Goal: Task Accomplishment & Management: Manage account settings

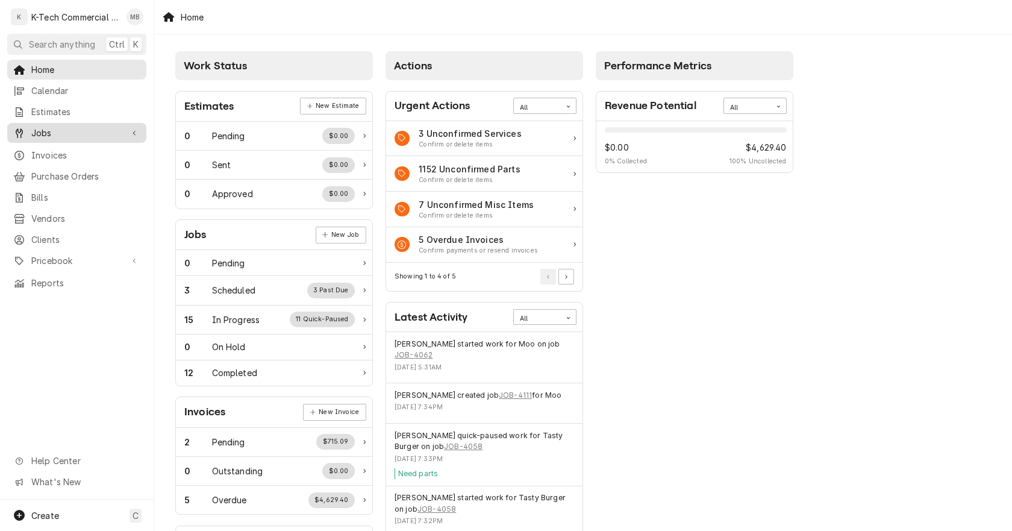
click at [66, 130] on span "Jobs" at bounding box center [76, 133] width 91 height 13
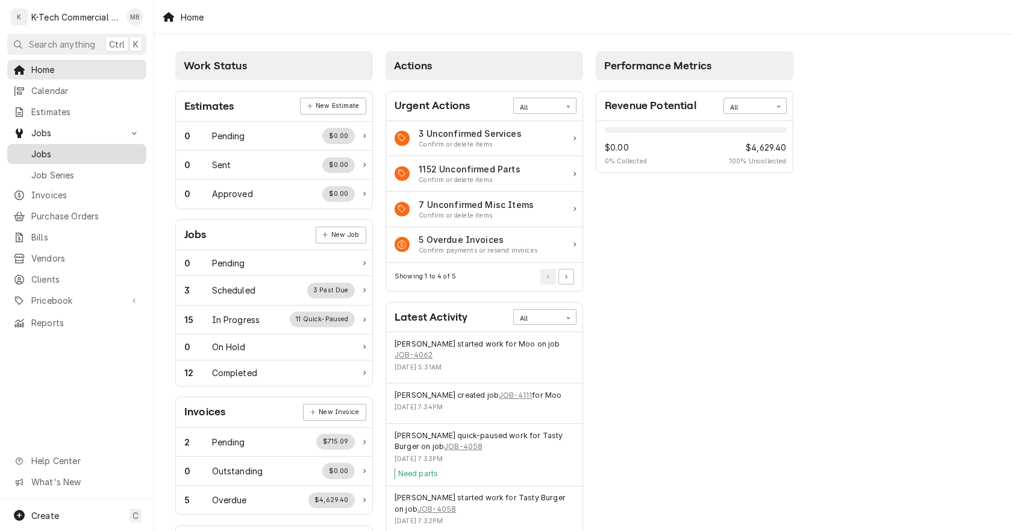
click at [71, 151] on span "Jobs" at bounding box center [85, 154] width 109 height 13
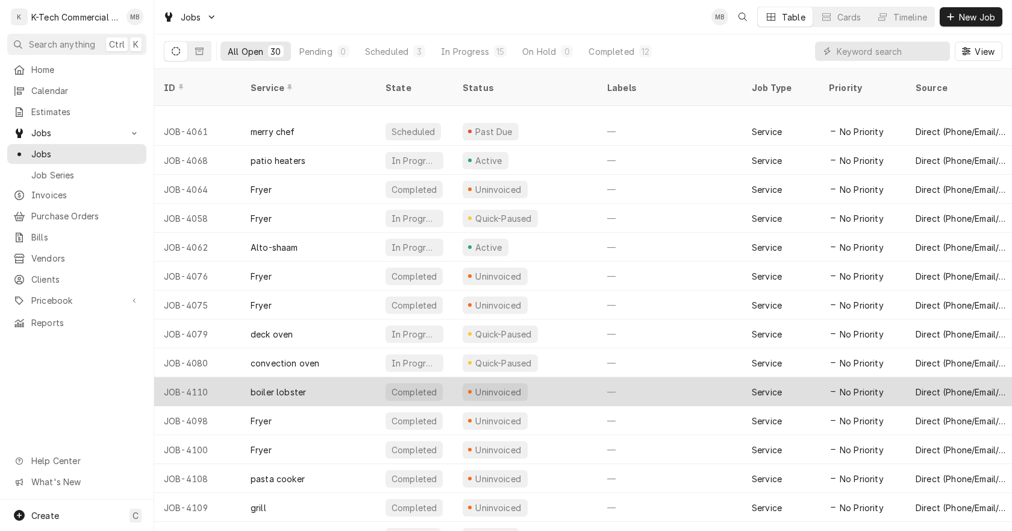
scroll to position [437, 0]
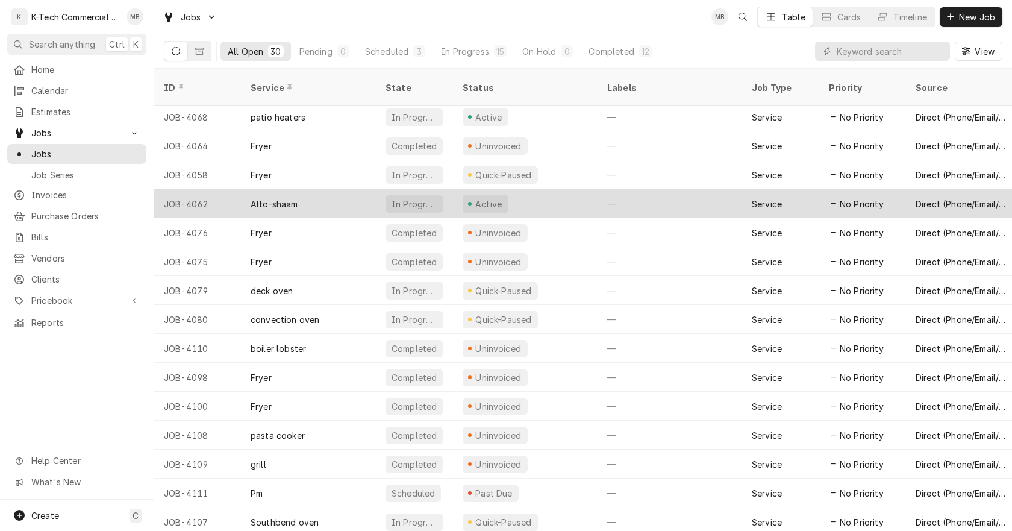
click at [543, 189] on div "Active" at bounding box center [525, 203] width 145 height 29
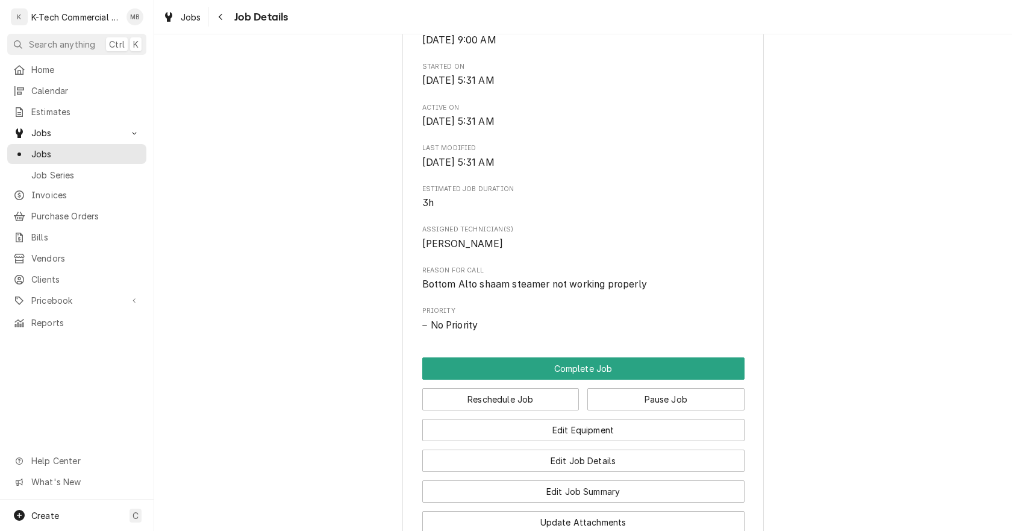
scroll to position [361, 0]
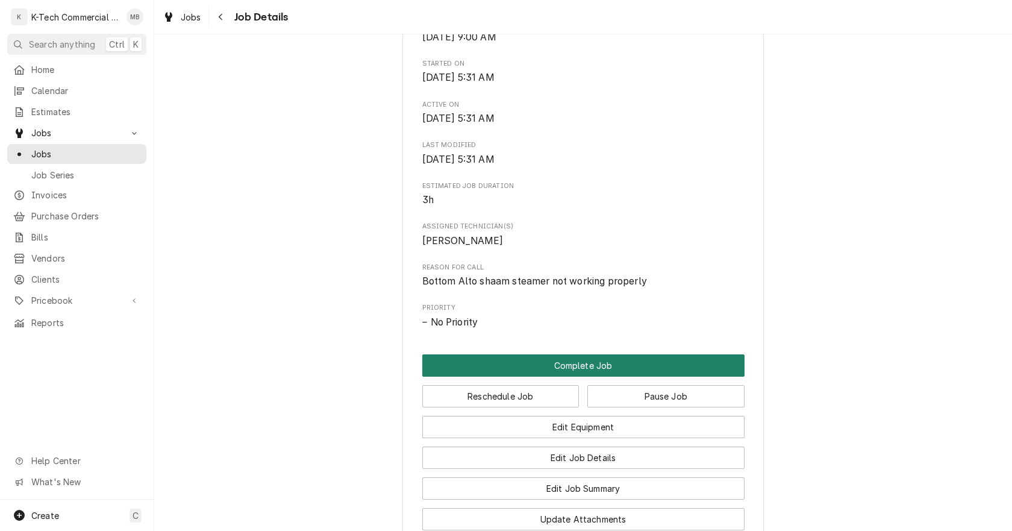
click at [569, 361] on button "Complete Job" at bounding box center [583, 365] width 322 height 22
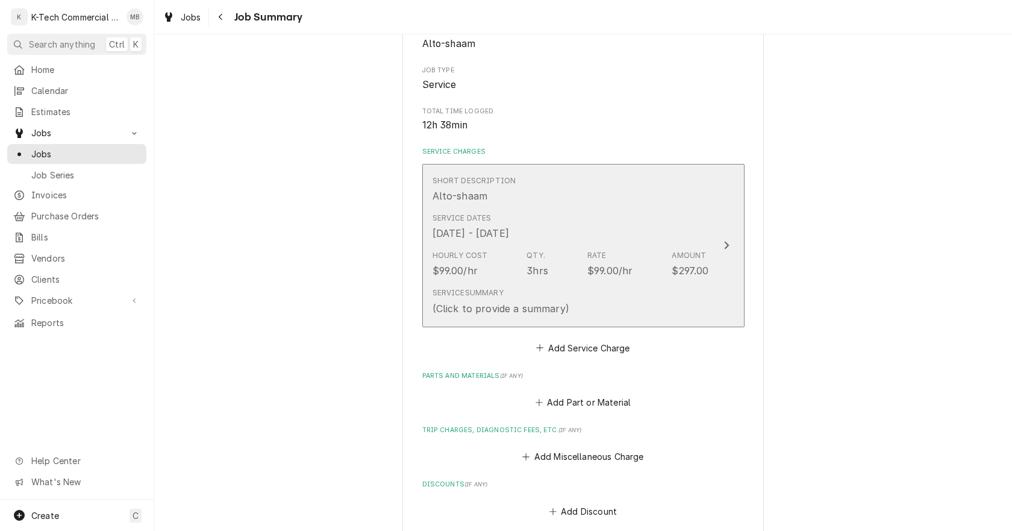
click at [555, 238] on div "Service Dates [DATE] - [DATE]" at bounding box center [571, 226] width 277 height 37
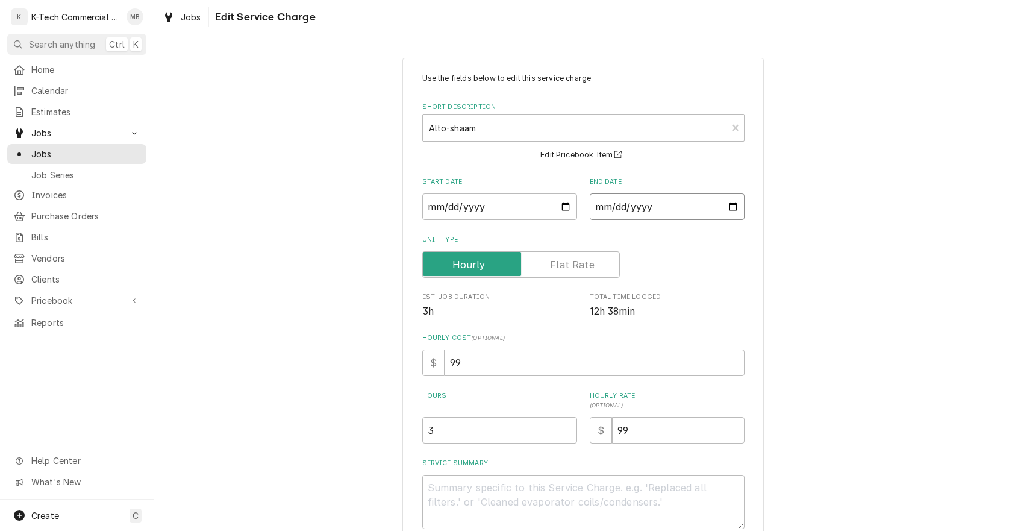
click at [730, 207] on input "[DATE]" at bounding box center [667, 206] width 155 height 27
type textarea "x"
type input "[DATE]"
click at [775, 390] on div "Use the fields below to edit this service charge Short Description Alto-shaam E…" at bounding box center [583, 340] width 858 height 586
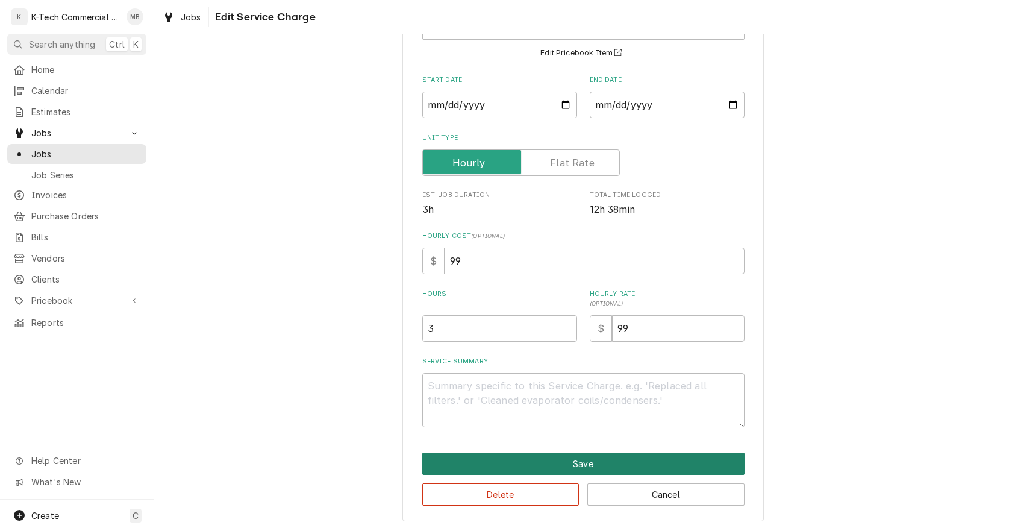
scroll to position [102, 0]
drag, startPoint x: 428, startPoint y: 331, endPoint x: 379, endPoint y: 335, distance: 48.9
click at [382, 335] on div "Use the fields below to edit this service charge Short Description Alto-shaam E…" at bounding box center [583, 238] width 858 height 586
type textarea "x"
type input "4"
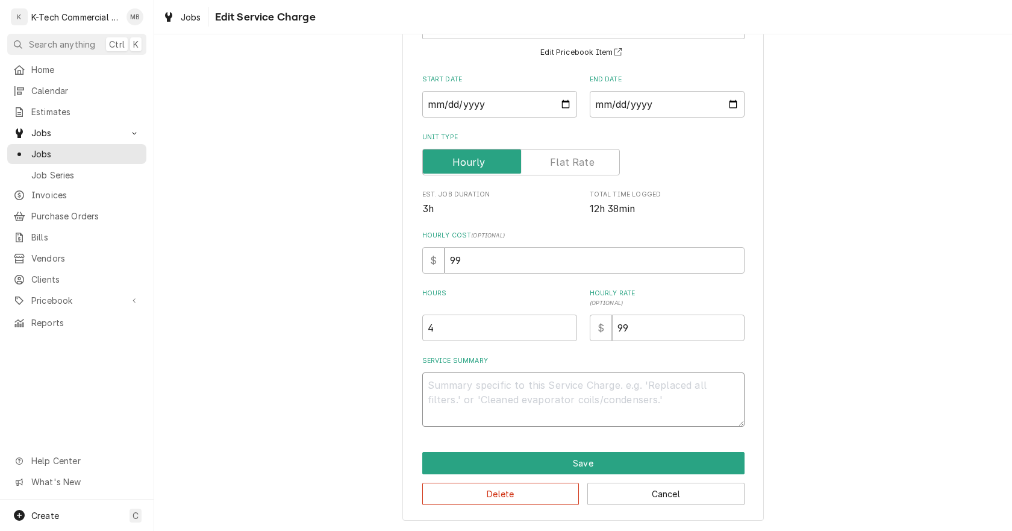
click at [470, 401] on textarea "Service Summary" at bounding box center [583, 399] width 322 height 54
type textarea "x"
type textarea "B"
type textarea "x"
type textarea "Bo"
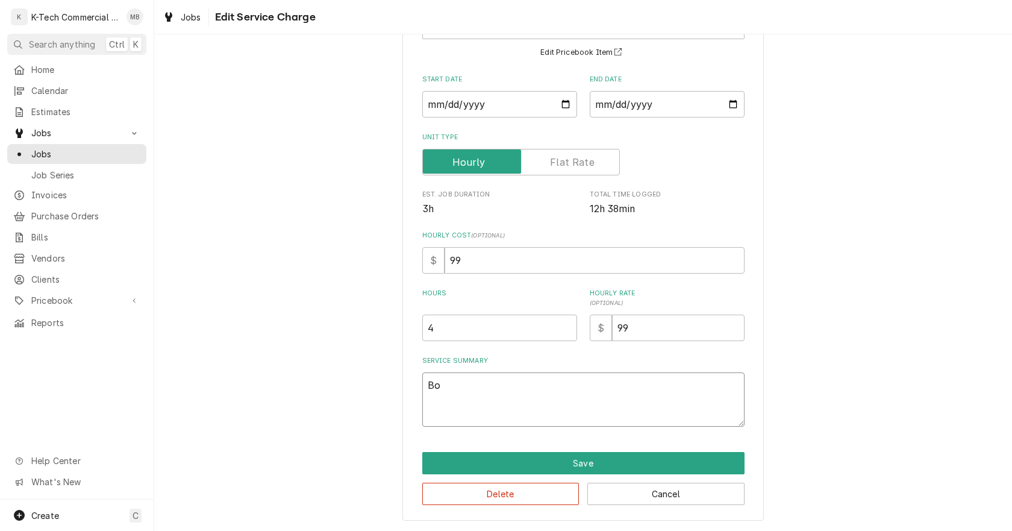
type textarea "x"
type textarea "Bot"
type textarea "x"
type textarea "Bott"
type textarea "x"
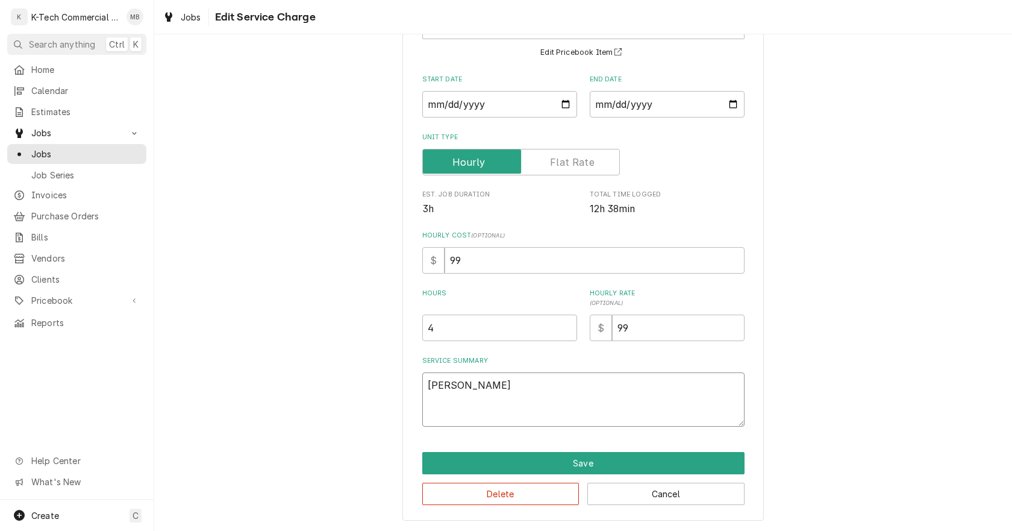
type textarea "Botto"
type textarea "x"
type textarea "Bottom"
type textarea "x"
type textarea "Bottom"
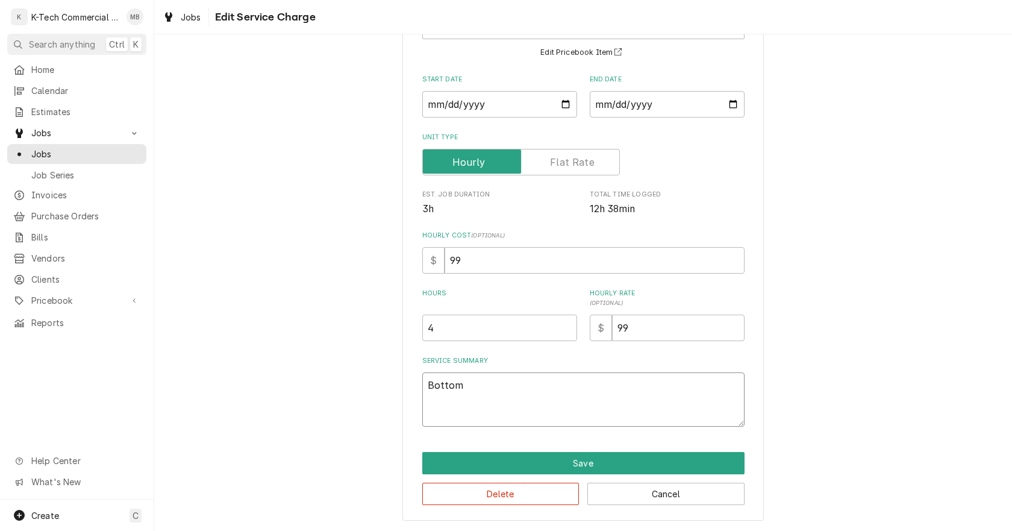
type textarea "x"
type textarea "Bottom a"
type textarea "x"
type textarea "Bottom"
type textarea "x"
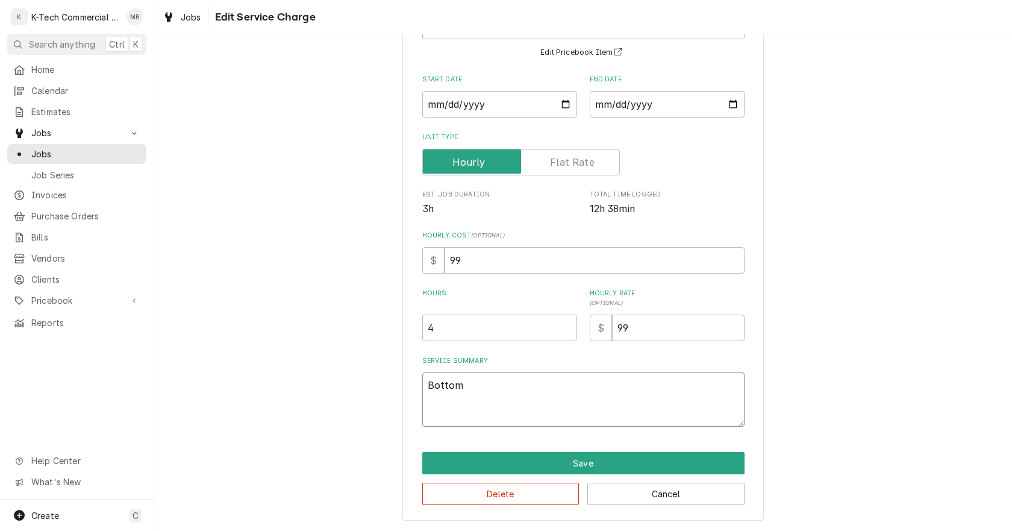
type textarea "Bottom A"
type textarea "x"
type textarea "Bottom Al"
type textarea "x"
type textarea "Bottom Alt"
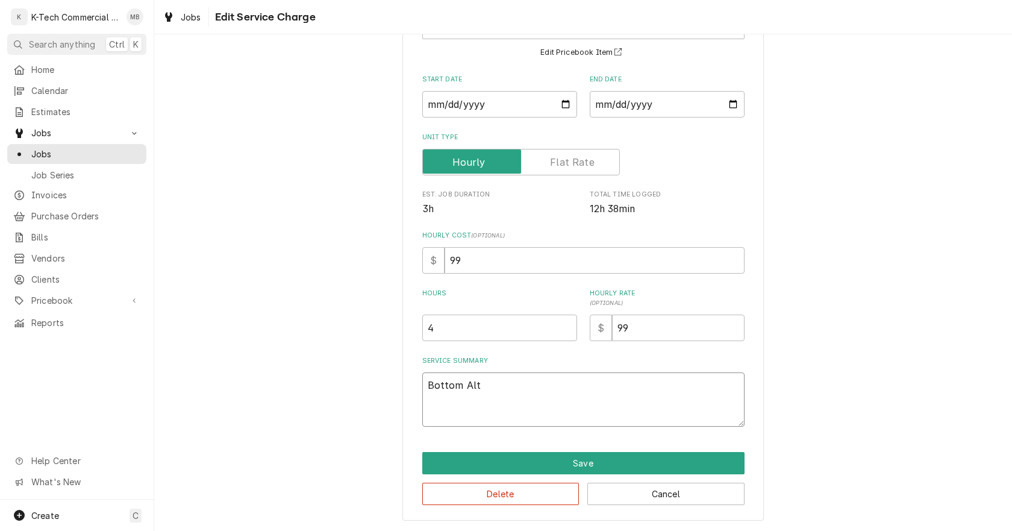
type textarea "x"
type textarea "Bottom Alto"
type textarea "x"
type textarea "Bottom Alto"
type textarea "x"
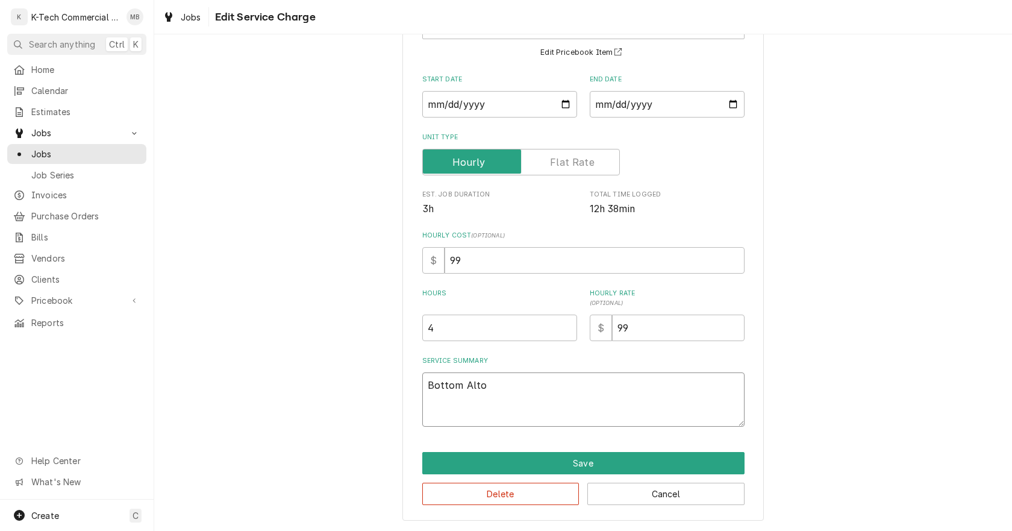
type textarea "Bottom Alto s"
type textarea "x"
type textarea "Bottom Alto sh"
type textarea "x"
type textarea "Bottom Alto sha"
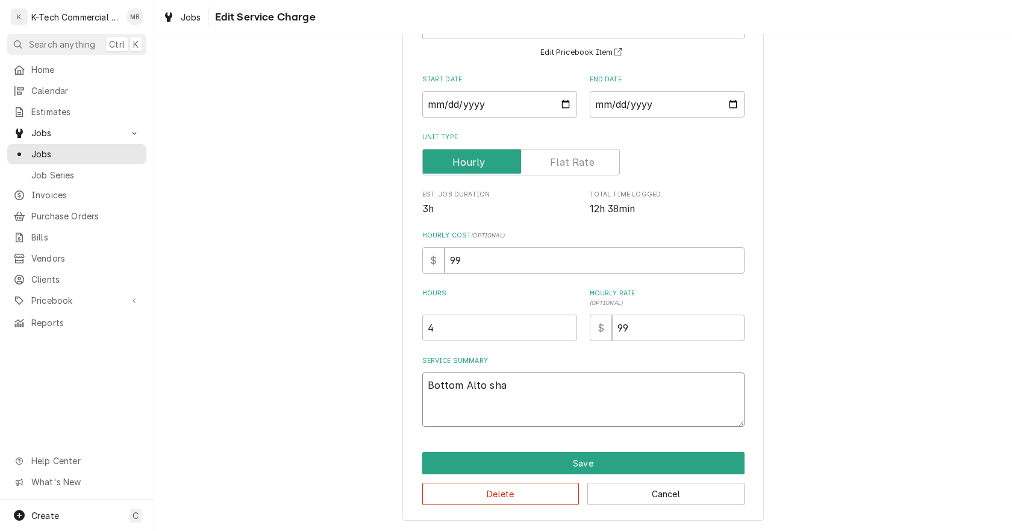
type textarea "x"
type textarea "Bottom Alto shaa"
type textarea "x"
type textarea "Bottom Alto shaam"
type textarea "x"
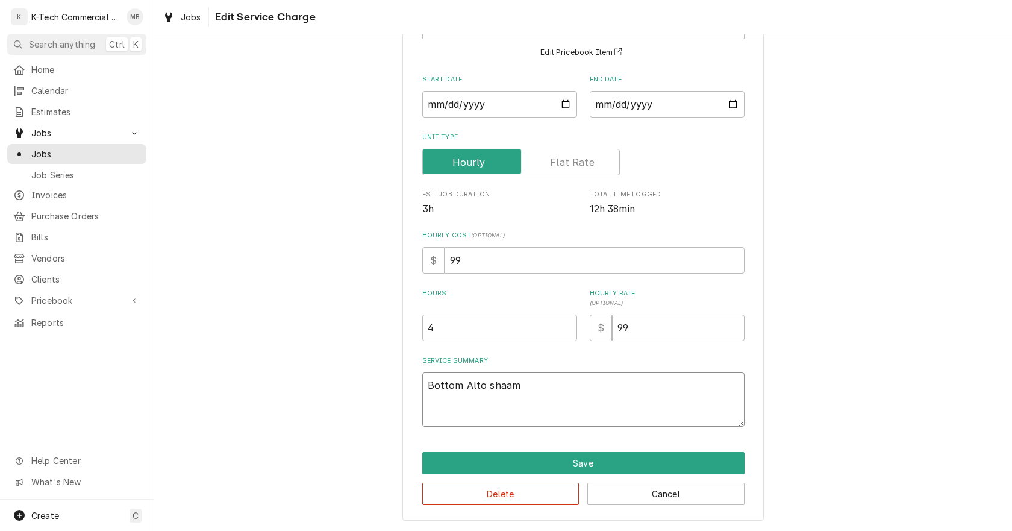
type textarea "Bottom Alto shaam"
type textarea "x"
type textarea "Bottom Alto shaam w"
type textarea "x"
type textarea "Bottom Alto shaam wa"
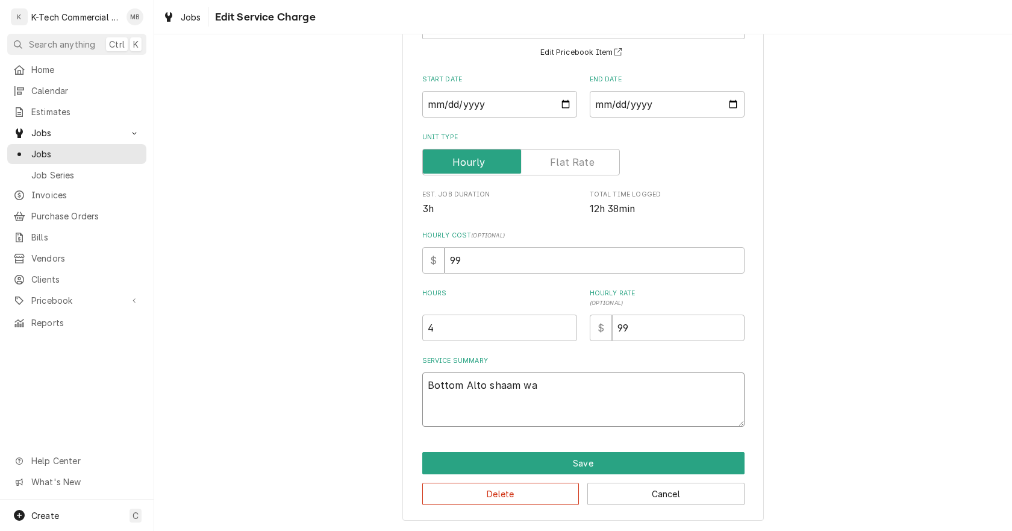
type textarea "x"
type textarea "Bottom Alto shaam was"
type textarea "x"
type textarea "Bottom Alto shaam wa"
type textarea "x"
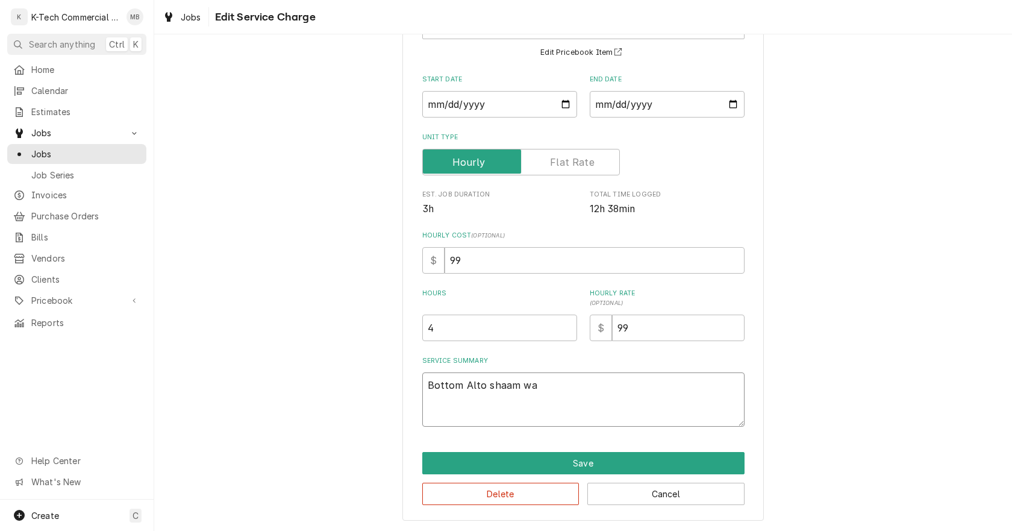
type textarea "Bottom Alto shaam w"
type textarea "x"
type textarea "Bottom Alto shaam"
type textarea "x"
type textarea "Bottom Alto shaam o"
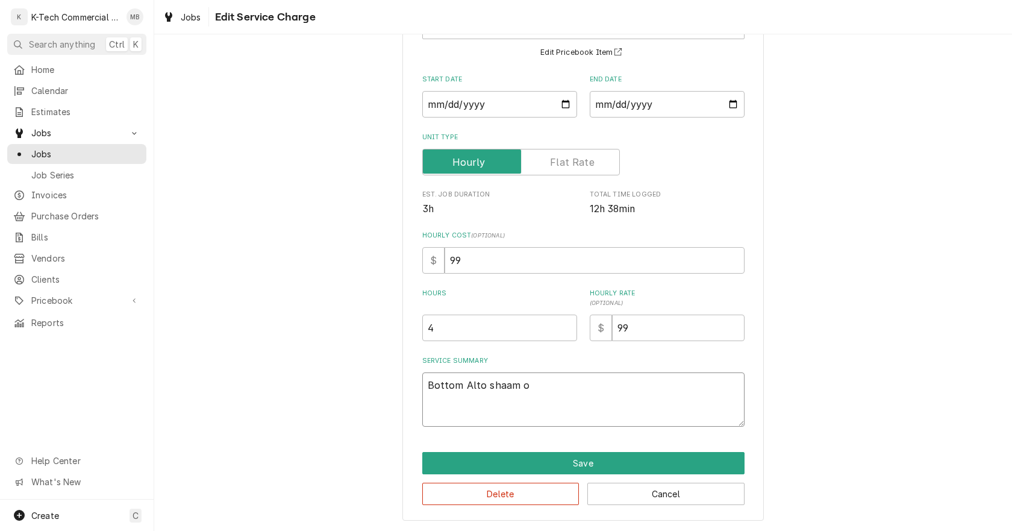
type textarea "x"
type textarea "Bottom Alto shaam ov"
type textarea "x"
type textarea "Bottom Alto shaam ove"
type textarea "x"
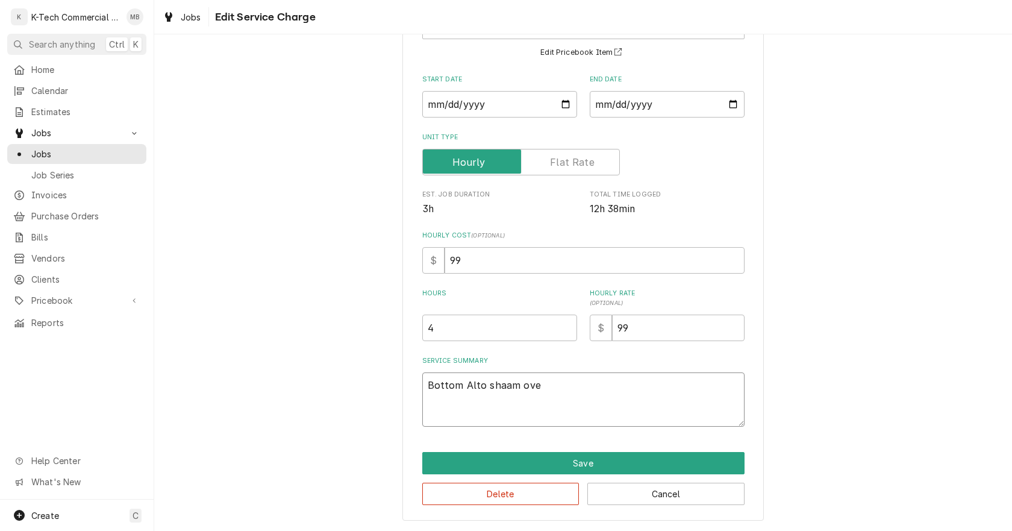
type textarea "Bottom Alto shaam oven"
type textarea "x"
type textarea "Bottom Alto shaam oven"
type textarea "x"
type textarea "Bottom Alto shaam oven w"
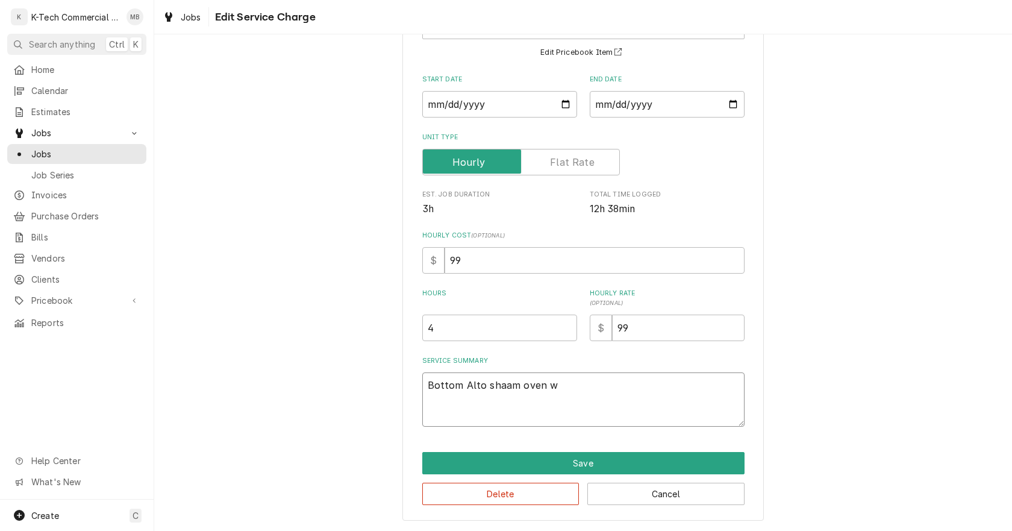
type textarea "x"
type textarea "Bottom Alto shaam oven wa"
type textarea "x"
type textarea "Bottom Alto shaam oven was"
type textarea "x"
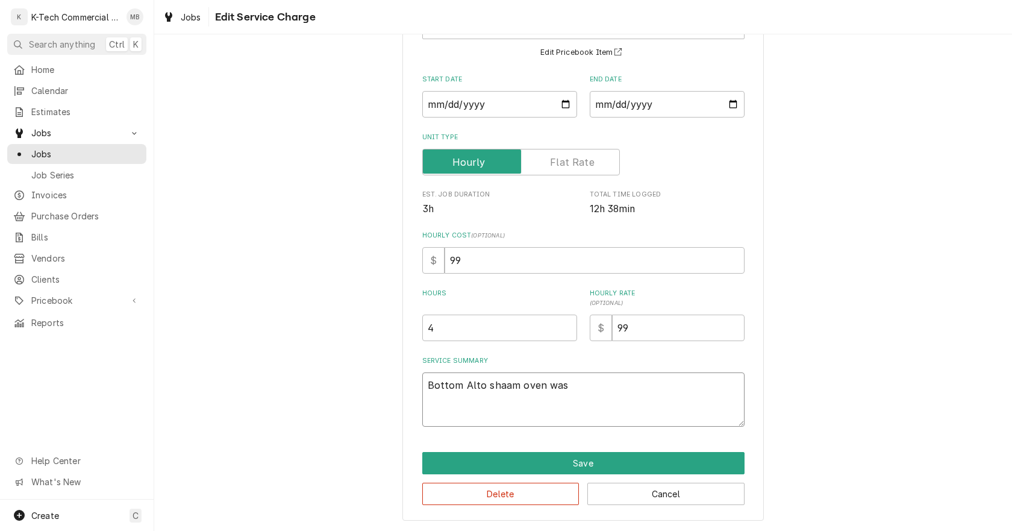
type textarea "Bottom Alto shaam oven was"
type textarea "x"
type textarea "Bottom Alto shaam oven was n"
type textarea "x"
type textarea "Bottom Alto shaam oven was nt"
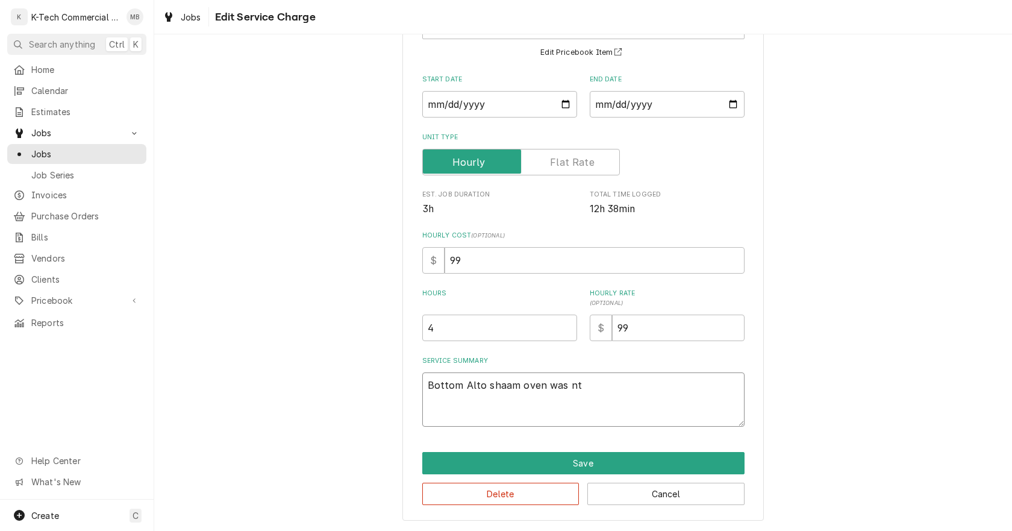
type textarea "x"
type textarea "Bottom Alto shaam oven was nto"
type textarea "x"
type textarea "Bottom Alto shaam oven was nt"
type textarea "x"
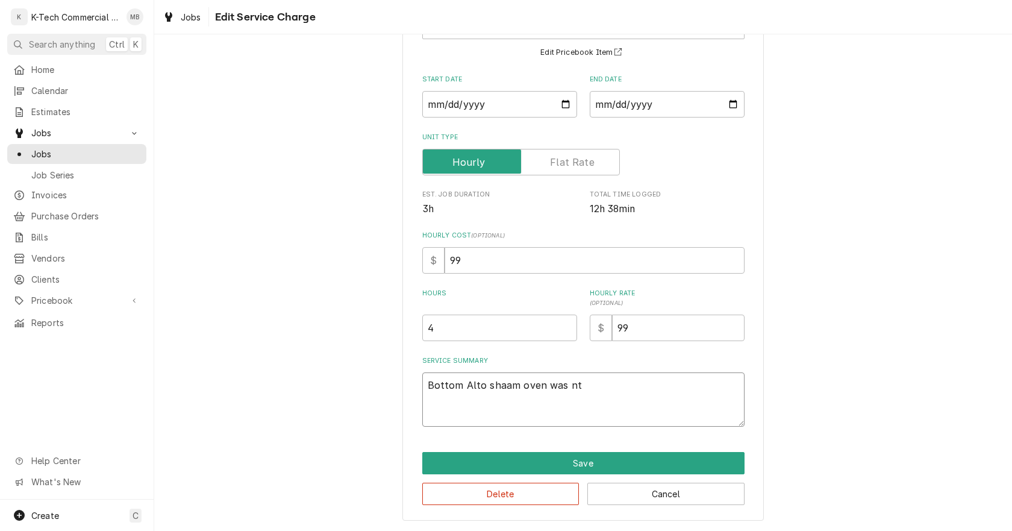
type textarea "Bottom Alto shaam oven was n"
type textarea "x"
type textarea "Bottom Alto shaam oven was no"
type textarea "x"
type textarea "Bottom Alto shaam oven was not"
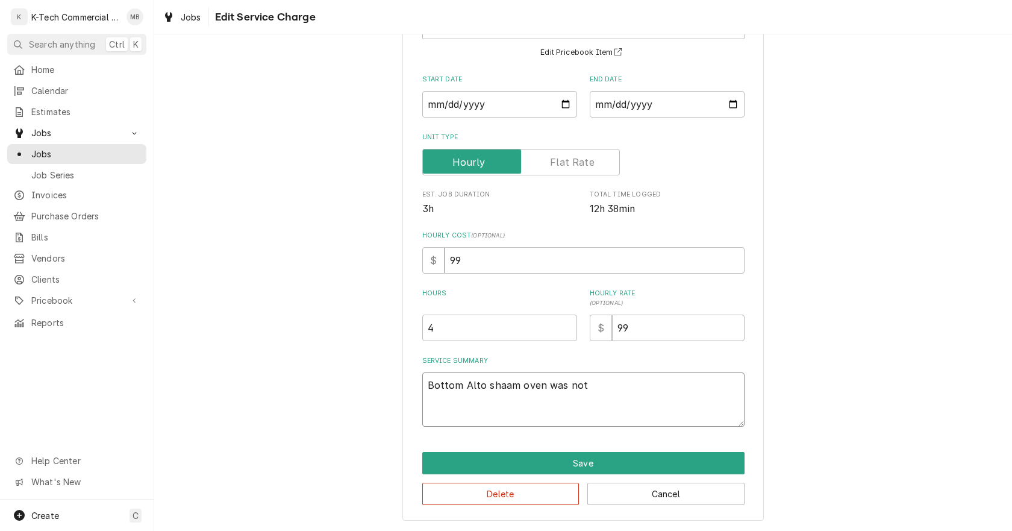
type textarea "x"
type textarea "Bottom Alto shaam oven was not"
type textarea "x"
type textarea "Bottom Alto shaam oven was not w"
type textarea "x"
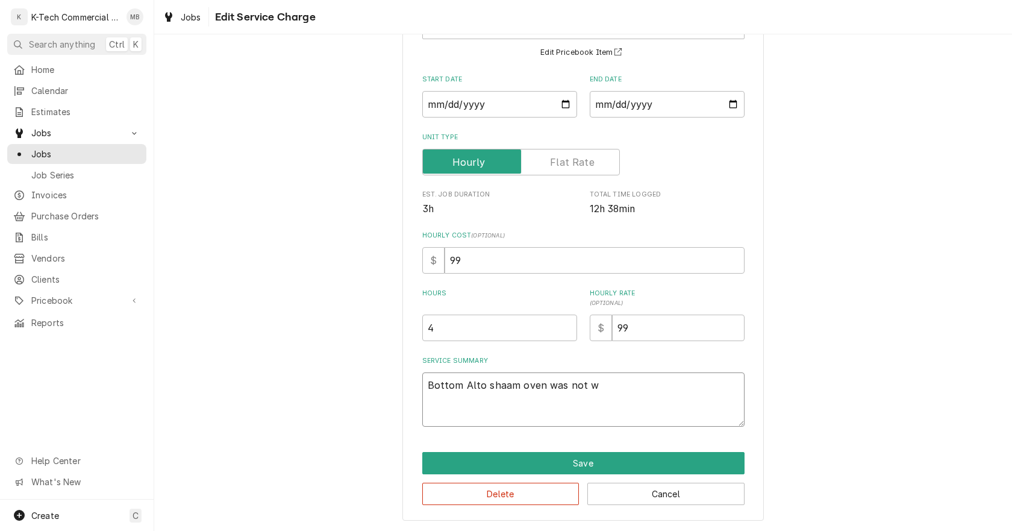
type textarea "Bottom Alto shaam oven was not wo"
type textarea "x"
type textarea "Bottom Alto shaam oven was not wor"
type textarea "x"
type textarea "Bottom Alto shaam oven was not worl"
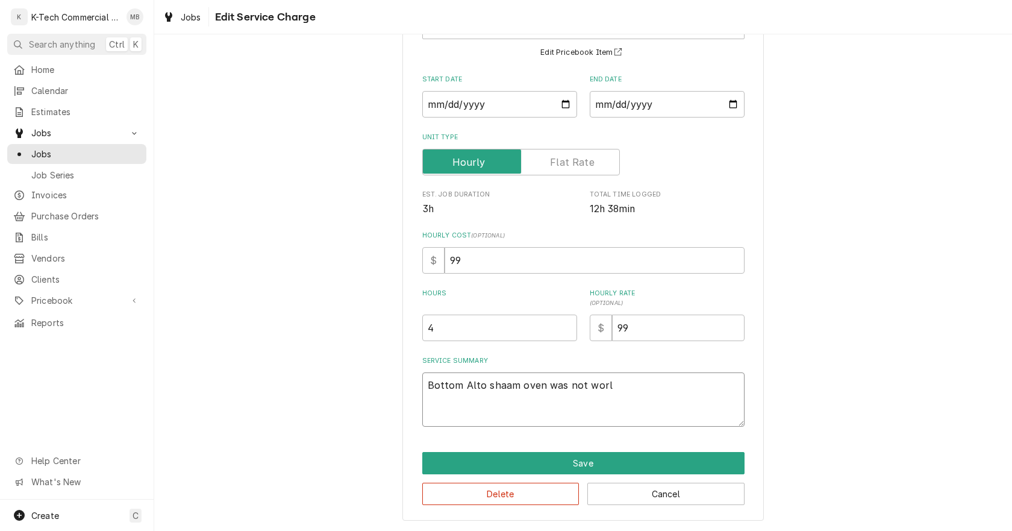
type textarea "x"
type textarea "Bottom Alto shaam oven was not worli"
type textarea "x"
type textarea "Bottom Alto shaam oven was not worl"
type textarea "x"
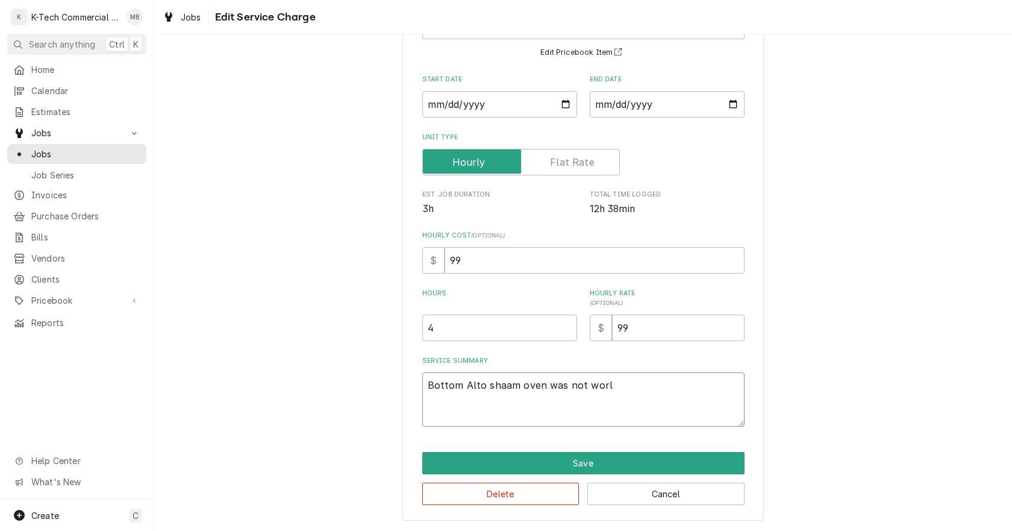
type textarea "Bottom Alto shaam oven was not wor"
type textarea "x"
type textarea "Bottom Alto shaam oven was not work"
type textarea "x"
type textarea "Bottom Alto shaam oven was not worki"
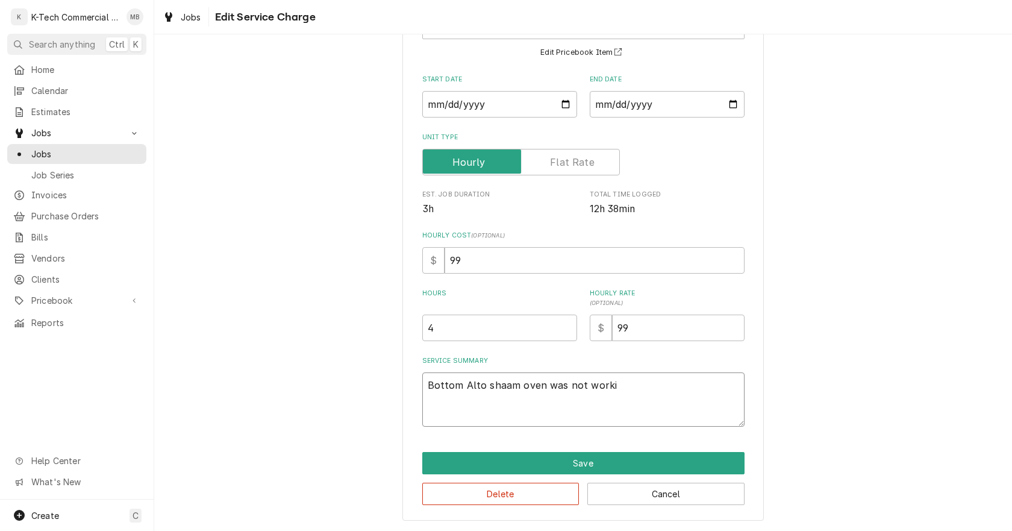
type textarea "x"
type textarea "Bottom Alto shaam oven was not workin"
type textarea "x"
type textarea "Bottom Alto shaam oven was not working"
type textarea "x"
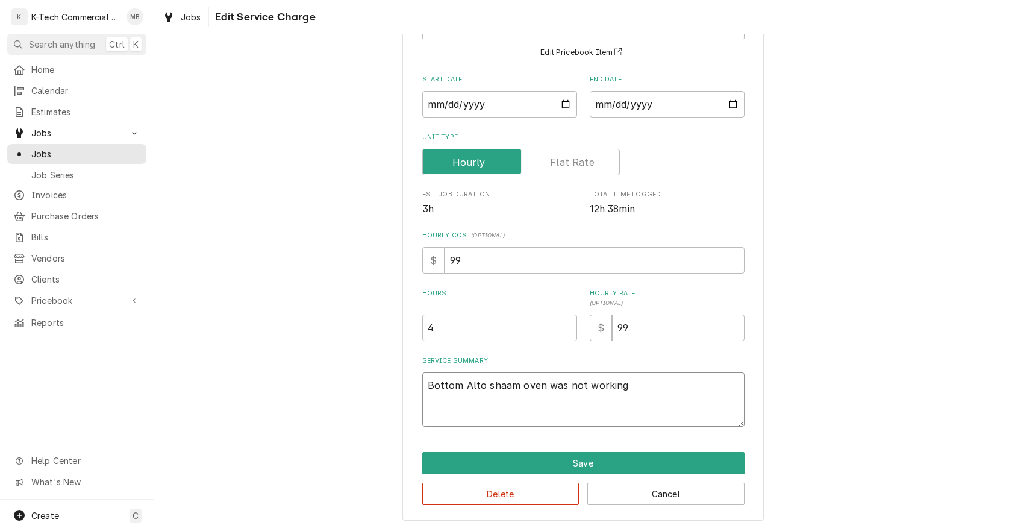
type textarea "Bottom Alto shaam oven was not working"
type textarea "x"
type textarea "Bottom Alto shaam oven was not working p"
type textarea "x"
type textarea "Bottom Alto shaam oven was not working pr"
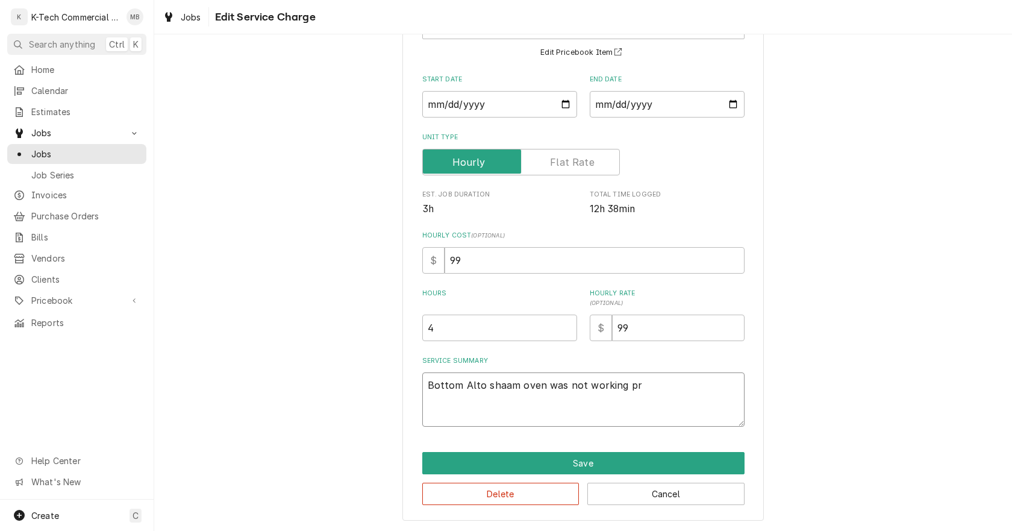
type textarea "x"
type textarea "Bottom Alto shaam oven was not working pro"
type textarea "x"
type textarea "Bottom Alto shaam oven was not working prop"
type textarea "x"
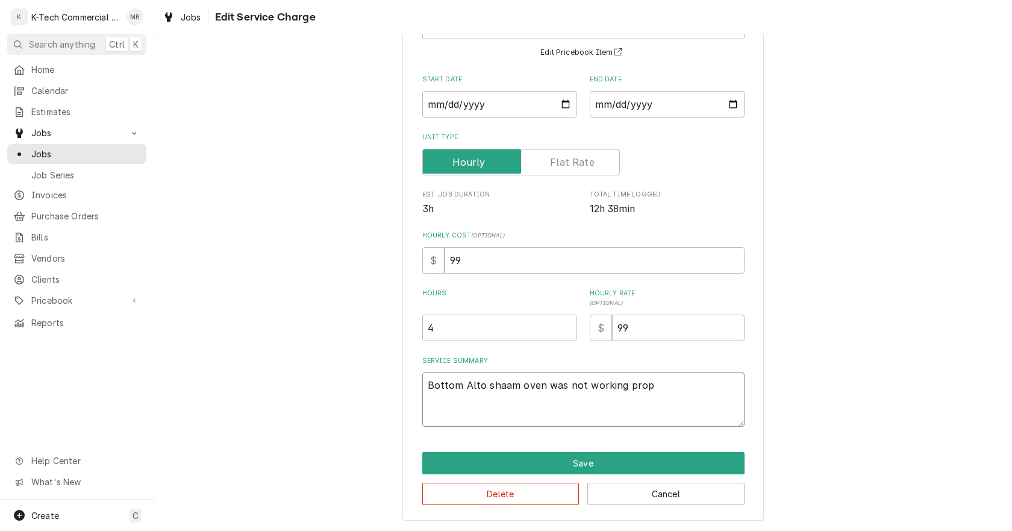
type textarea "Bottom Alto shaam oven was not working prope"
type textarea "x"
type textarea "Bottom Alto shaam oven was not working proper"
type textarea "x"
type textarea "Bottom Alto shaam oven was not working properl"
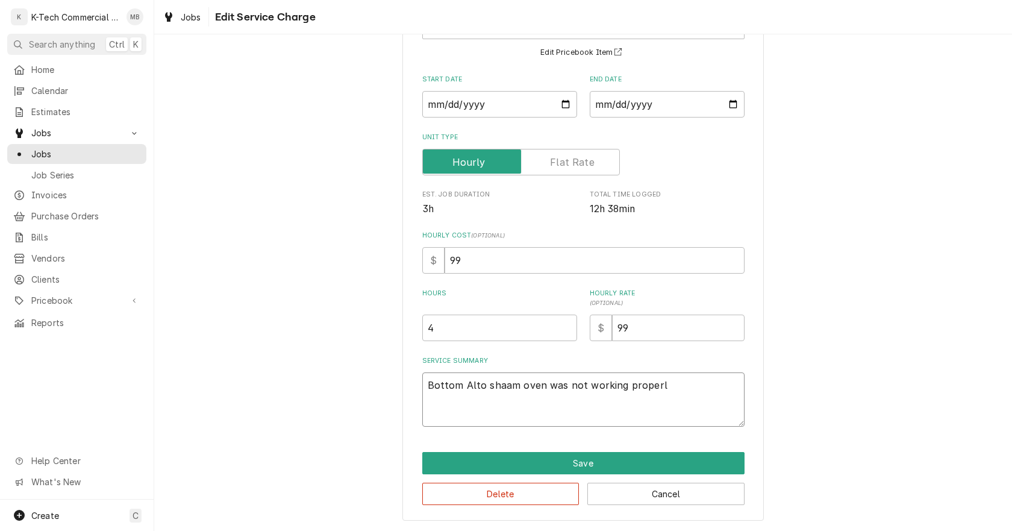
type textarea "x"
type textarea "Bottom Alto shaam oven was not working properly"
type textarea "x"
type textarea "Bottom Alto shaam oven was not working properly,"
type textarea "x"
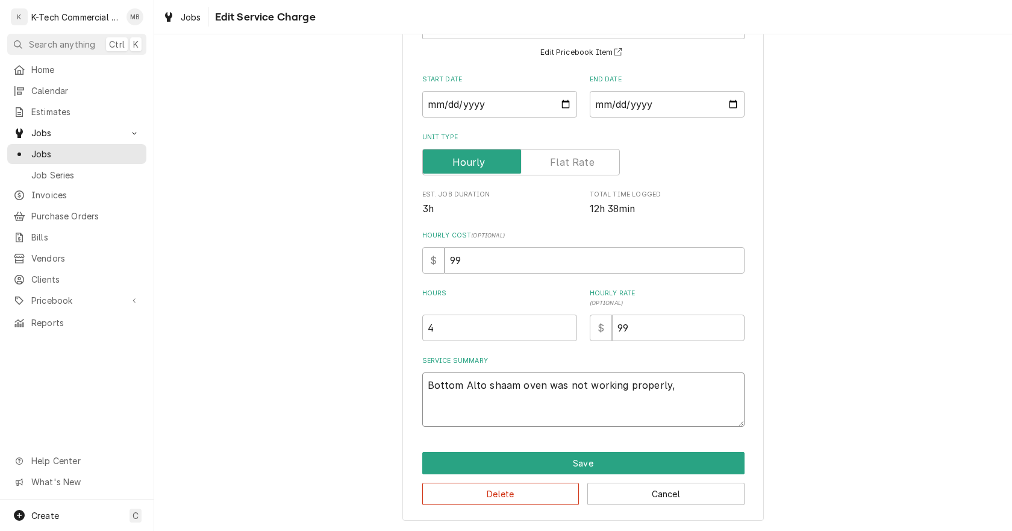
type textarea "Bottom Alto shaam oven was not working properly,"
type textarea "x"
type textarea "Bottom Alto shaam oven was not working properly, i"
type textarea "x"
type textarea "Bottom Alto shaam oven was not working properly, in"
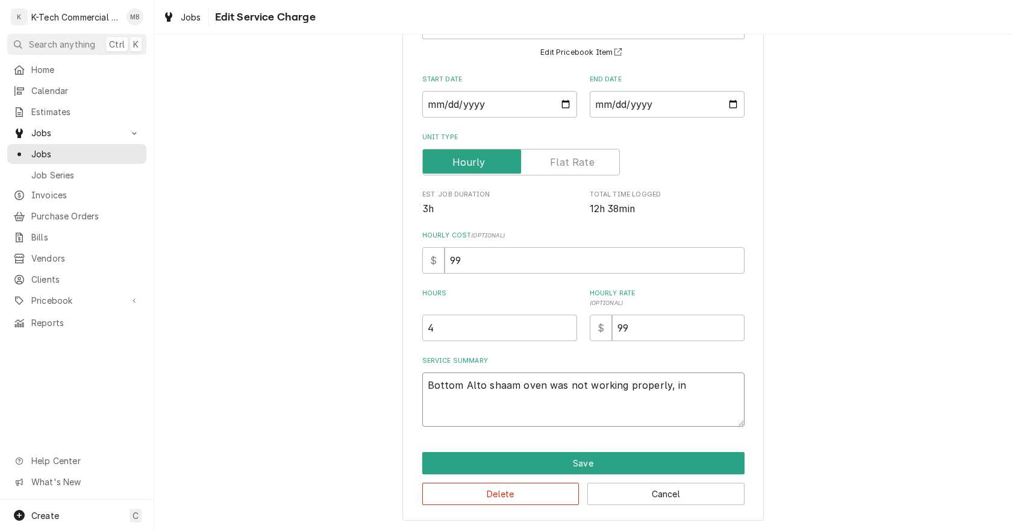
type textarea "x"
type textarea "Bottom Alto shaam oven was not working properly, ins"
type textarea "x"
type textarea "Bottom Alto shaam oven was not working properly, insp"
type textarea "x"
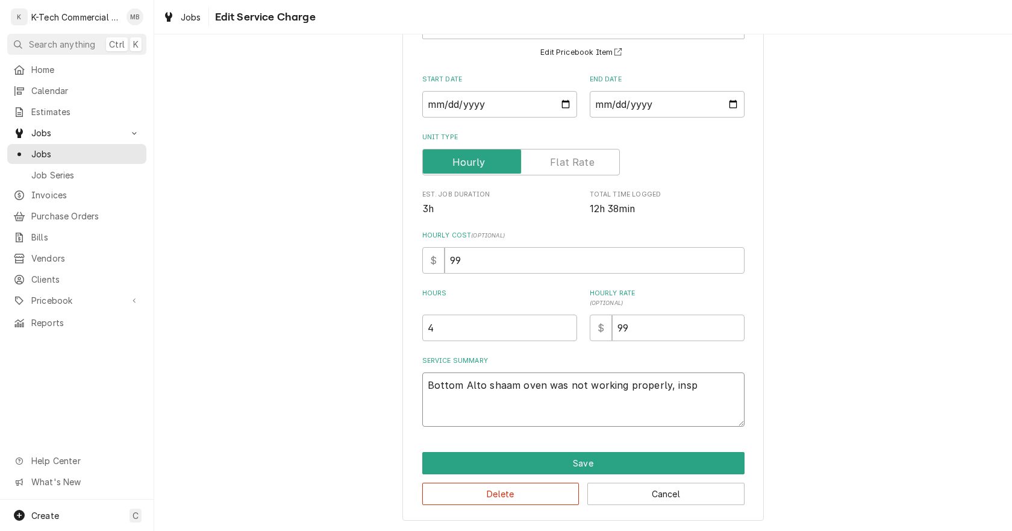
type textarea "Bottom Alto shaam oven was not working properly, inspe"
type textarea "x"
type textarea "Bottom Alto shaam oven was not working properly, inspec"
type textarea "x"
type textarea "Bottom Alto shaam oven was not working properly, inspect"
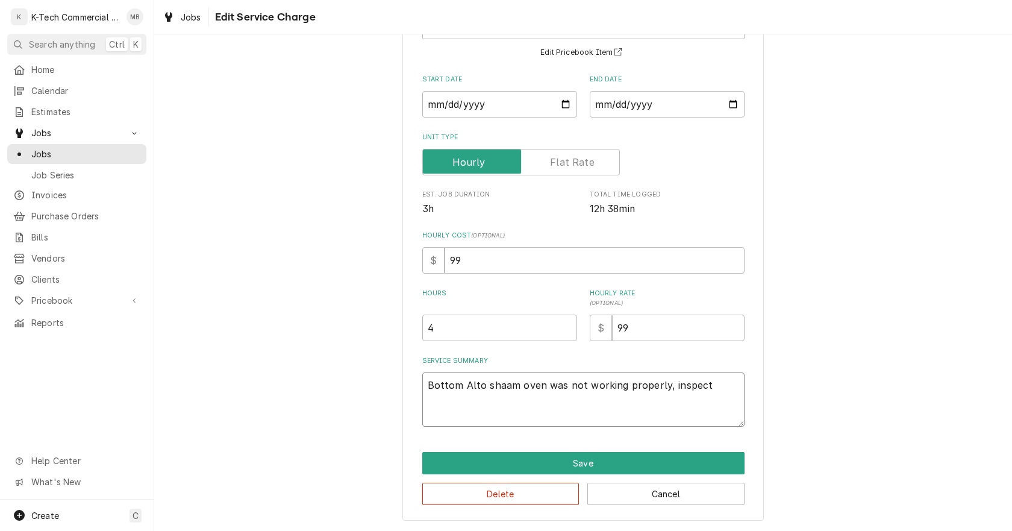
type textarea "x"
type textarea "Bottom Alto shaam oven was not working properly, inspect"
type textarea "x"
type textarea "Bottom Alto shaam oven was not working properly, inspect t"
type textarea "x"
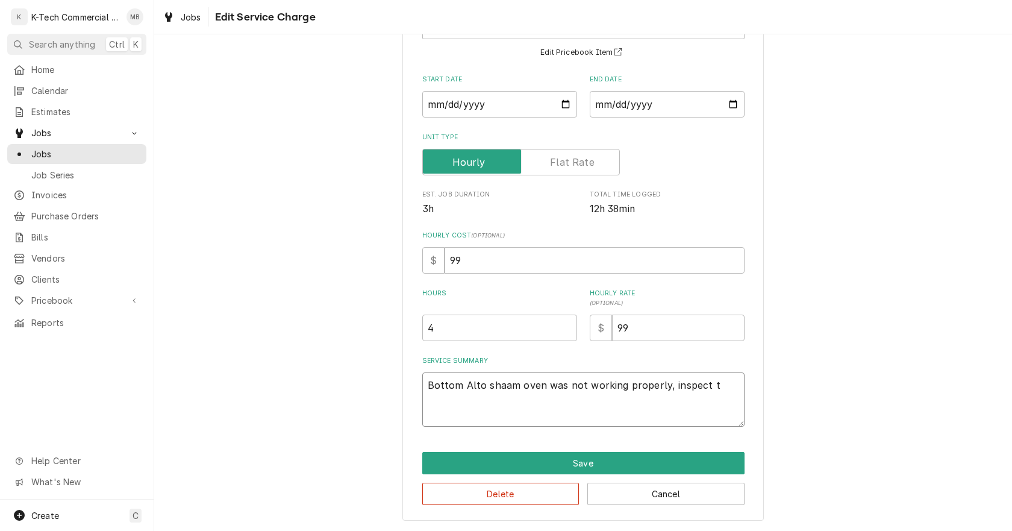
type textarea "Bottom Alto shaam oven was not working properly, inspect th"
type textarea "x"
type textarea "Bottom Alto shaam oven was not working properly, inspect the"
type textarea "x"
type textarea "Bottom Alto shaam oven was not working properly, inspect the"
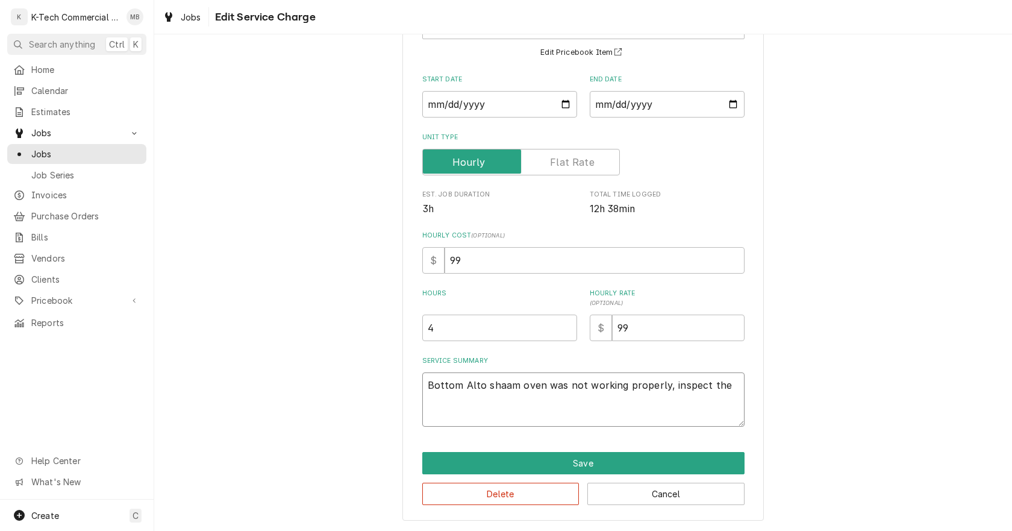
type textarea "x"
type textarea "Bottom Alto shaam oven was not working properly, inspect the u"
type textarea "x"
type textarea "Bottom Alto shaam oven was not working properly, inspect the un"
type textarea "x"
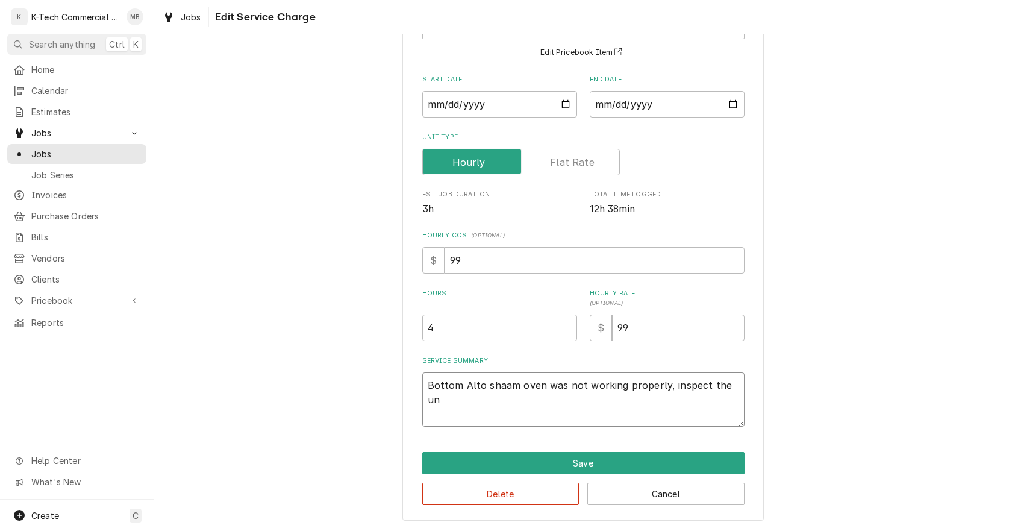
type textarea "Bottom Alto shaam oven was not working properly, inspect the uni"
type textarea "x"
type textarea "Bottom Alto shaam oven was not working properly, inspect the unit"
type textarea "x"
type textarea "Bottom Alto shaam oven was not working properly, inspect the unit"
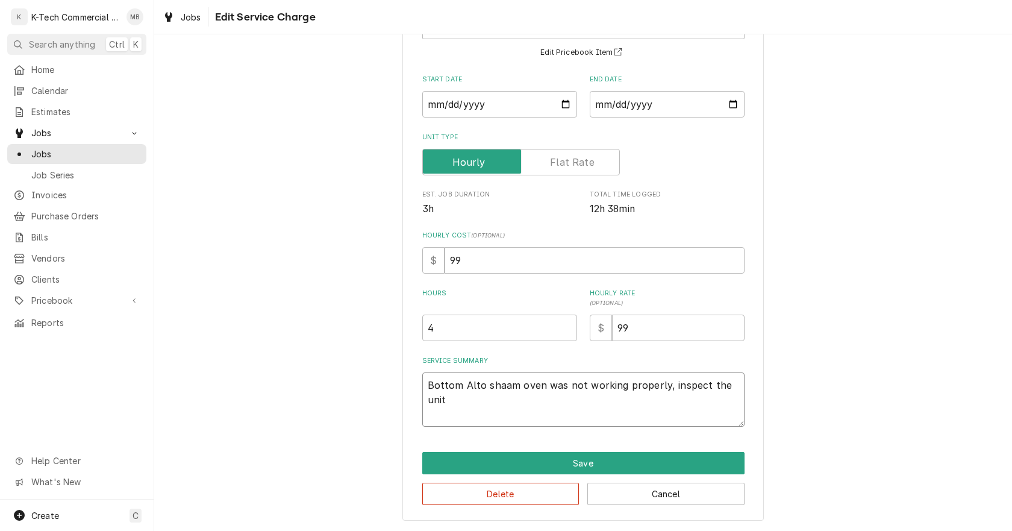
type textarea "x"
type textarea "Bottom Alto shaam oven was not working properly, inspect the unit a"
type textarea "x"
type textarea "Bottom Alto shaam oven was not working properly, inspect the unit an"
type textarea "x"
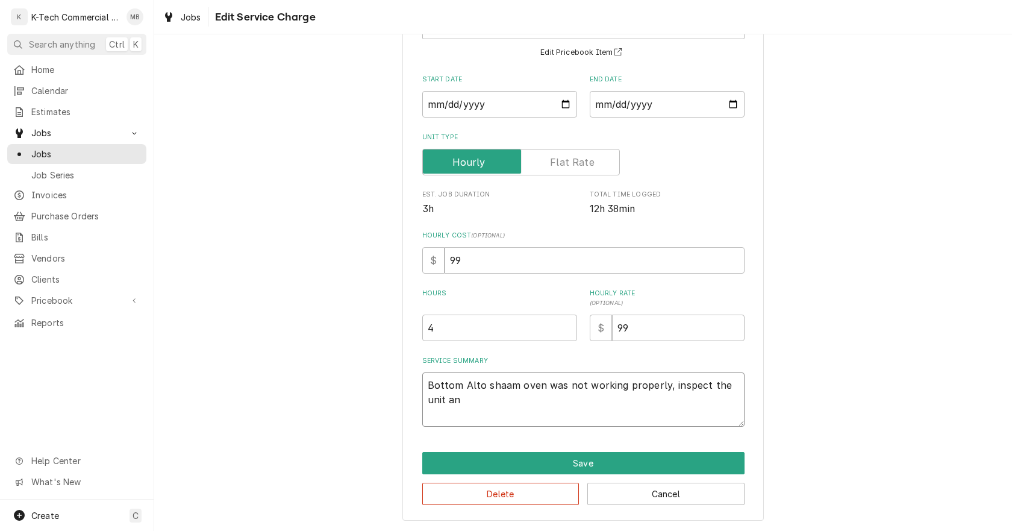
type textarea "Bottom Alto shaam oven was not working properly, inspect the unit and"
type textarea "x"
type textarea "Bottom Alto shaam oven was not working properly, inspect the unit and"
type textarea "x"
type textarea "Bottom Alto shaam oven was not working properly, inspect the unit and d"
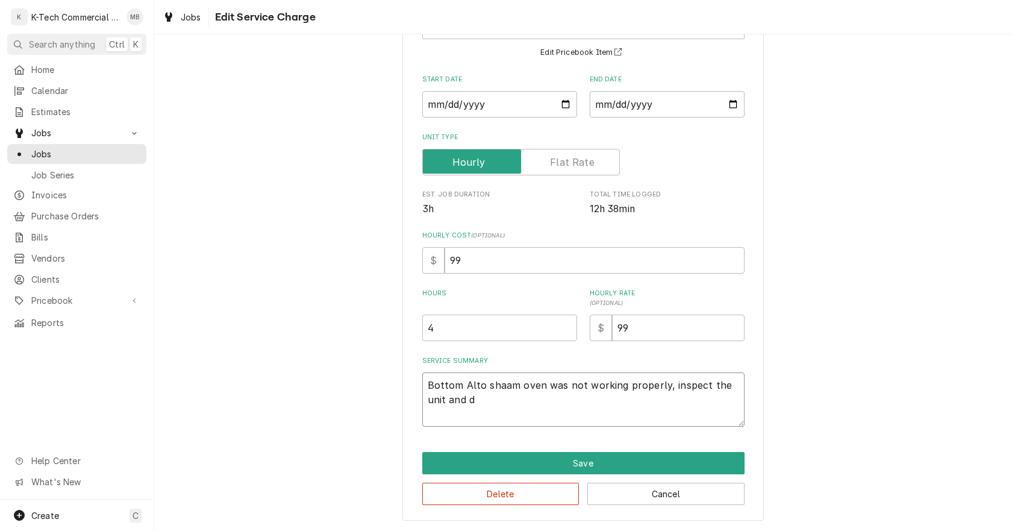
type textarea "x"
type textarea "Bottom Alto shaam oven was not working properly, inspect the unit and df"
type textarea "x"
type textarea "Bottom Alto shaam oven was not working properly, inspect the unit and dfo"
type textarea "x"
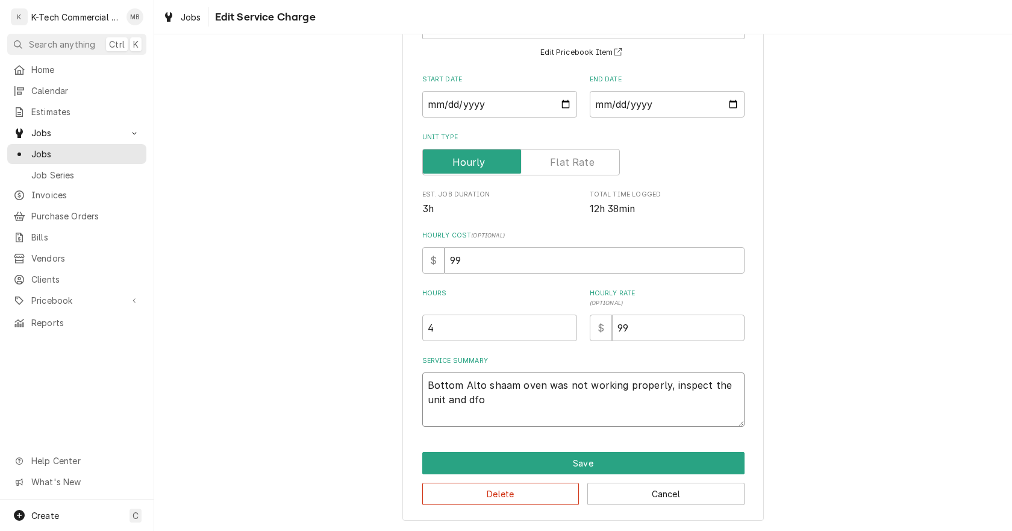
type textarea "Bottom Alto shaam oven was not working properly, inspect the unit and df"
type textarea "x"
type textarea "Bottom Alto shaam oven was not working properly, inspect the unit and d"
type textarea "x"
type textarea "Bottom Alto shaam oven was not working properly, inspect the unit and"
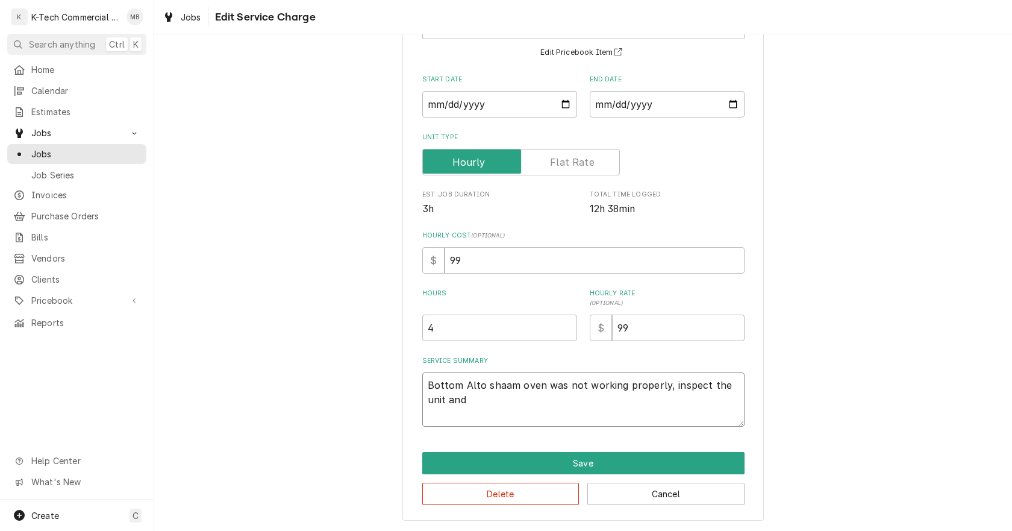
type textarea "x"
type textarea "Bottom Alto shaam oven was not working properly, inspect the unit and f"
type textarea "x"
type textarea "Bottom Alto shaam oven was not working properly, inspect the unit and fo"
type textarea "x"
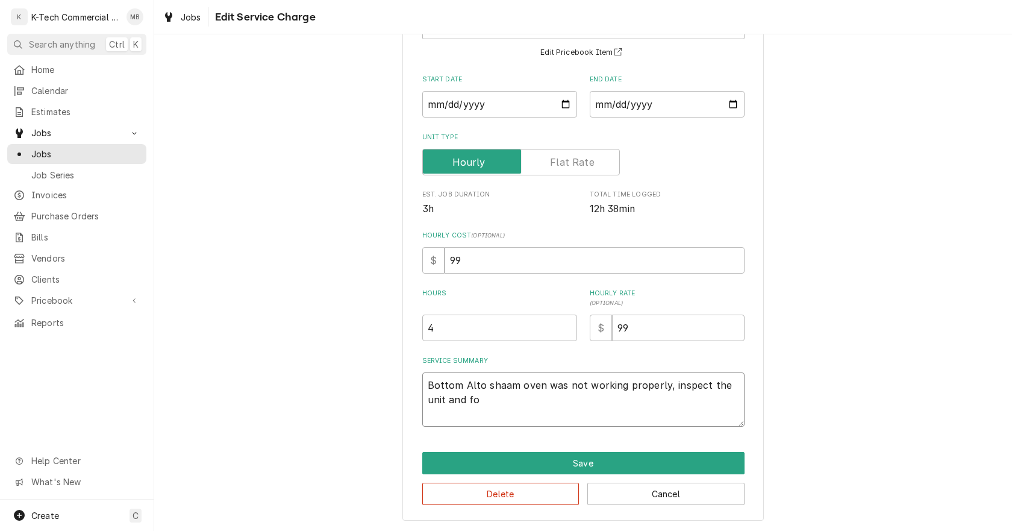
type textarea "Bottom Alto shaam oven was not working properly, inspect the unit and fou"
type textarea "x"
type textarea "Bottom Alto shaam oven was not working properly, inspect the unit and foun"
type textarea "x"
type textarea "Bottom Alto shaam oven was not working properly, inspect the unit and found"
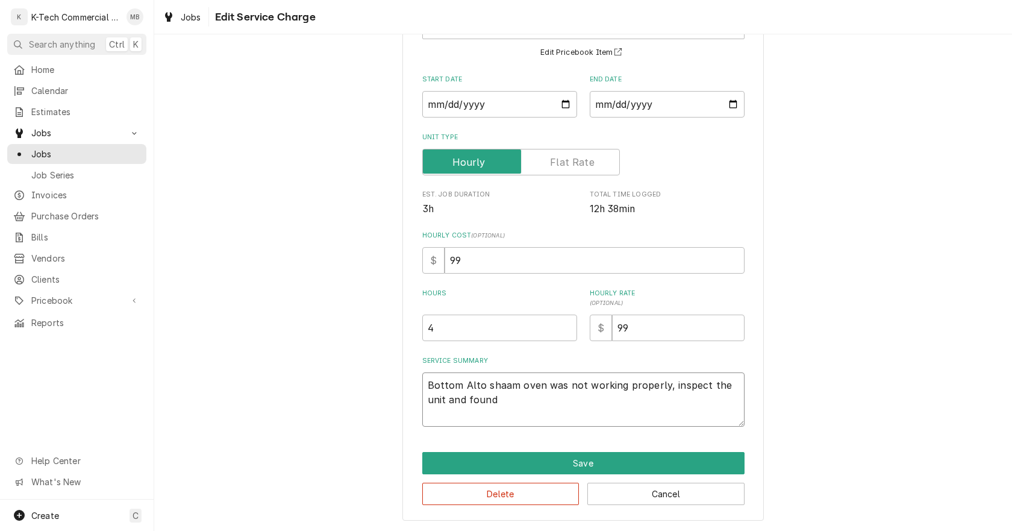
type textarea "x"
type textarea "Bottom Alto shaam oven was not working properly, inspect the unit and found"
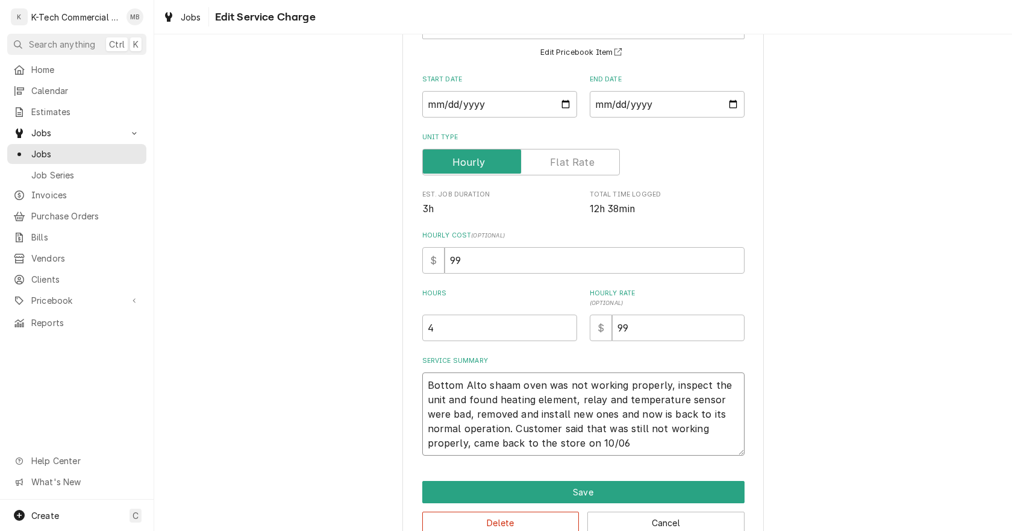
click at [614, 448] on textarea "Bottom Alto shaam oven was not working properly, inspect the unit and found hea…" at bounding box center [583, 413] width 322 height 83
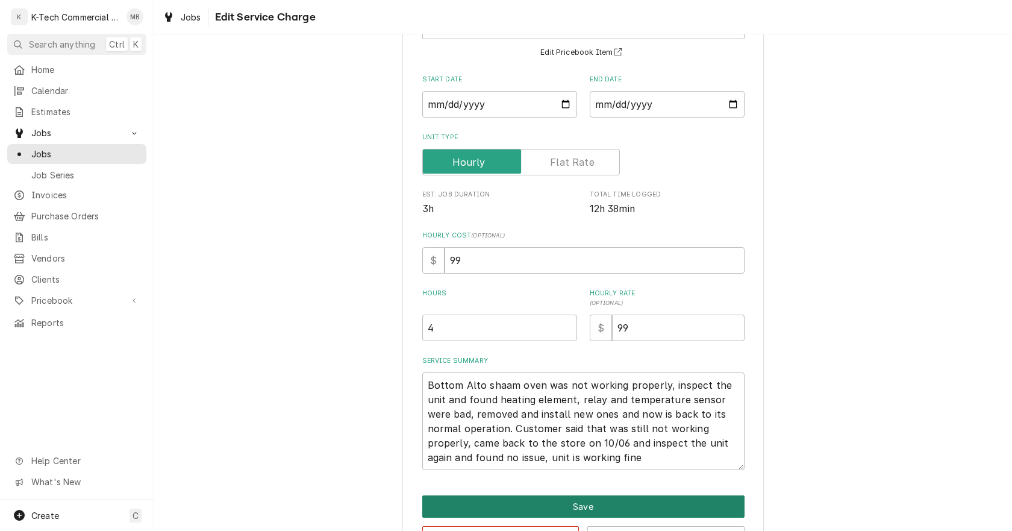
click at [581, 504] on button "Save" at bounding box center [583, 506] width 322 height 22
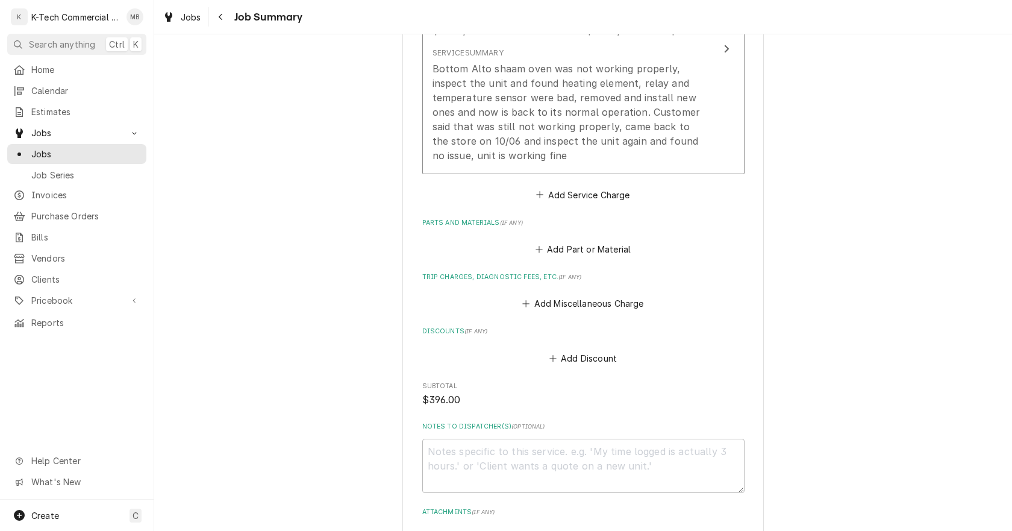
scroll to position [422, 0]
click at [576, 242] on button "Add Part or Material" at bounding box center [582, 248] width 99 height 17
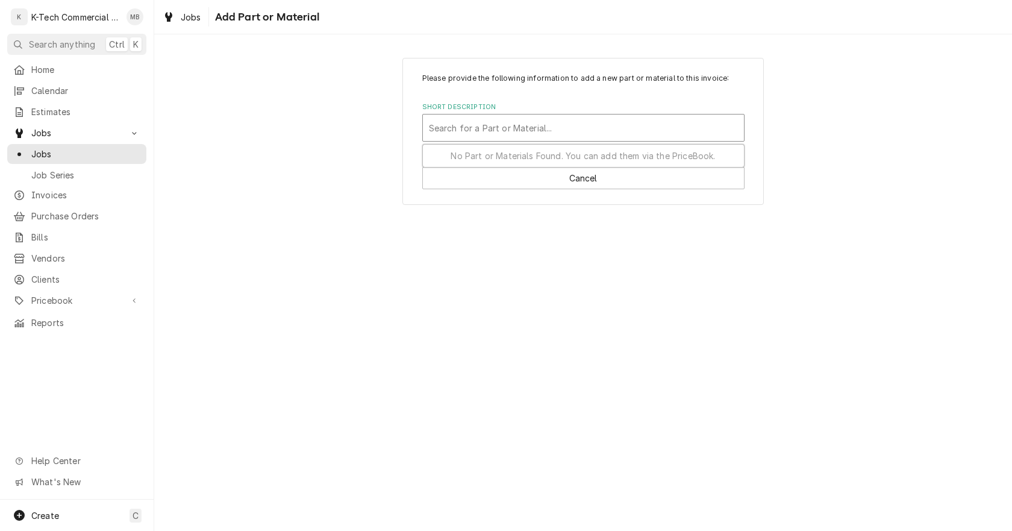
click at [518, 122] on div "Short Description" at bounding box center [583, 128] width 309 height 22
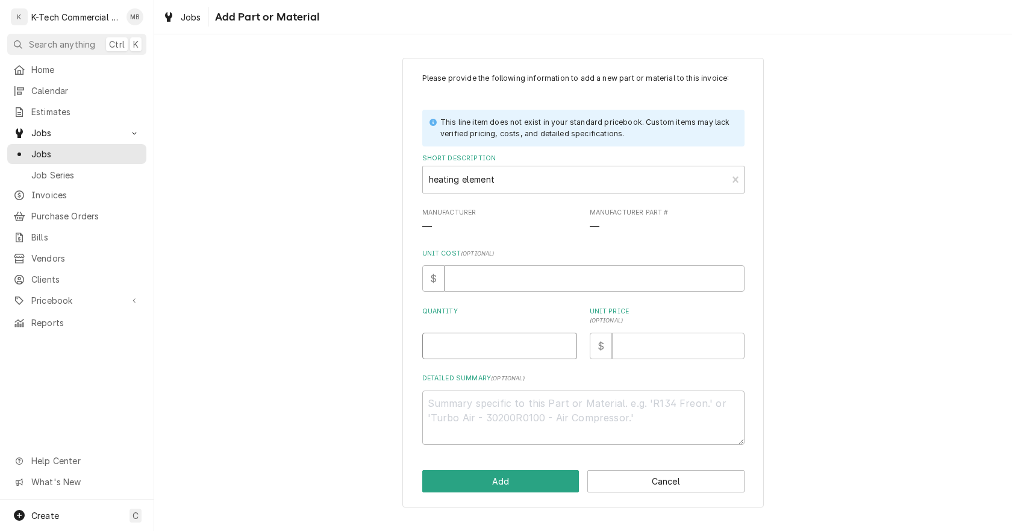
click at [475, 351] on input "Quantity" at bounding box center [499, 346] width 155 height 27
click at [638, 342] on input "Unit Price ( optional )" at bounding box center [678, 346] width 133 height 27
click at [510, 476] on button "Add" at bounding box center [500, 481] width 157 height 22
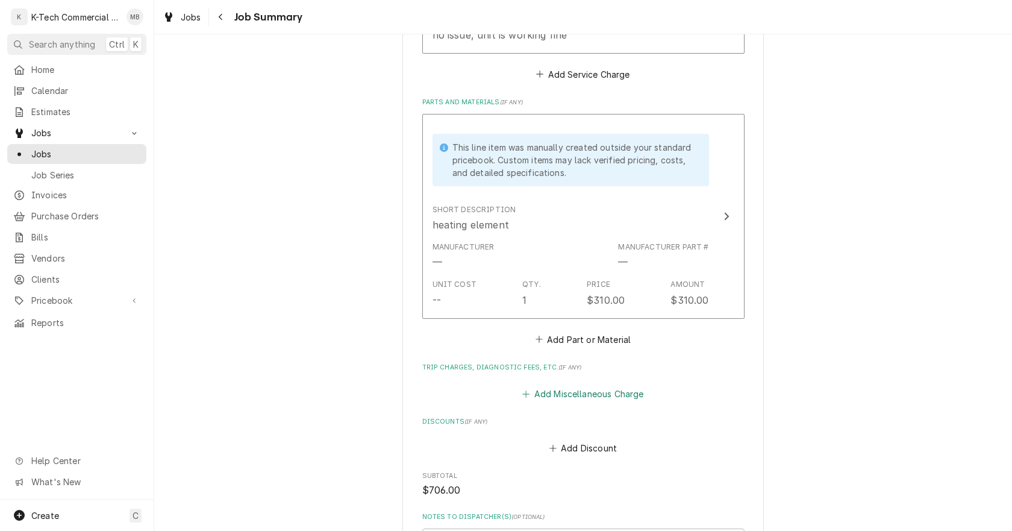
scroll to position [542, 0]
click at [571, 339] on button "Add Part or Material" at bounding box center [582, 338] width 99 height 17
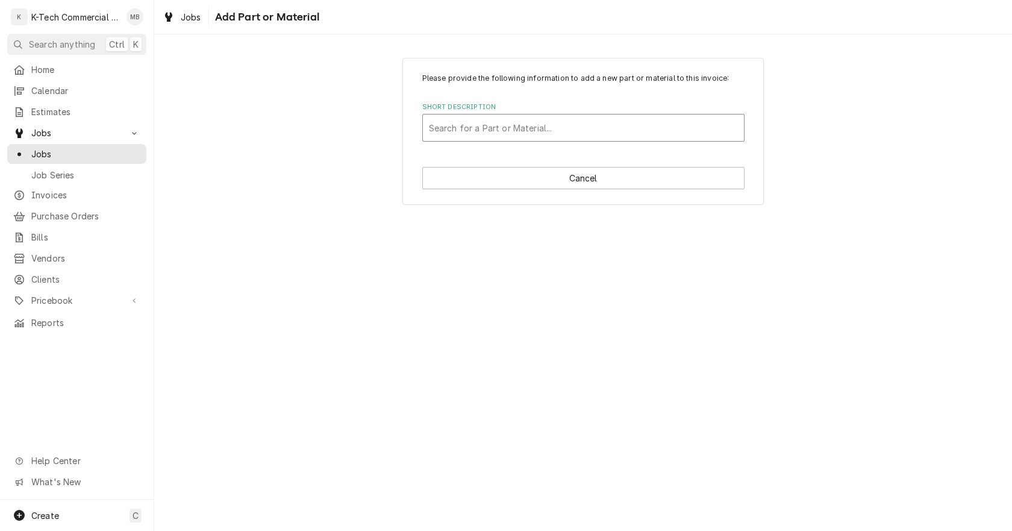
click at [491, 137] on div "Short Description" at bounding box center [583, 128] width 309 height 22
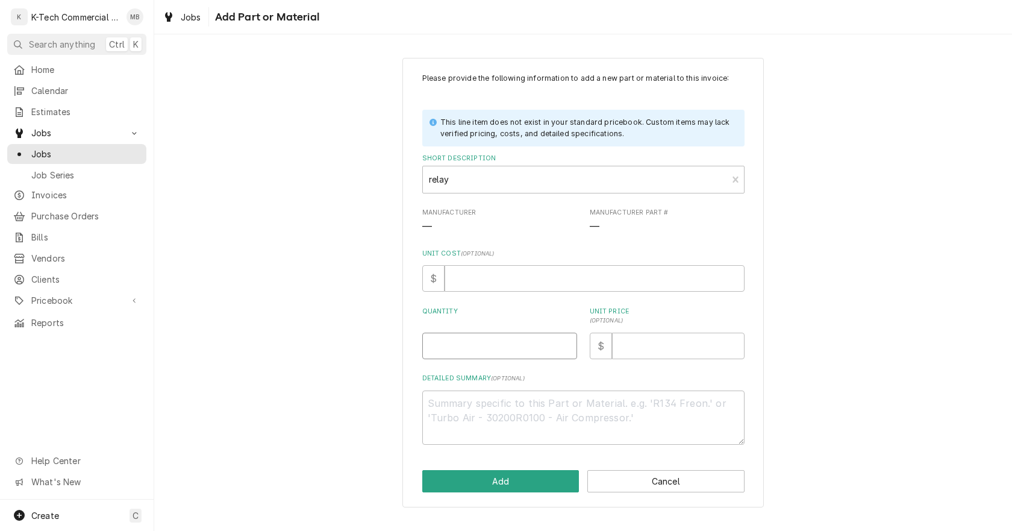
click at [468, 344] on input "Quantity" at bounding box center [499, 346] width 155 height 27
click at [690, 345] on input "Unit Price ( optional )" at bounding box center [678, 346] width 133 height 27
click at [536, 414] on textarea "Detailed Summary ( optional )" at bounding box center [583, 417] width 322 height 54
click at [518, 475] on button "Add" at bounding box center [500, 481] width 157 height 22
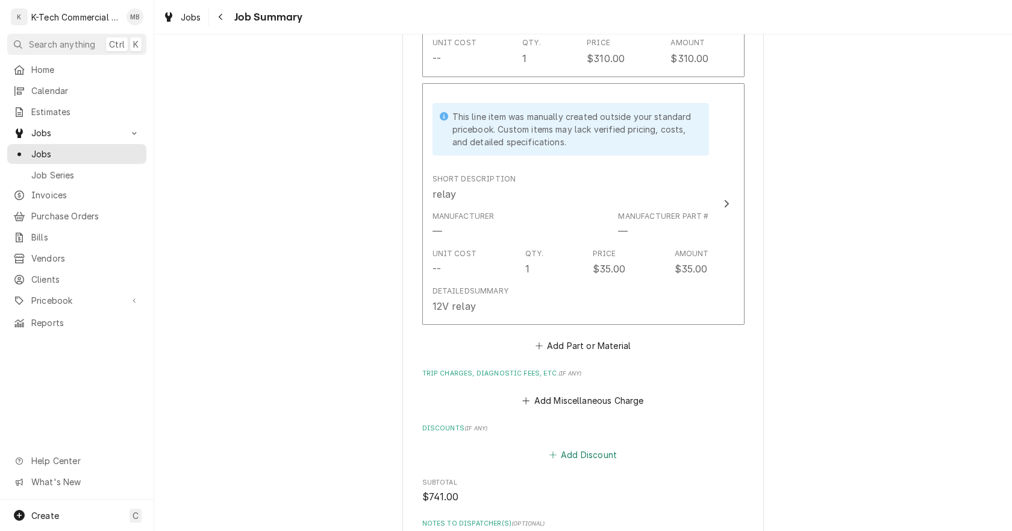
scroll to position [783, 0]
click at [577, 340] on button "Add Part or Material" at bounding box center [582, 345] width 99 height 17
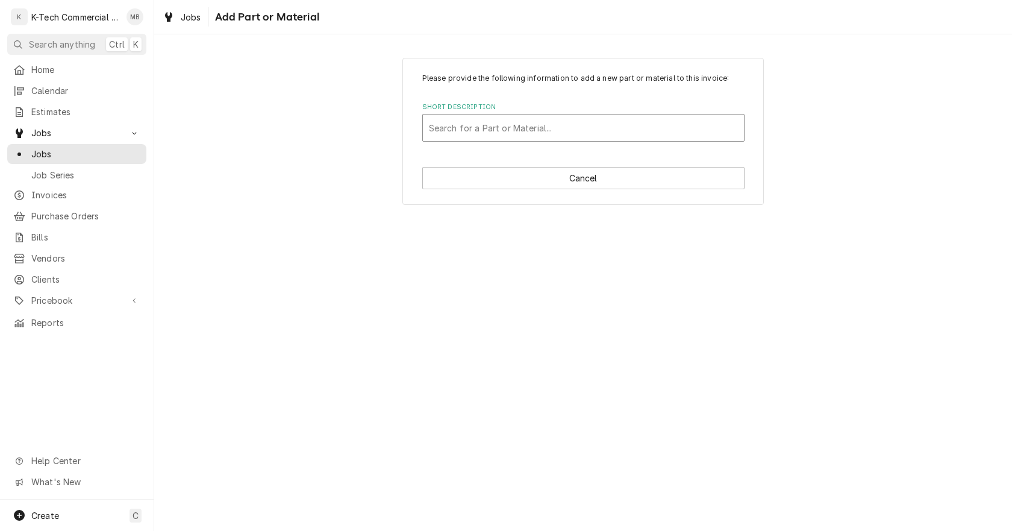
click at [509, 133] on div "Short Description" at bounding box center [583, 128] width 309 height 22
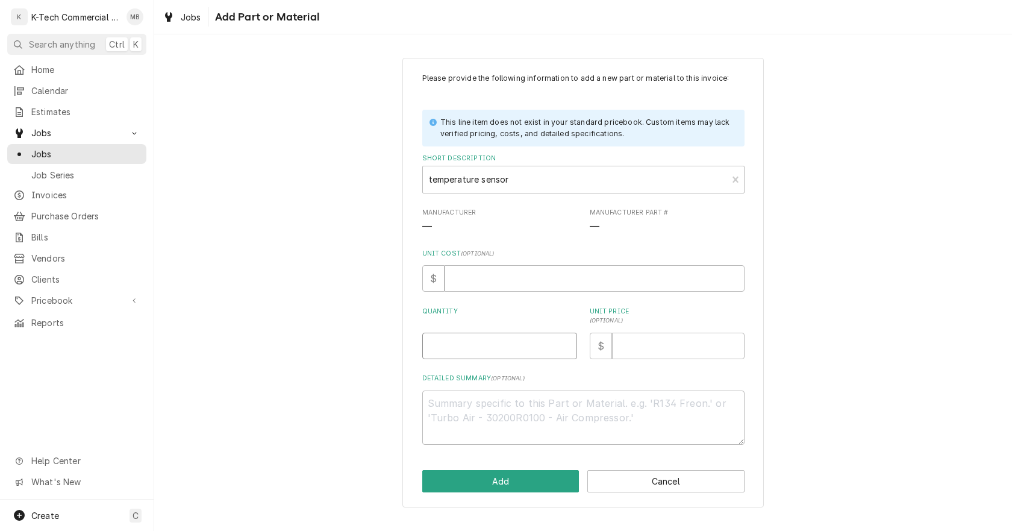
click at [482, 349] on input "Quantity" at bounding box center [499, 346] width 155 height 27
click at [654, 350] on input "Unit Price ( optional )" at bounding box center [678, 346] width 133 height 27
click at [504, 480] on button "Add" at bounding box center [500, 481] width 157 height 22
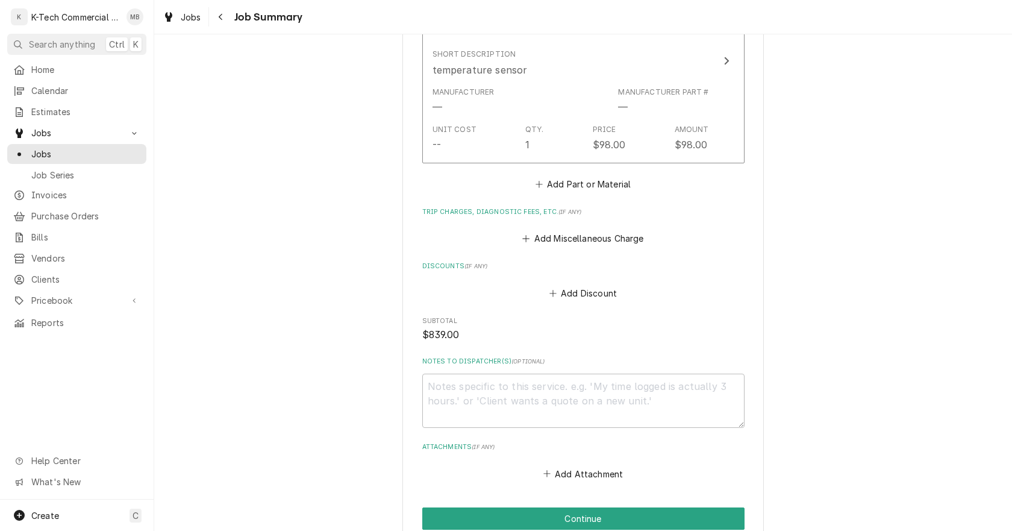
scroll to position [1237, 0]
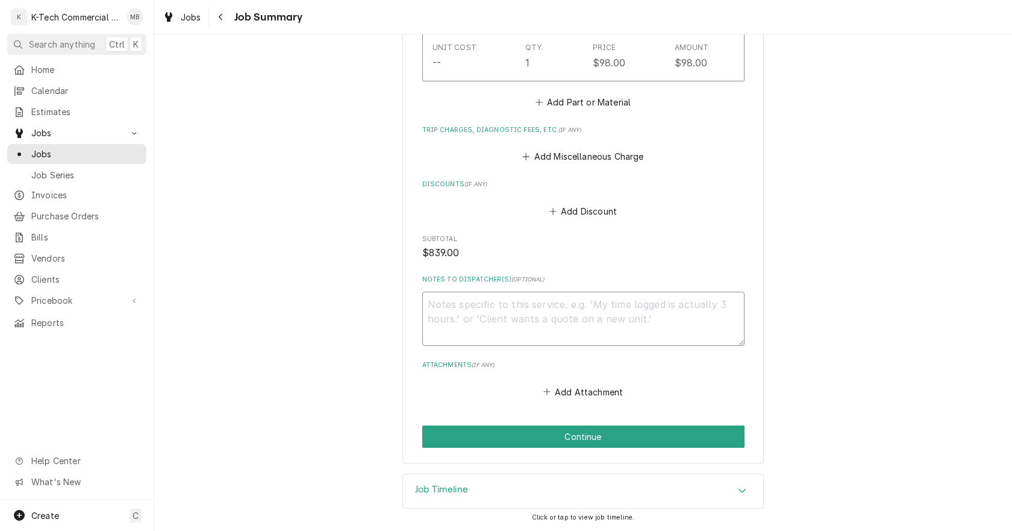
click at [514, 320] on textarea "Notes to Dispatcher(s) ( optional )" at bounding box center [583, 319] width 322 height 54
click at [505, 321] on textarea "1 hour on 09/22 2 hours on 10/03" at bounding box center [583, 319] width 322 height 54
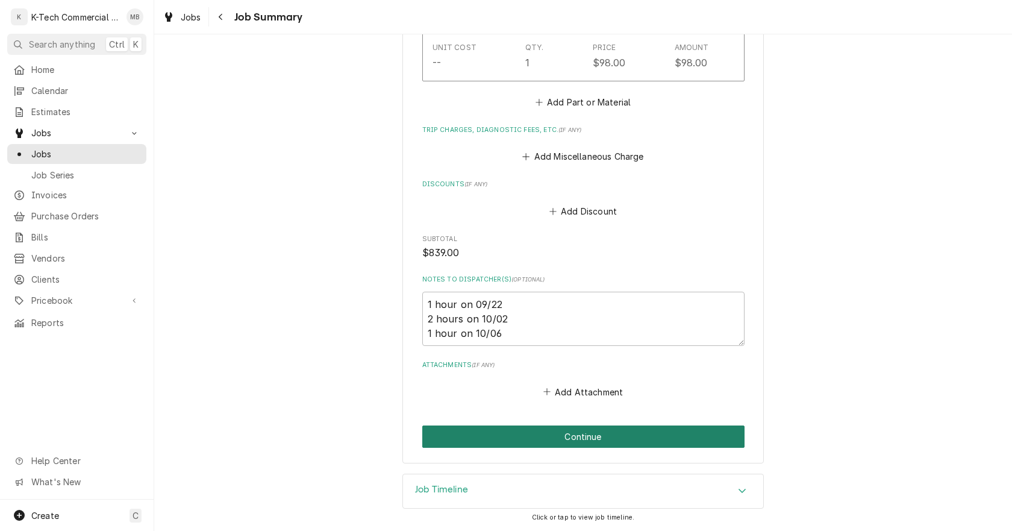
click at [576, 430] on button "Continue" at bounding box center [583, 436] width 322 height 22
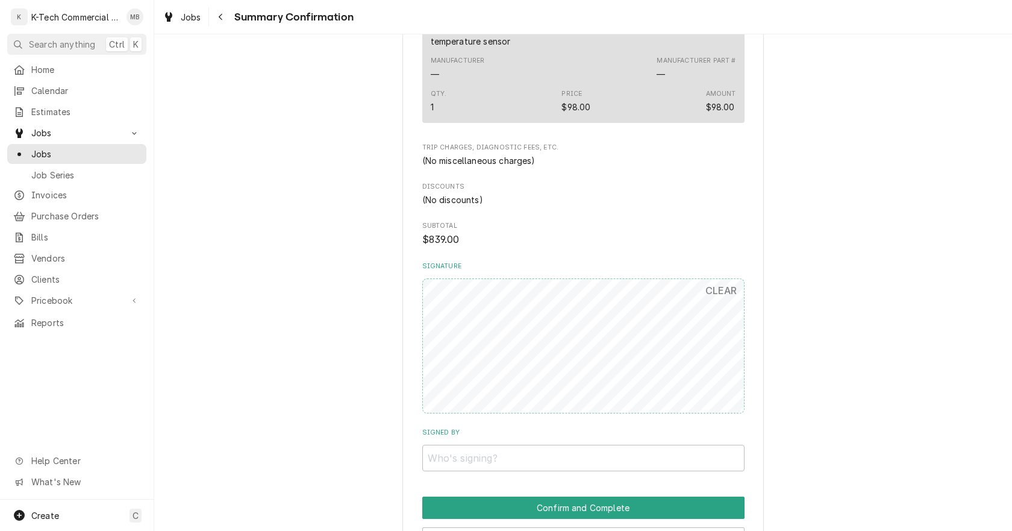
scroll to position [1024, 0]
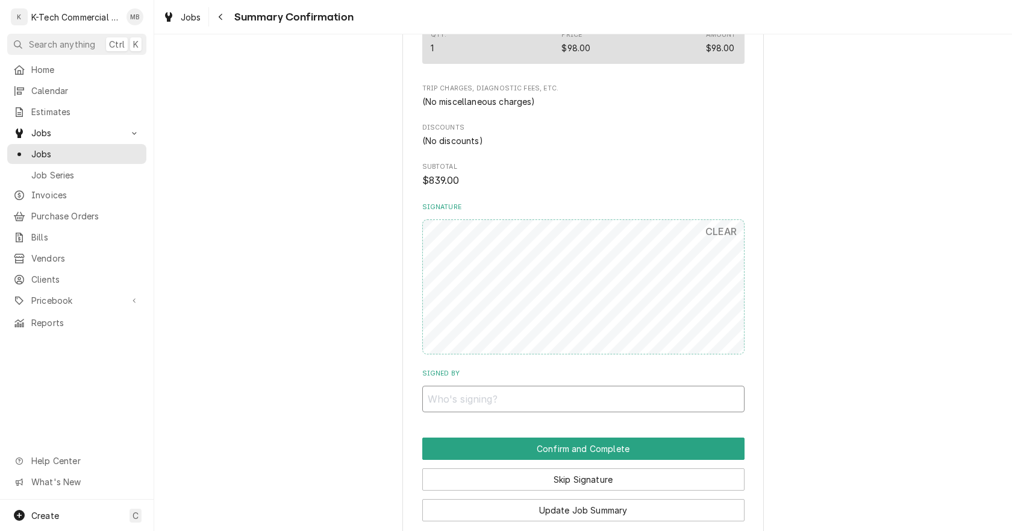
click at [601, 396] on input "Signed By" at bounding box center [583, 399] width 322 height 27
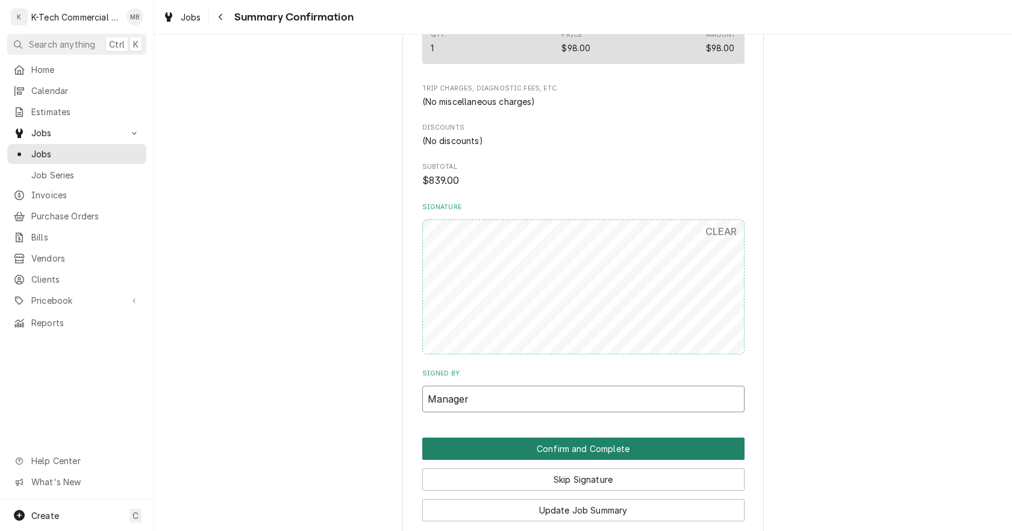
type input "Manager"
click at [618, 446] on button "Confirm and Complete" at bounding box center [583, 448] width 322 height 22
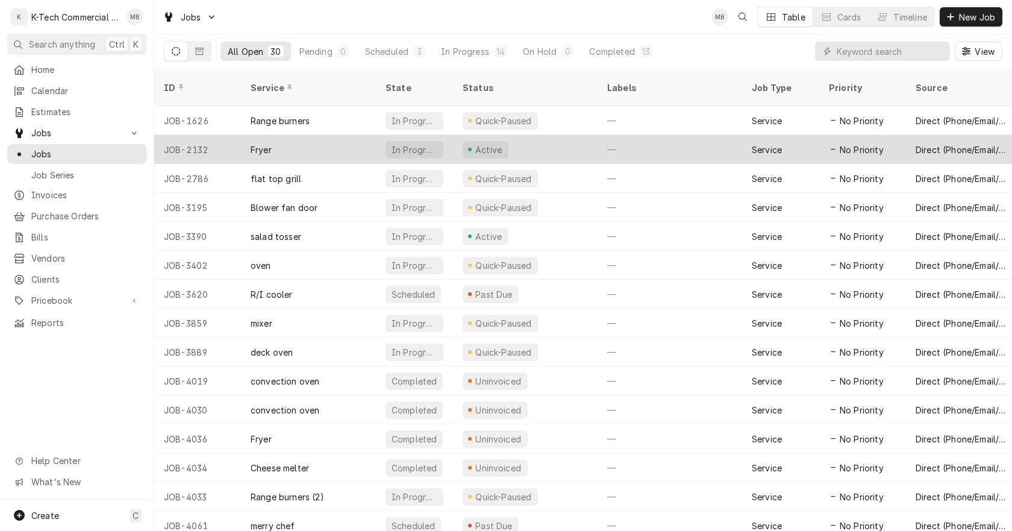
click at [552, 135] on div "Active" at bounding box center [525, 149] width 145 height 29
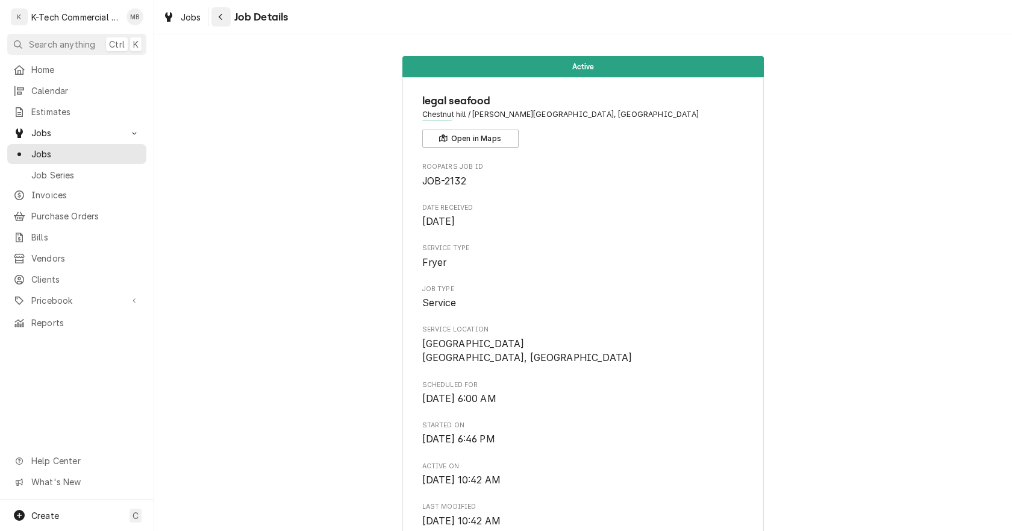
click at [222, 16] on icon "Navigate back" at bounding box center [220, 17] width 5 height 8
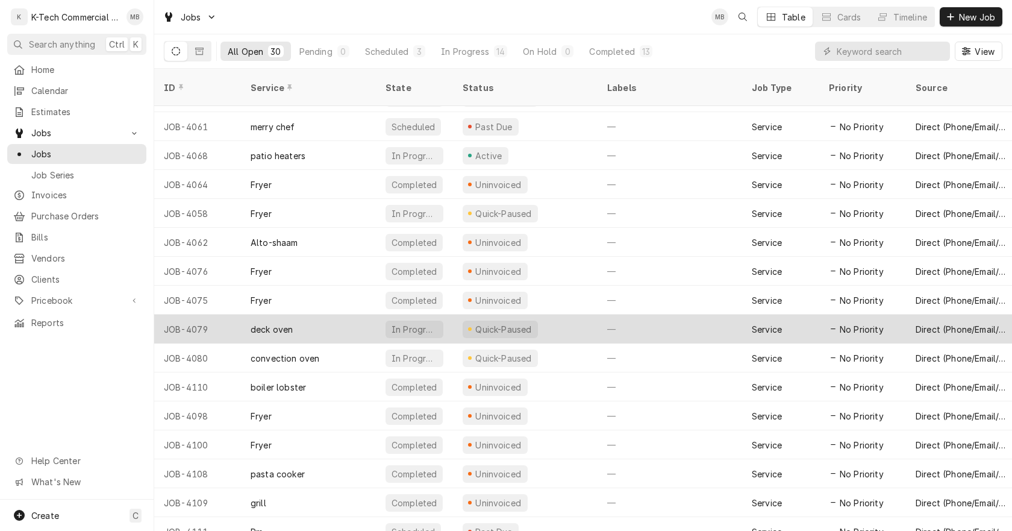
scroll to position [377, 0]
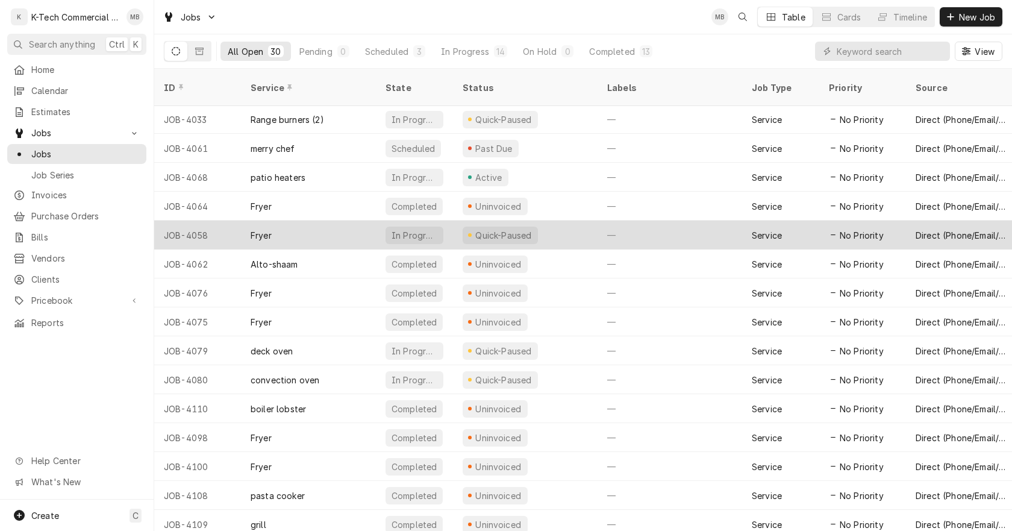
click at [559, 226] on div "Quick-Paused" at bounding box center [525, 234] width 145 height 29
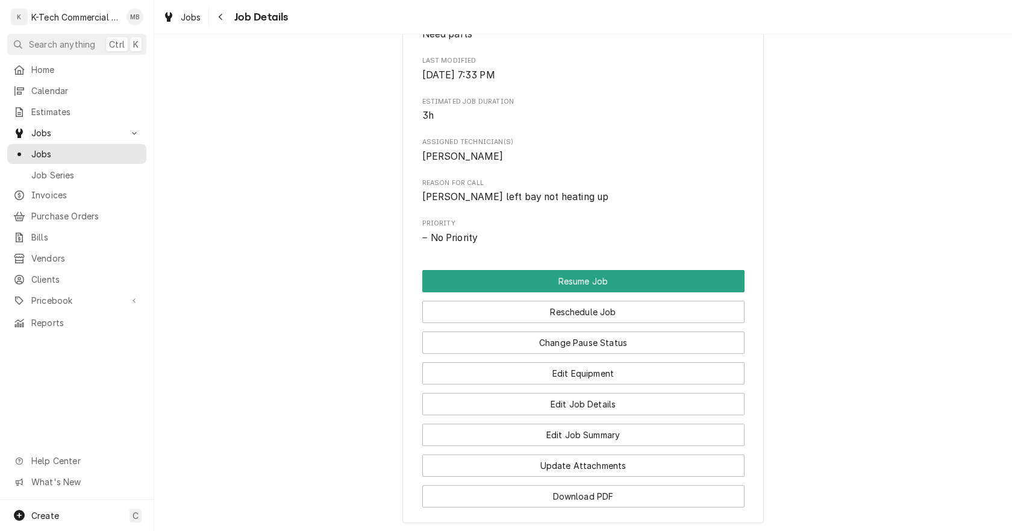
scroll to position [482, 0]
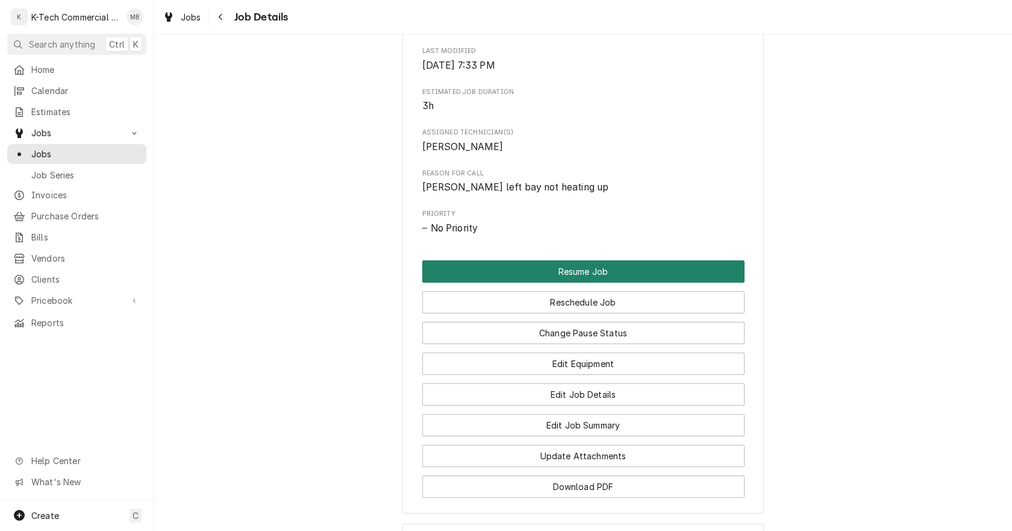
click at [596, 280] on button "Resume Job" at bounding box center [583, 271] width 322 height 22
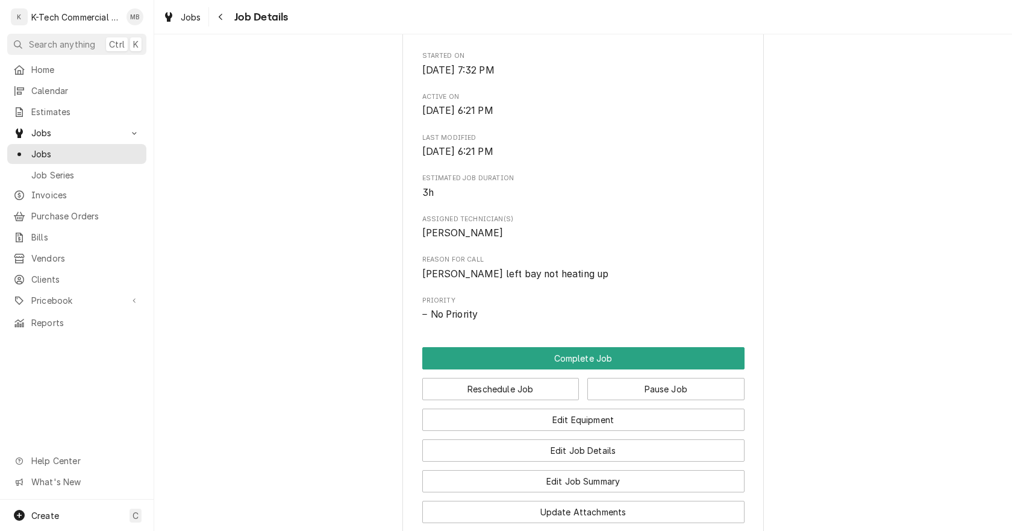
scroll to position [422, 0]
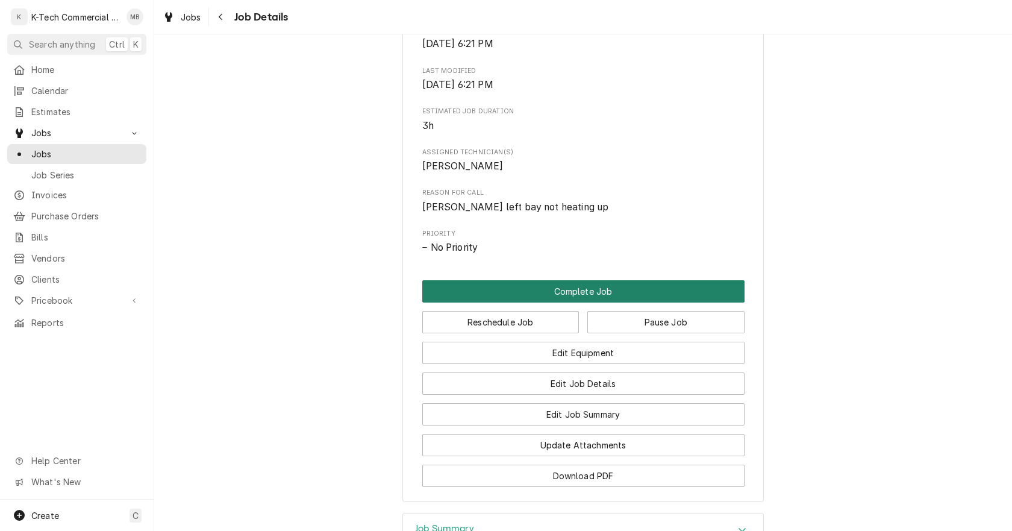
click at [565, 299] on button "Complete Job" at bounding box center [583, 291] width 322 height 22
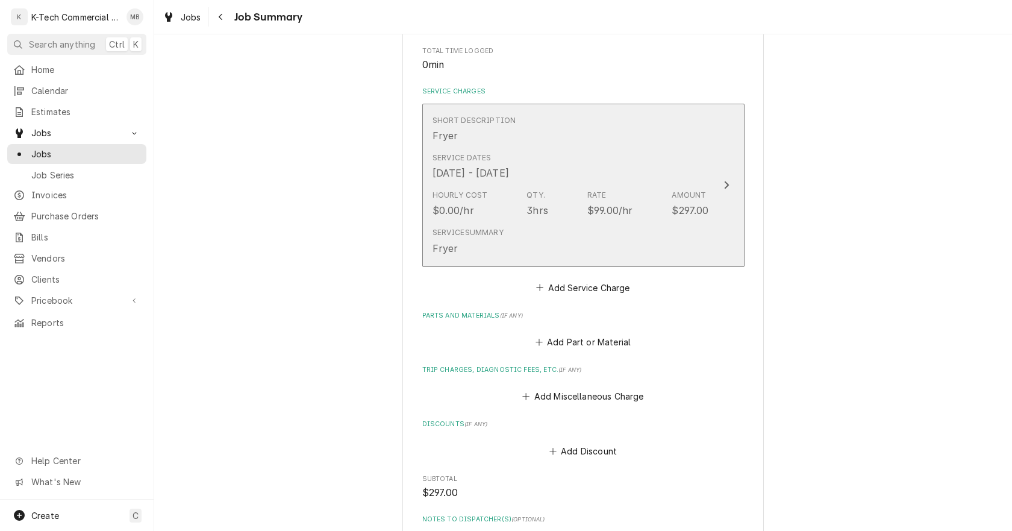
click at [574, 231] on div "Service Summary Fryer" at bounding box center [571, 240] width 277 height 37
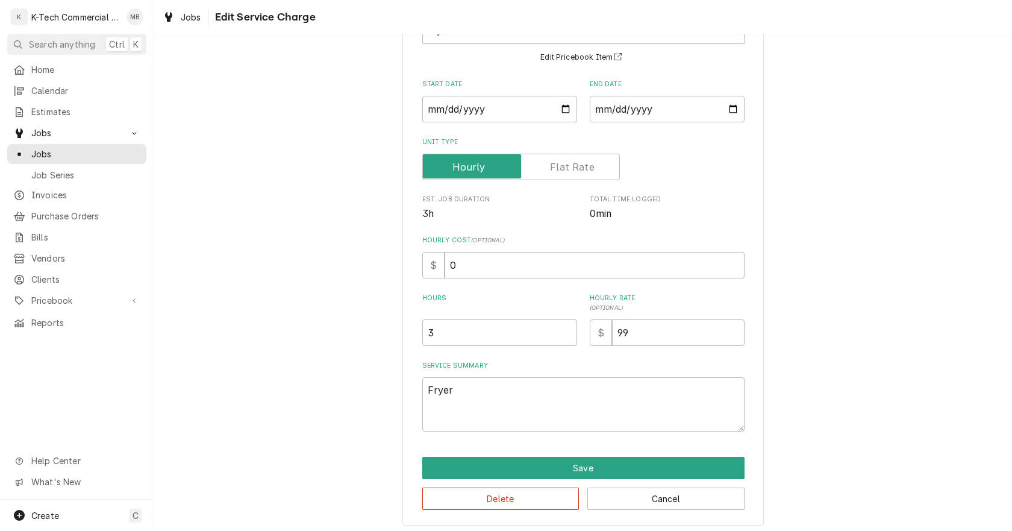
scroll to position [102, 0]
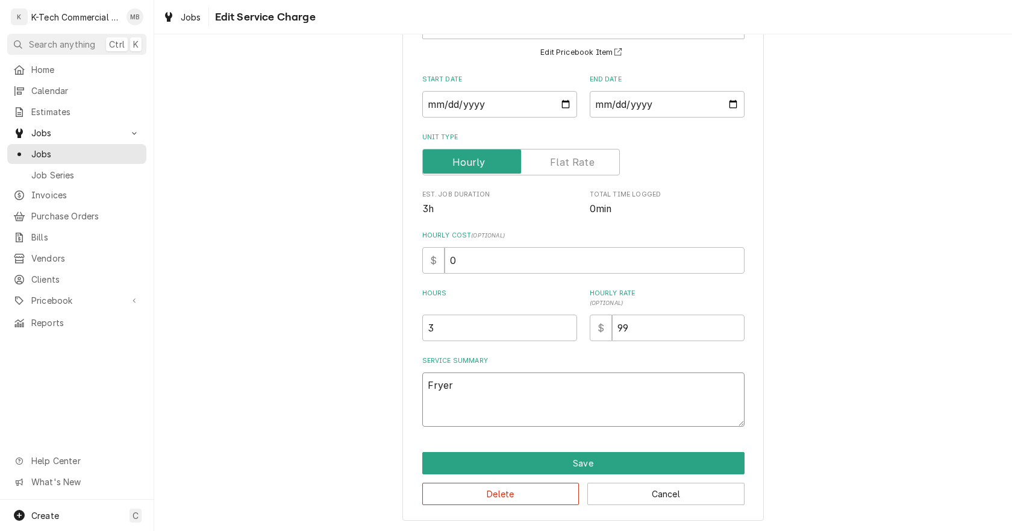
click at [533, 406] on textarea "Fryer" at bounding box center [583, 399] width 322 height 54
type textarea "x"
type textarea "Fryer"
type textarea "x"
type textarea "Fryer l"
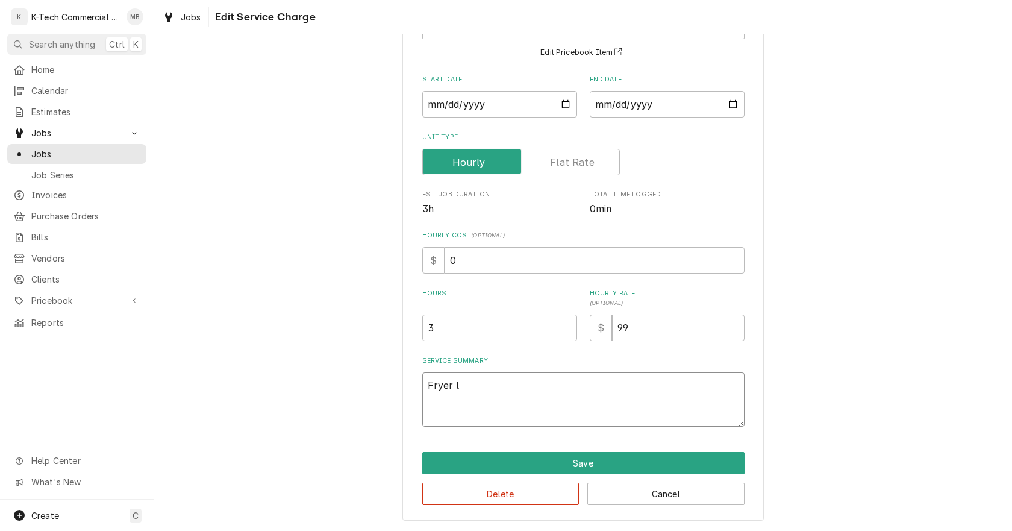
type textarea "x"
type textarea "Fryer le"
type textarea "x"
type textarea "Fryer lef"
type textarea "x"
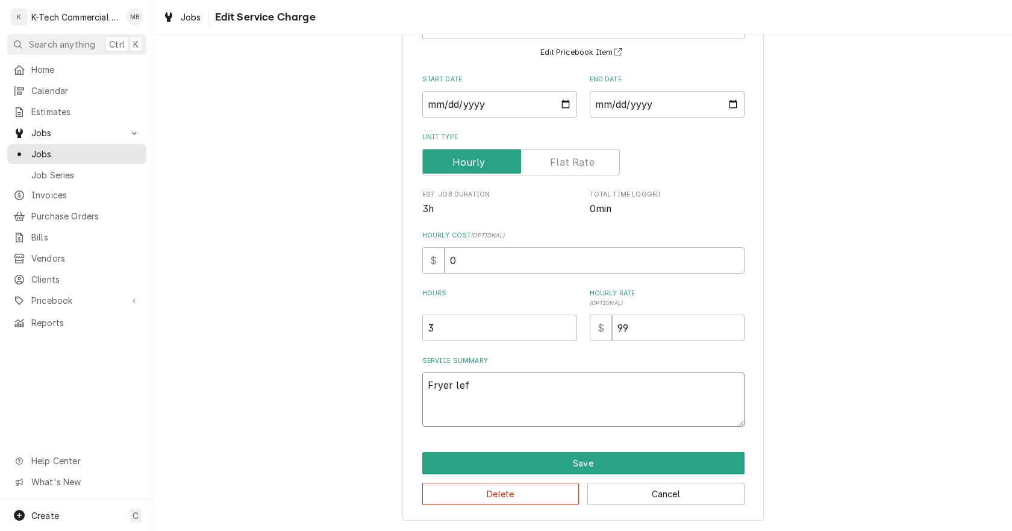
type textarea "Fryer left"
type textarea "x"
type textarea "Fryer left"
type textarea "x"
type textarea "Fryer left s"
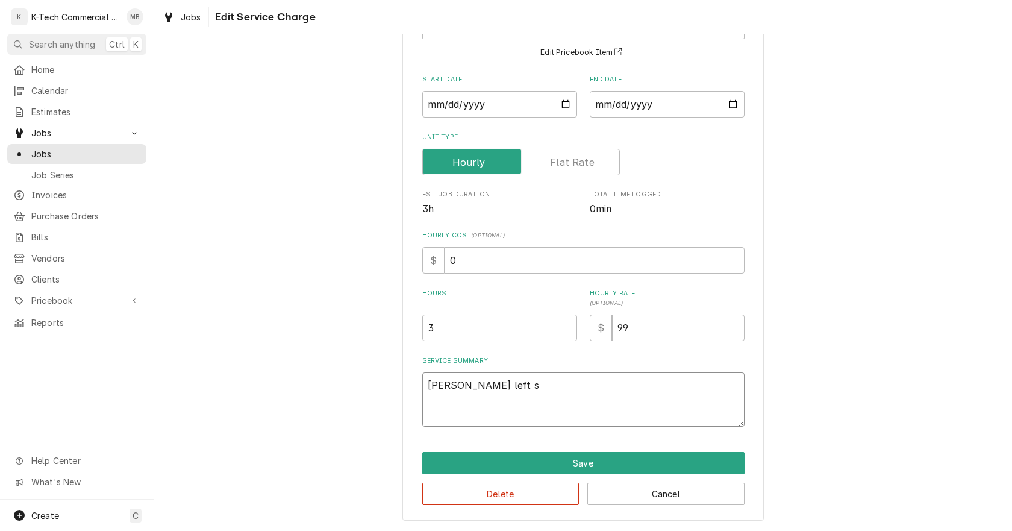
type textarea "x"
type textarea "Fryer left si"
type textarea "x"
type textarea "Fryer left sid"
type textarea "x"
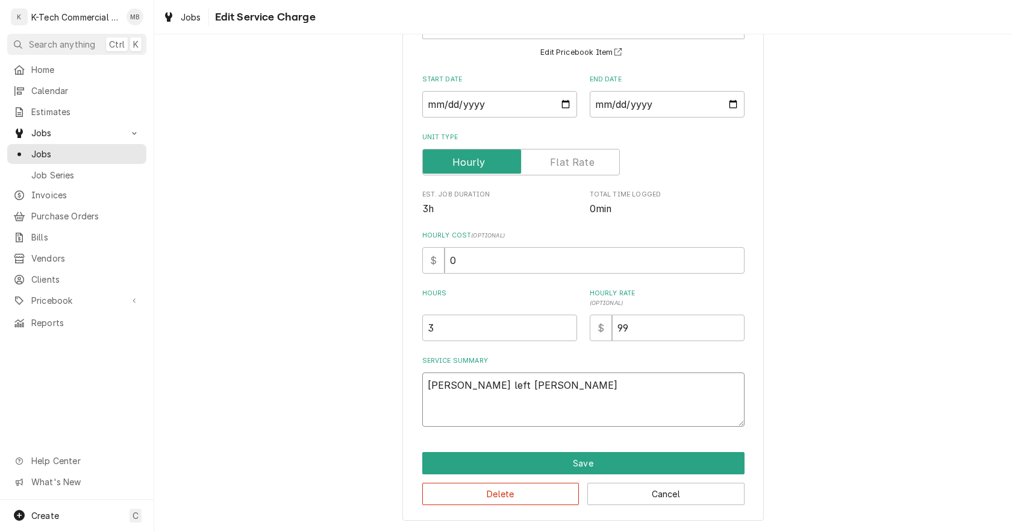
type textarea "Fryer left side"
type textarea "x"
type textarea "Fryer left side"
type textarea "x"
type textarea "Fryer left side w"
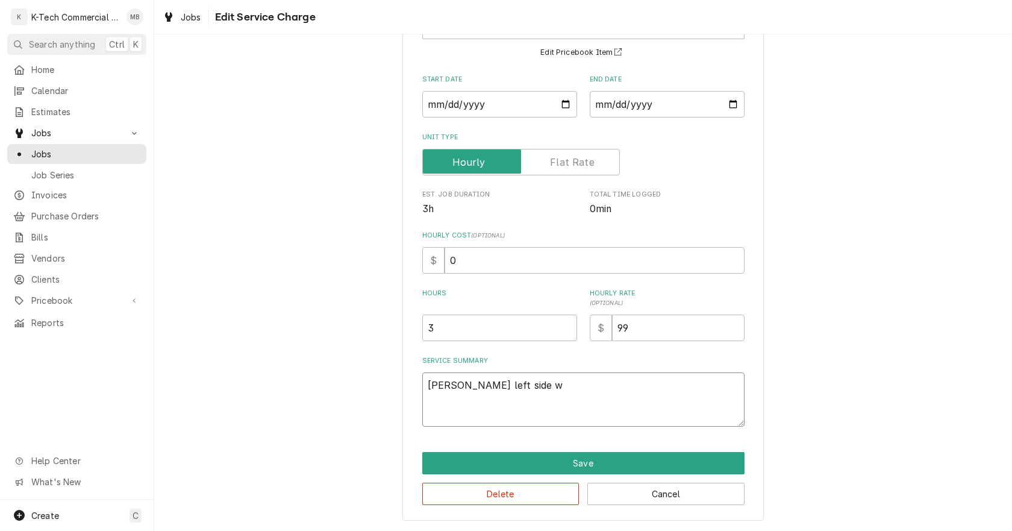
type textarea "x"
type textarea "Fryer left side wa"
type textarea "x"
type textarea "Fryer left side was"
type textarea "x"
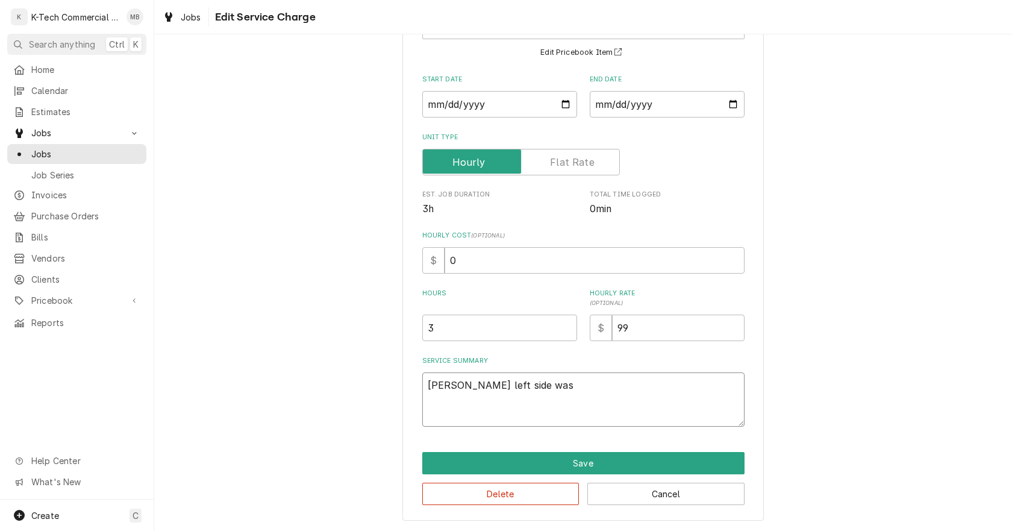
type textarea "Fryer left side was"
type textarea "x"
type textarea "Fryer left side was n"
type textarea "x"
type textarea "Fryer left side was no"
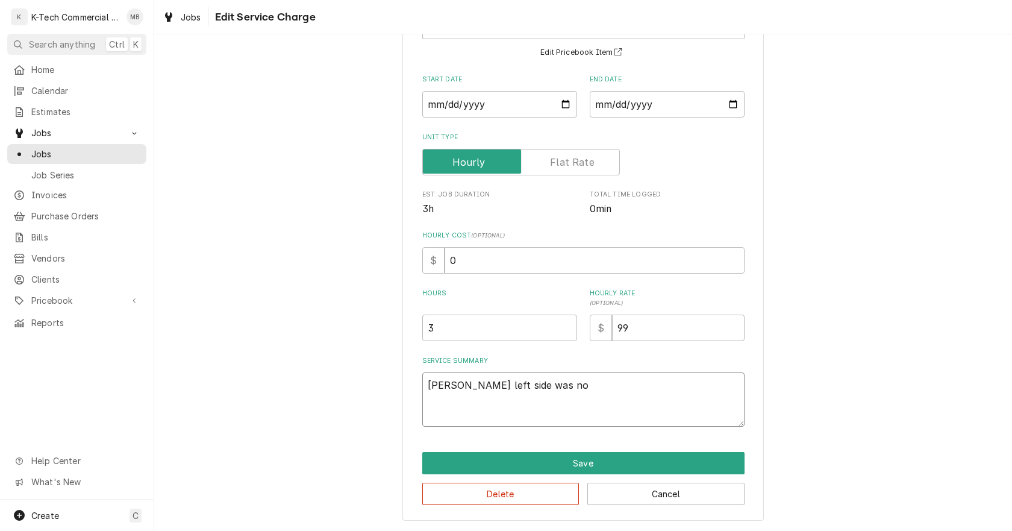
type textarea "x"
type textarea "Fryer left side was not"
type textarea "x"
type textarea "Fryer left side was not"
type textarea "x"
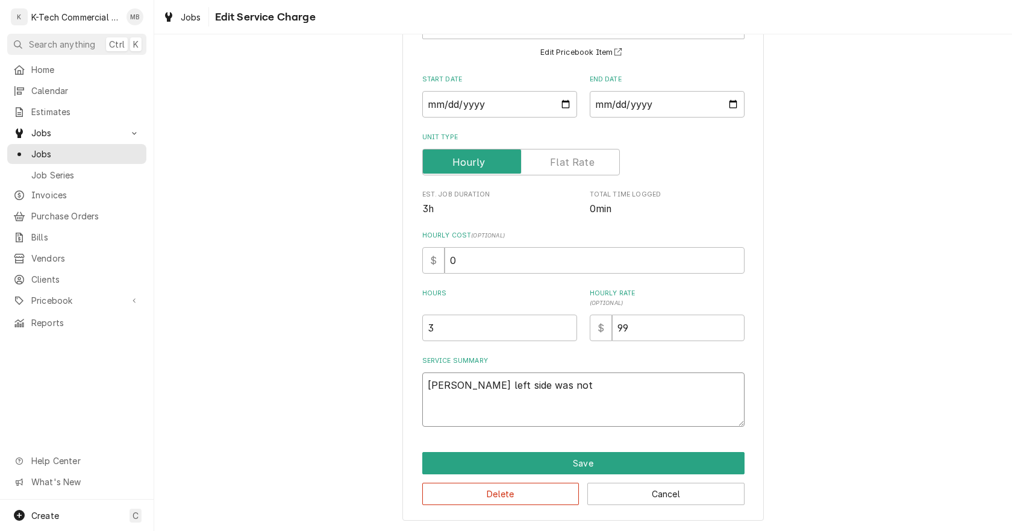
type textarea "Fryer left side was not h"
type textarea "x"
type textarea "Fryer left side was not ha"
type textarea "x"
type textarea "Fryer left side was not h"
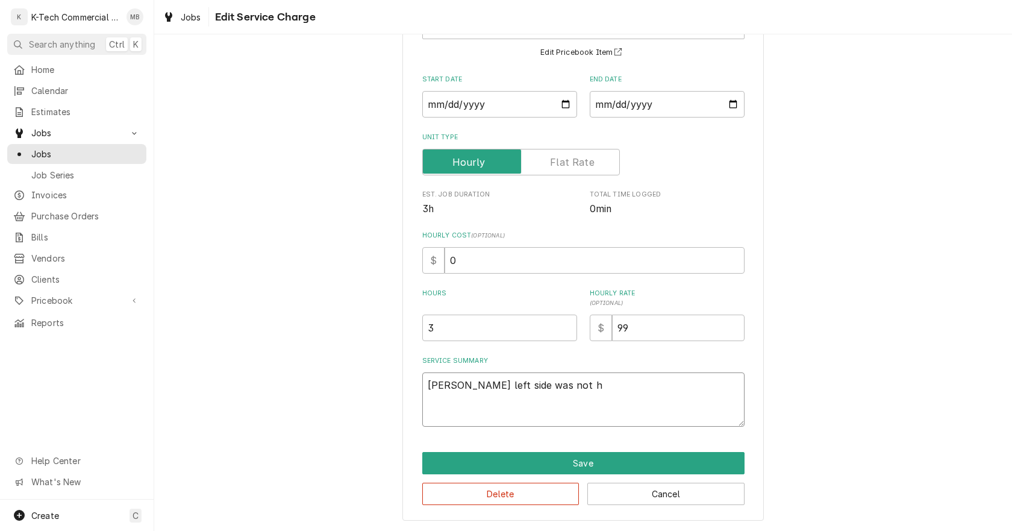
type textarea "x"
type textarea "Fryer left side was not he"
type textarea "x"
type textarea "Fryer left side was not hea"
type textarea "x"
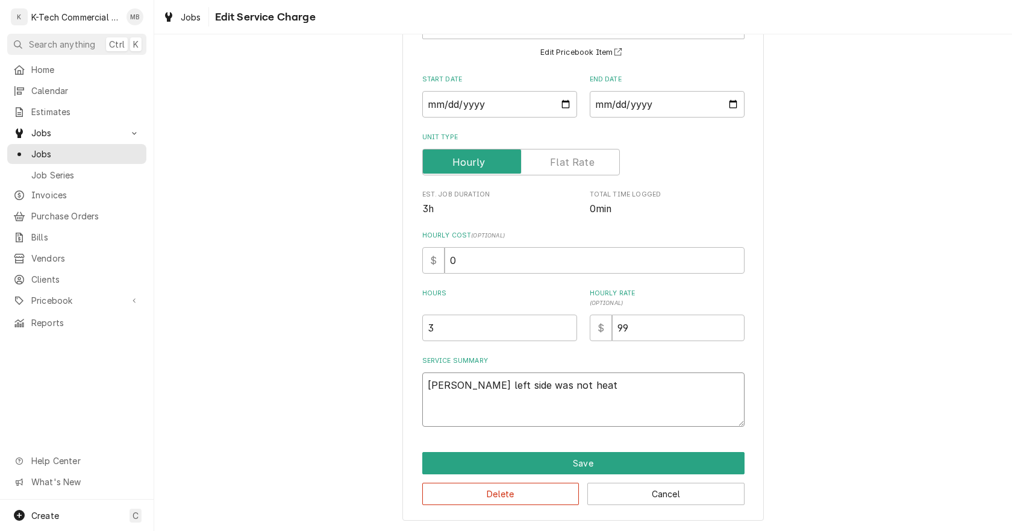
type textarea "Fryer left side was not heati"
type textarea "x"
type textarea "Fryer left side was not heatin"
type textarea "x"
type textarea "Fryer left side was not heating"
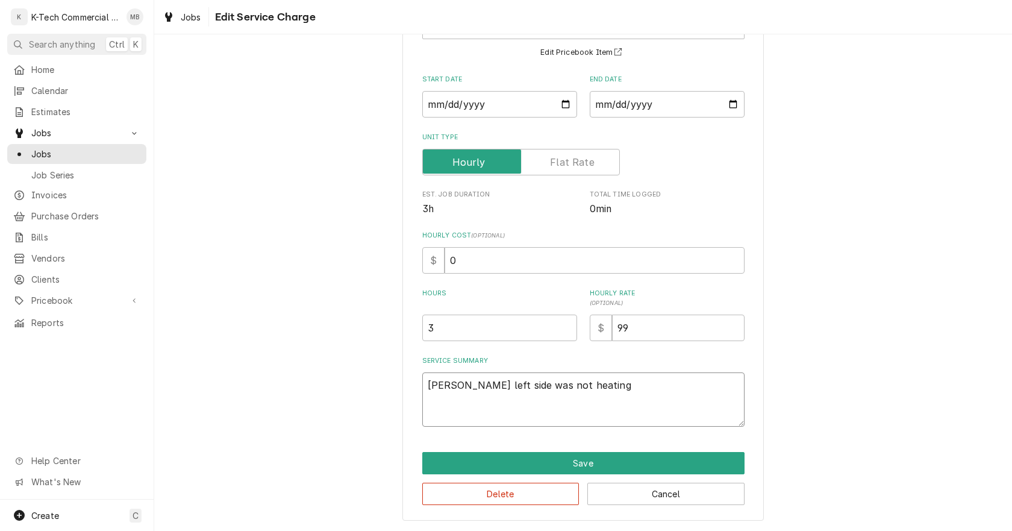
type textarea "x"
type textarea "Fryer left side was not heating"
type textarea "x"
type textarea "Fryer left side was not heating u"
type textarea "x"
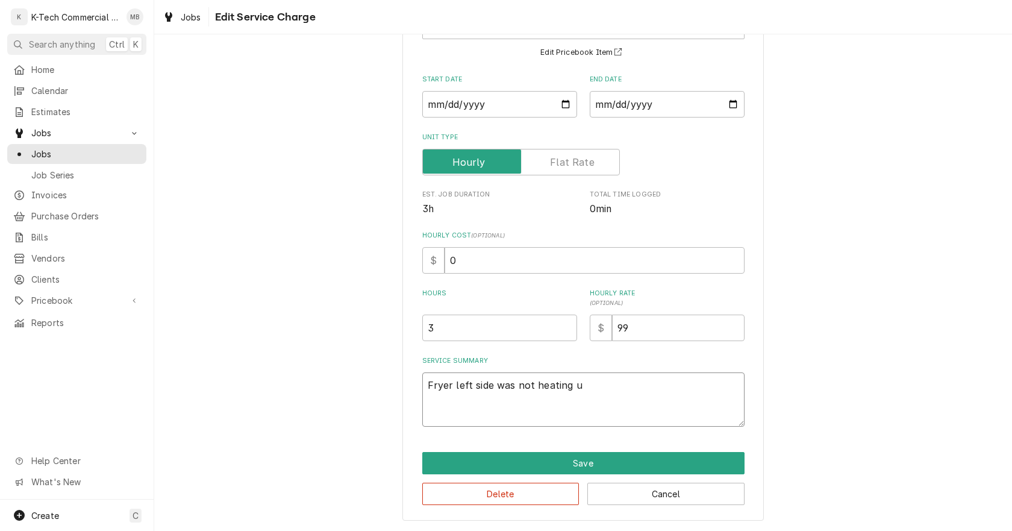
type textarea "Fryer left side was not heating up"
type textarea "x"
type textarea "Fryer left side was not heating up,"
type textarea "x"
type textarea "Fryer left side was not heating up,"
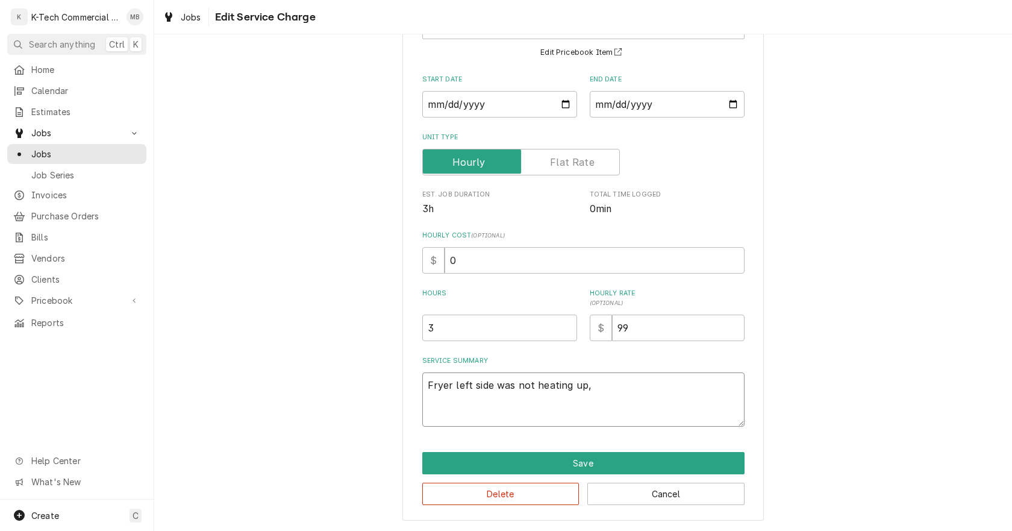
type textarea "x"
type textarea "Fryer left side was not heating up, i"
type textarea "x"
type textarea "Fryer left side was not heating up, in"
type textarea "x"
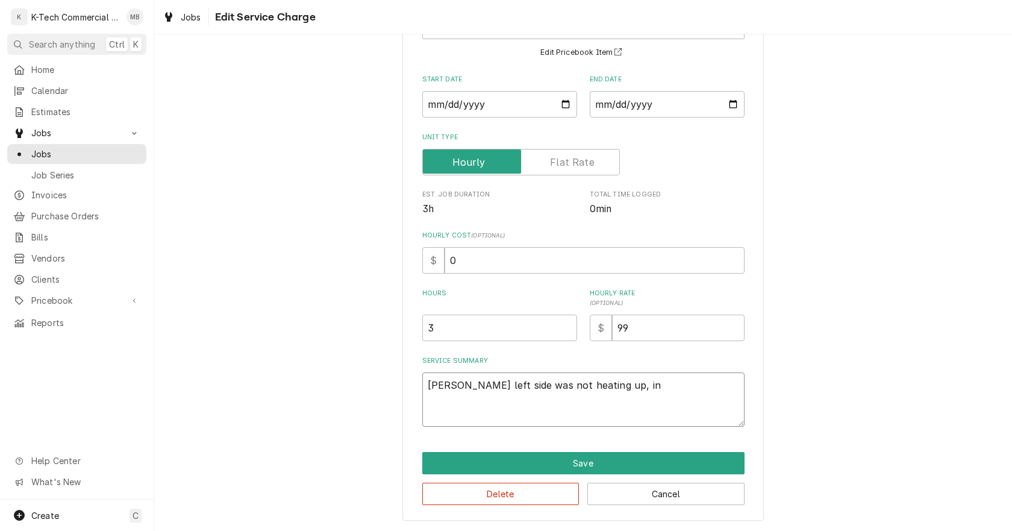
type textarea "Fryer left side was not heating up, ins"
type textarea "x"
type textarea "Fryer left side was not heating up, insp"
type textarea "x"
type textarea "Fryer left side was not heating up, inspe"
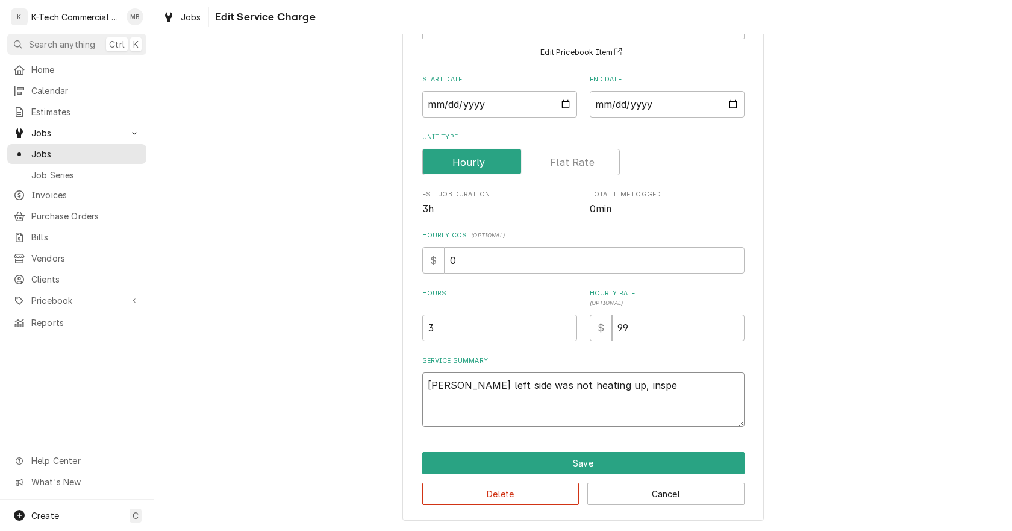
type textarea "x"
type textarea "Fryer left side was not heating up, inspec"
type textarea "x"
type textarea "Fryer left side was not heating up, inspect"
type textarea "x"
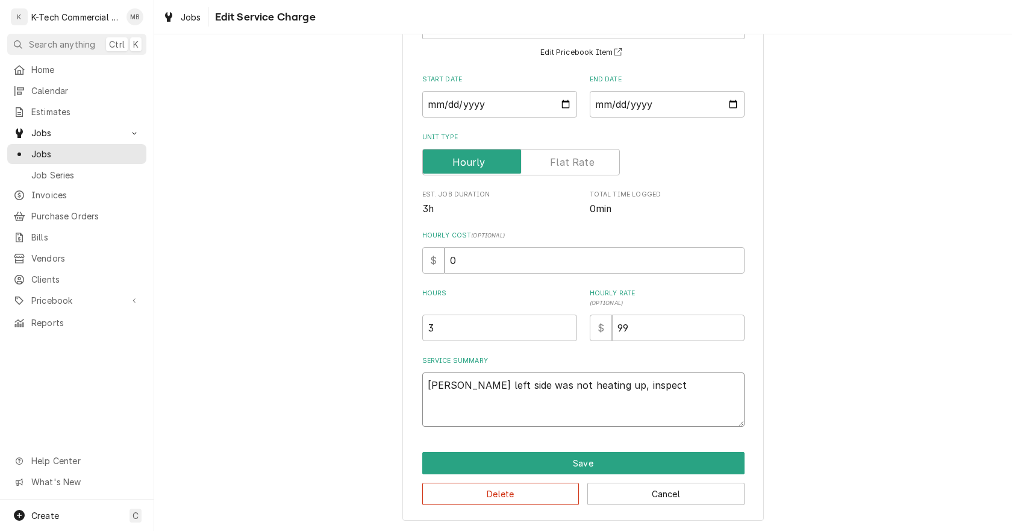
type textarea "Fryer left side was not heating up, inspect"
type textarea "x"
type textarea "Fryer left side was not heating up, inspect t"
type textarea "x"
type textarea "Fryer left side was not heating up, inspect th"
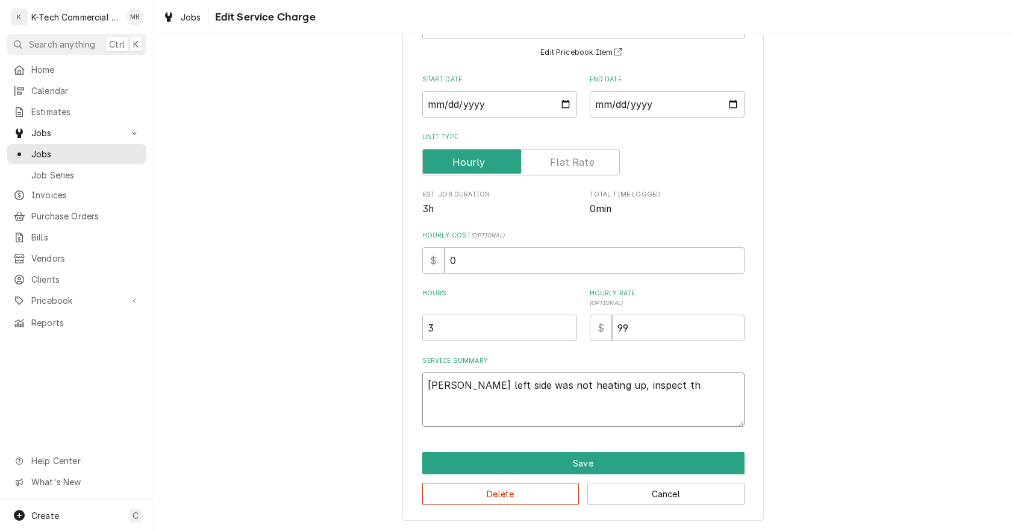
type textarea "x"
type textarea "Fryer left side was not heating up, inspect the"
type textarea "x"
type textarea "Fryer left side was not heating up, inspect the"
type textarea "x"
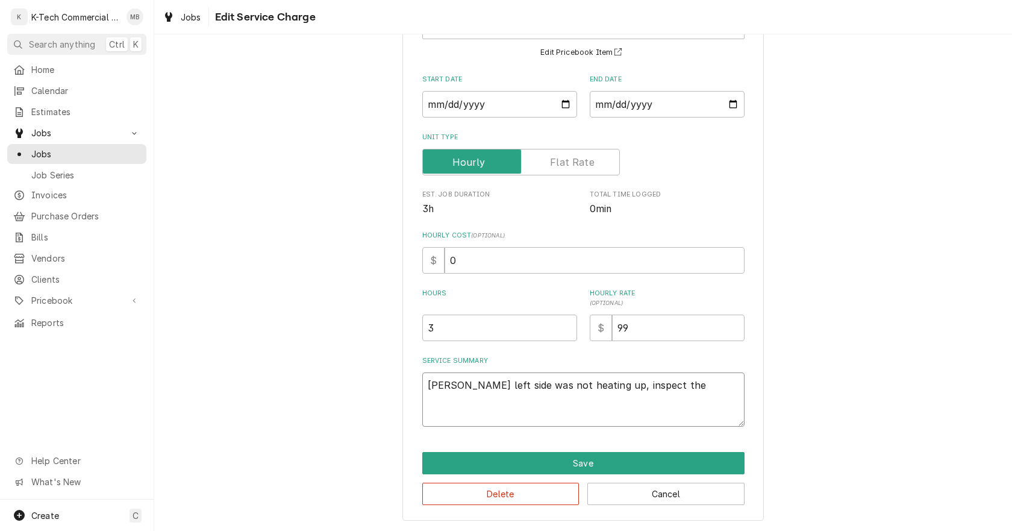
type textarea "Fryer left side was not heating up, inspect the u"
type textarea "x"
type textarea "Fryer left side was not heating up, inspect the un"
type textarea "x"
type textarea "Fryer left side was not heating up, inspect the uni"
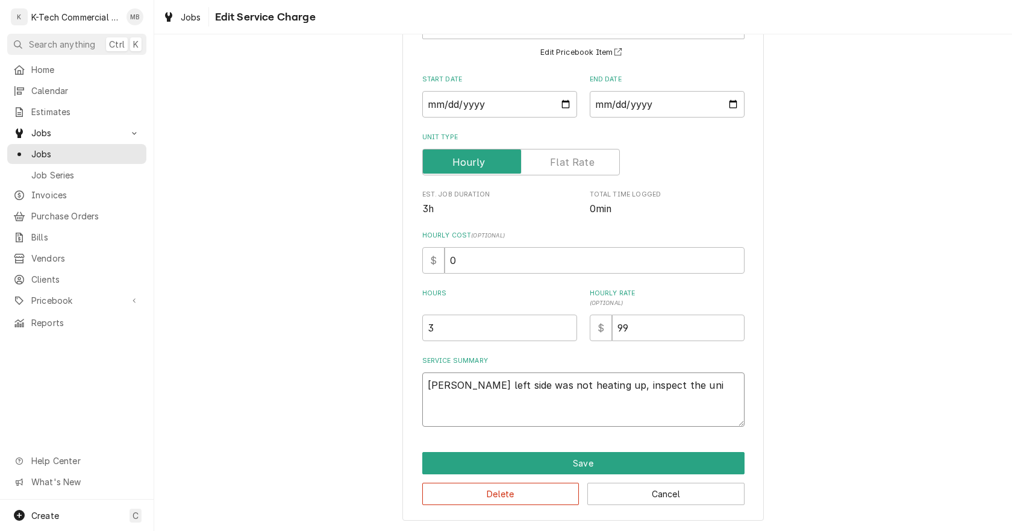
type textarea "x"
type textarea "Fryer left side was not heating up, inspect the unit"
type textarea "x"
type textarea "Fryer left side was not heating up, inspect the unit"
type textarea "x"
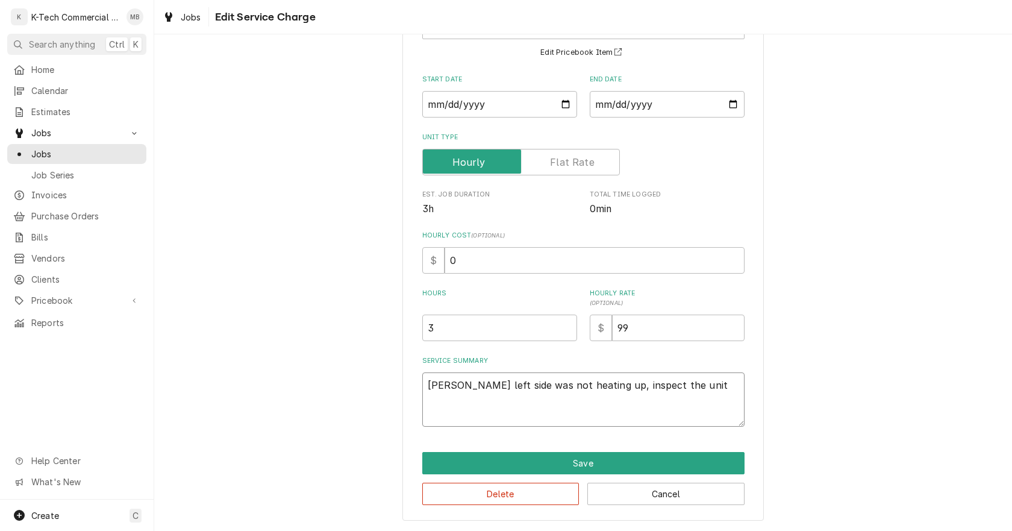
type textarea "Fryer left side was not heating up, inspect the unit a"
type textarea "x"
type textarea "Fryer left side was not heating up, inspect the unit an"
type textarea "x"
type textarea "Fryer left side was not heating up, inspect the unit and"
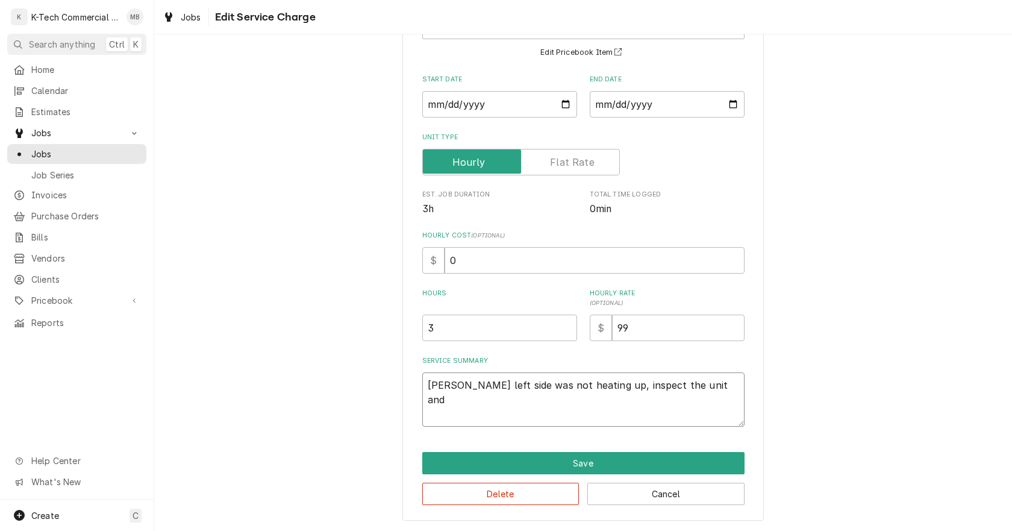
type textarea "x"
type textarea "Fryer left side was not heating up, inspect the unit and"
type textarea "x"
type textarea "Fryer left side was not heating up, inspect the unit and f"
type textarea "x"
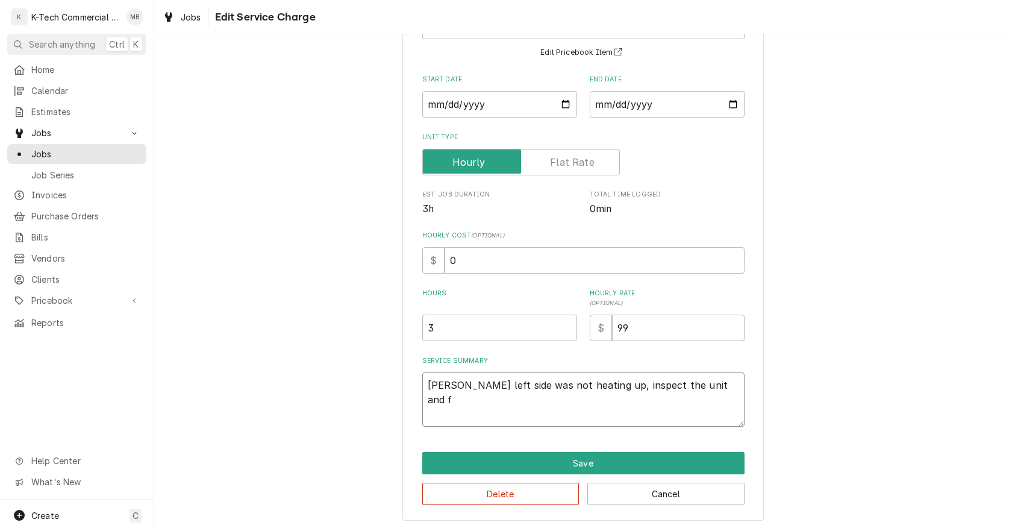
type textarea "Fryer left side was not heating up, inspect the unit and fo"
type textarea "x"
type textarea "Fryer left side was not heating up, inspect the unit and fou"
type textarea "x"
type textarea "Fryer left side was not heating up, inspect the unit and foun"
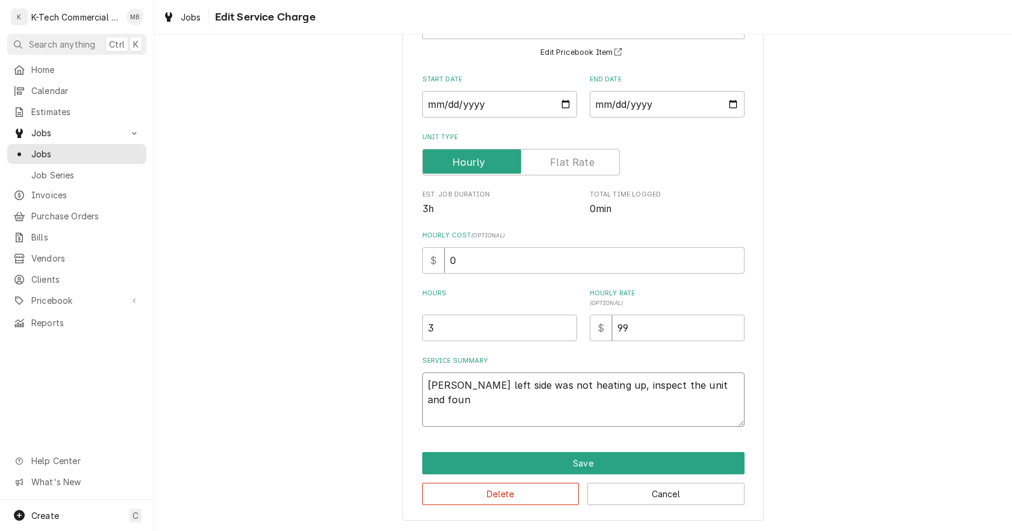
type textarea "x"
type textarea "Fryer left side was not heating up, inspect the unit and found"
type textarea "x"
type textarea "Fryer left side was not heating up, inspect the unit and found"
type textarea "x"
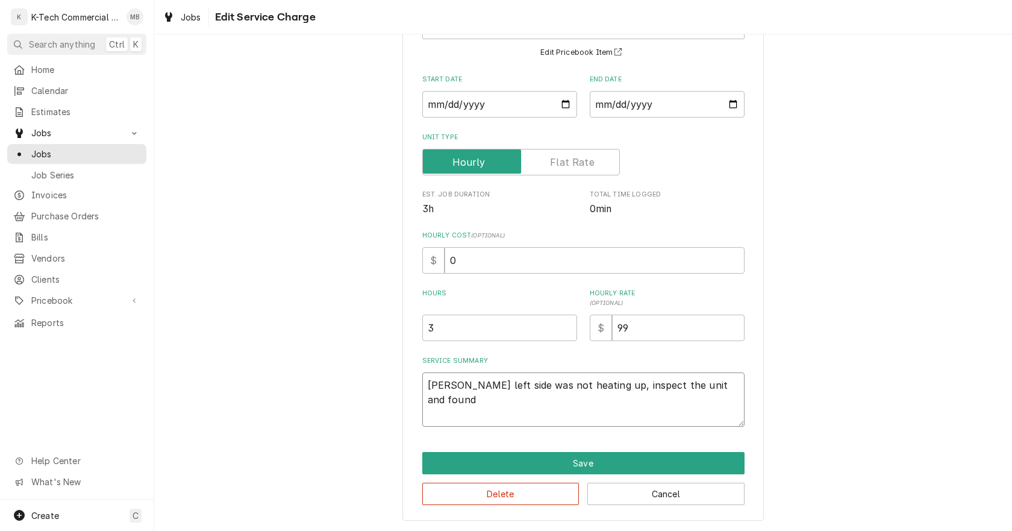
type textarea "Fryer left side was not heating up, inspect the unit and found p"
type textarea "x"
type textarea "Fryer left side was not heating up, inspect the unit and found pr"
type textarea "x"
type textarea "Fryer left side was not heating up, inspect the unit and found pre"
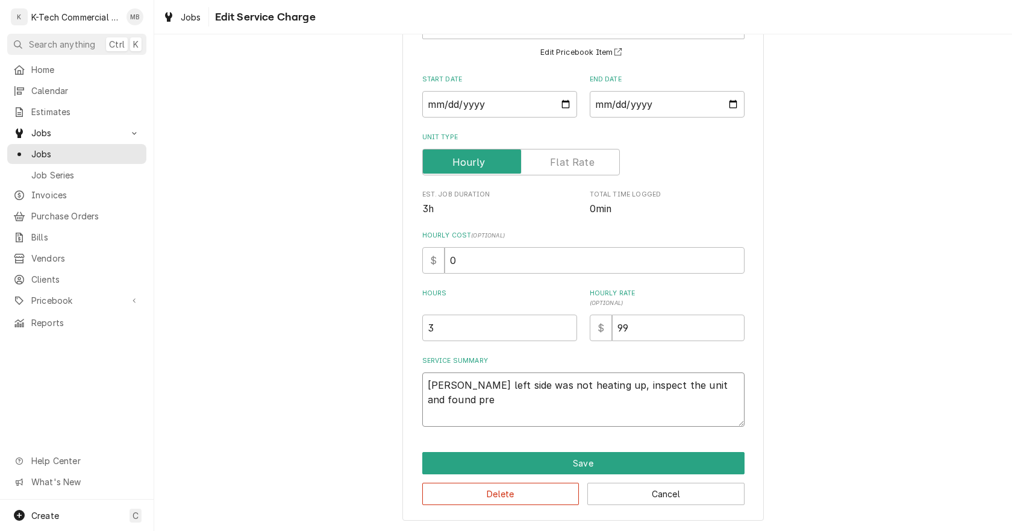
type textarea "x"
type textarea "Fryer left side was not heating up, inspect the unit and found pres"
type textarea "x"
type textarea "Fryer left side was not heating up, inspect the unit and found press"
type textarea "x"
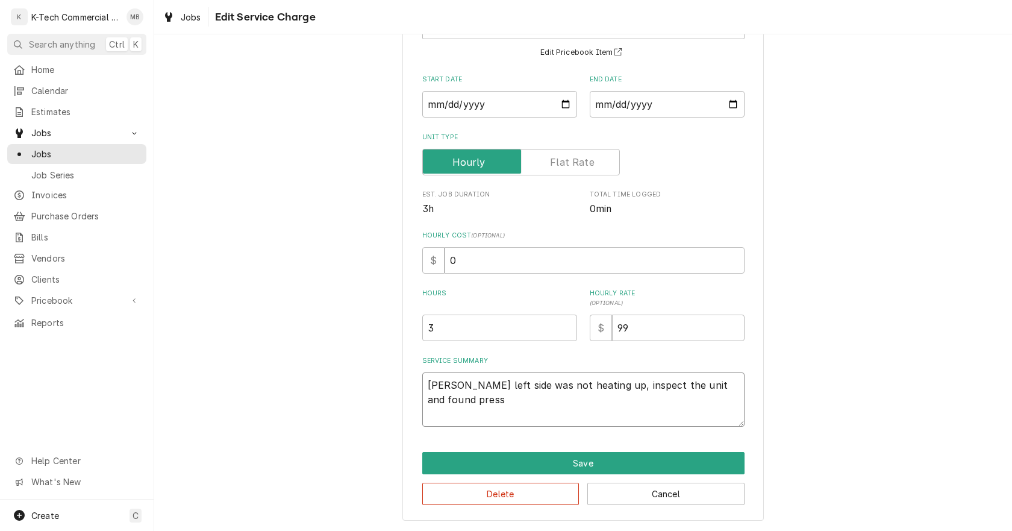
type textarea "Fryer left side was not heating up, inspect the unit and found pressu"
type textarea "x"
type textarea "Fryer left side was not heating up, inspect the unit and found pressur"
type textarea "x"
type textarea "Fryer left side was not heating up, inspect the unit and found pressure"
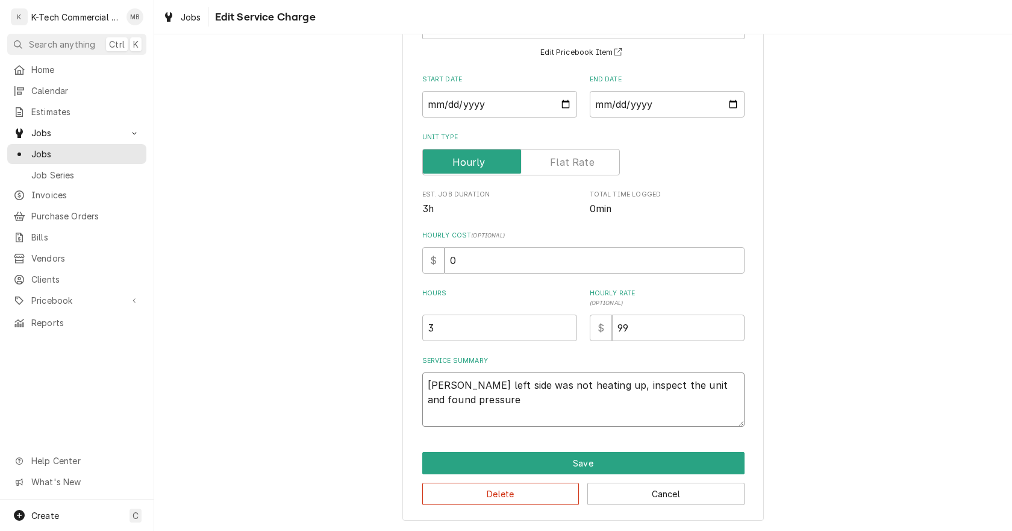
type textarea "x"
type textarea "Fryer left side was not heating up, inspect the unit and found pressure"
type textarea "x"
type textarea "Fryer left side was not heating up, inspect the unit and found pressure s"
type textarea "x"
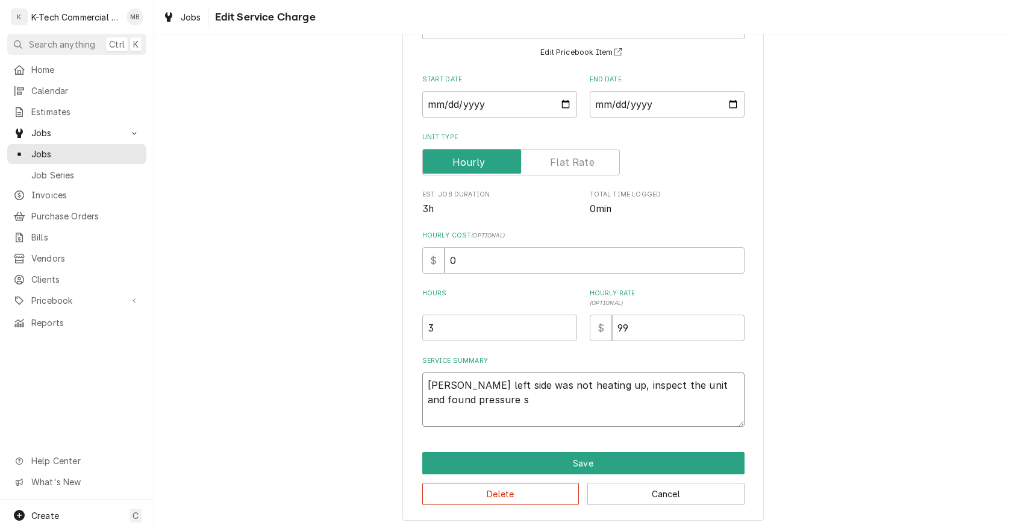
type textarea "Fryer left side was not heating up, inspect the unit and found pressure si"
type textarea "x"
type textarea "Fryer left side was not heating up, inspect the unit and found pressure siw"
type textarea "x"
type textarea "Fryer left side was not heating up, inspect the unit and found pressure si"
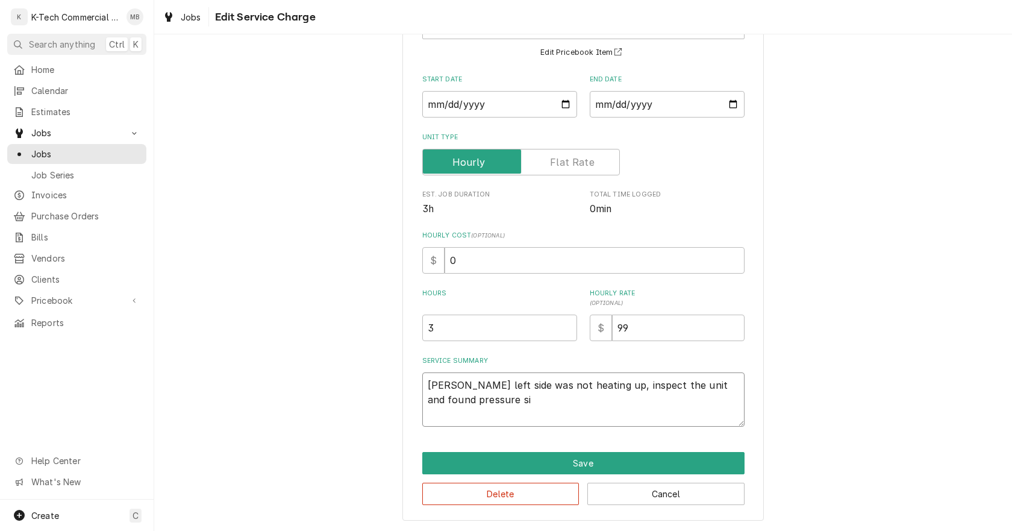
type textarea "x"
type textarea "Fryer left side was not heating up, inspect the unit and found pressure s"
type textarea "x"
type textarea "Fryer left side was not heating up, inspect the unit and found pressure sw"
type textarea "x"
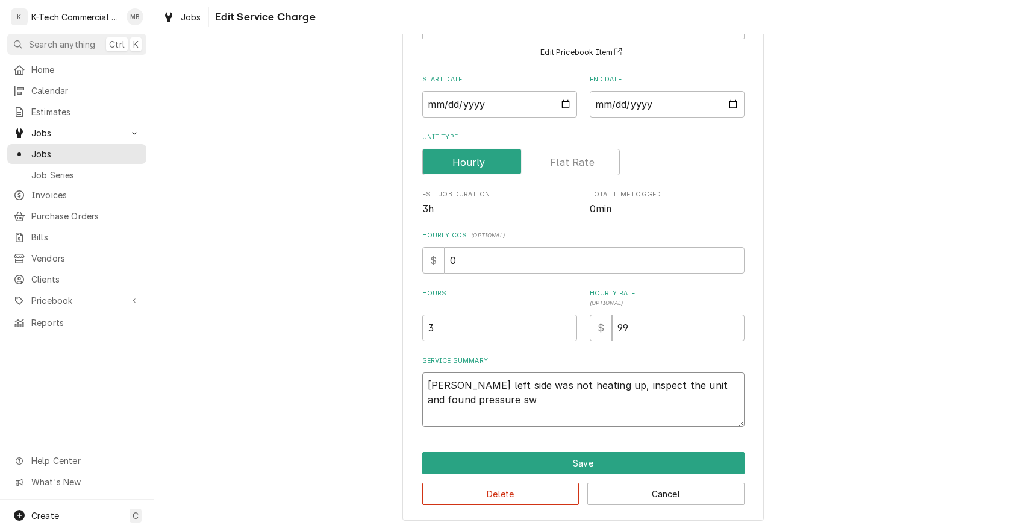
type textarea "Fryer left side was not heating up, inspect the unit and found pressure swi"
type textarea "x"
type textarea "Fryer left side was not heating up, inspect the unit and found pressure swit"
type textarea "x"
type textarea "Fryer left side was not heating up, inspect the unit and found pressure switc"
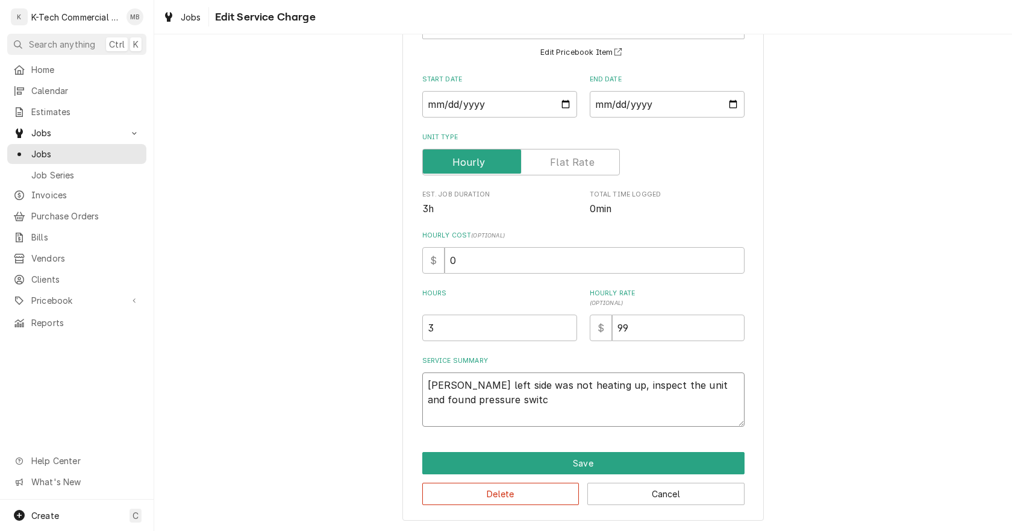
type textarea "x"
type textarea "Fryer left side was not heating up, inspect the unit and found pressure switch"
type textarea "x"
type textarea "Fryer left side was not heating up, inspect the unit and found pressure switch"
type textarea "x"
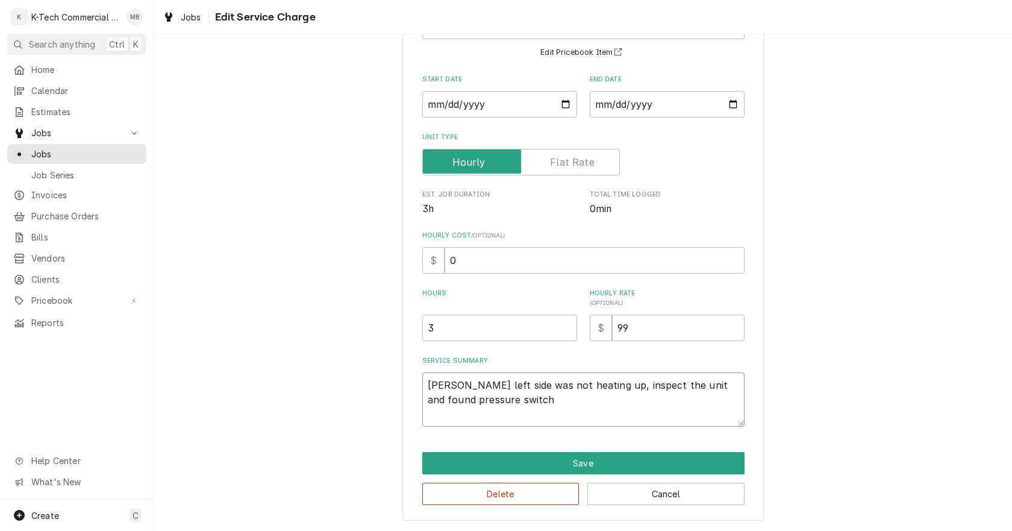
type textarea "Fryer left side was not heating up, inspect the unit and found pressure switch w"
type textarea "x"
type textarea "Fryer left side was not heating up, inspect the unit and found pressure switch …"
type textarea "x"
type textarea "Fryer left side was not heating up, inspect the unit and found pressure switch …"
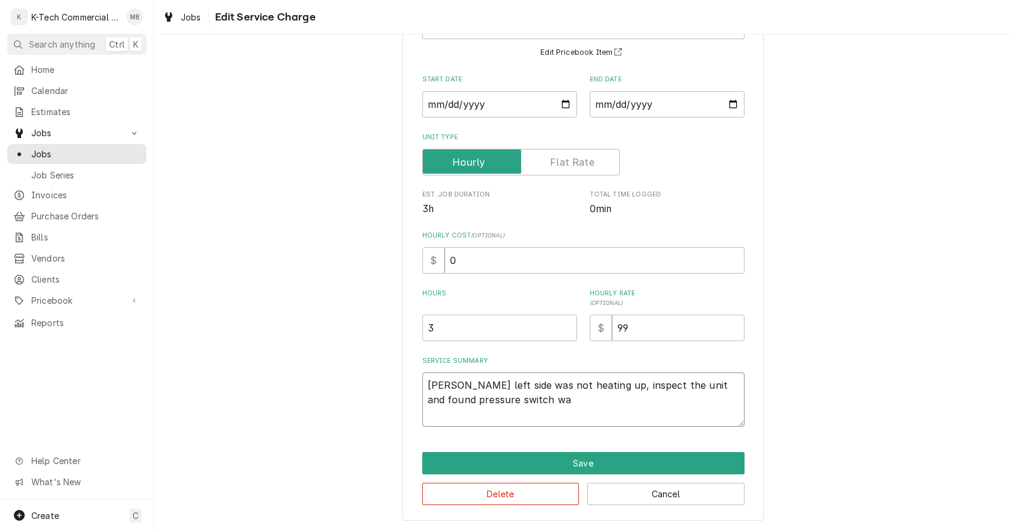
type textarea "x"
type textarea "Fryer left side was not heating up, inspect the unit and found pressure switch …"
type textarea "x"
type textarea "Fryer left side was not heating up, inspect the unit and found pressure switch …"
type textarea "x"
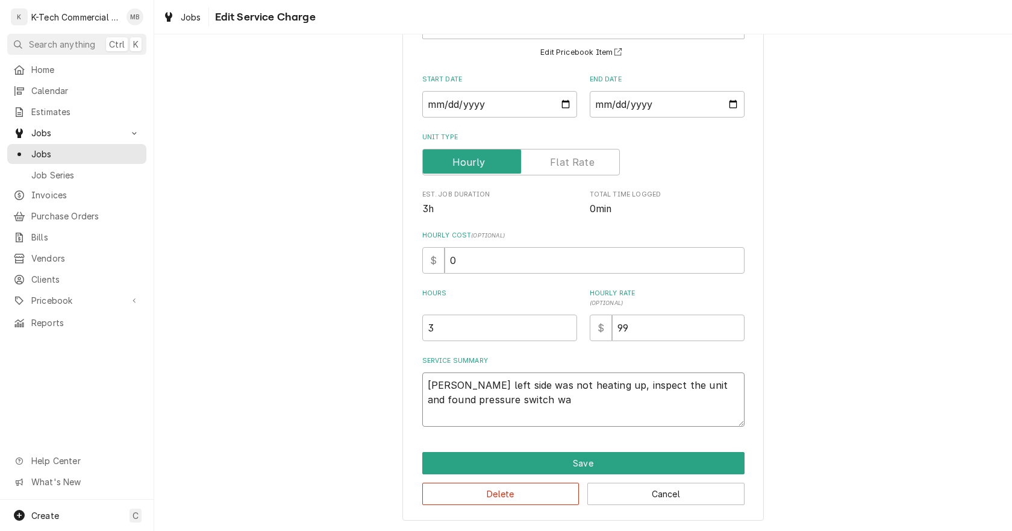
type textarea "Fryer left side was not heating up, inspect the unit and found pressure switch …"
type textarea "x"
type textarea "Fryer left side was not heating up, inspect the unit and found pressure switch …"
type textarea "x"
type textarea "Fryer left side was not heating up, inspect the unit and found pressure switch …"
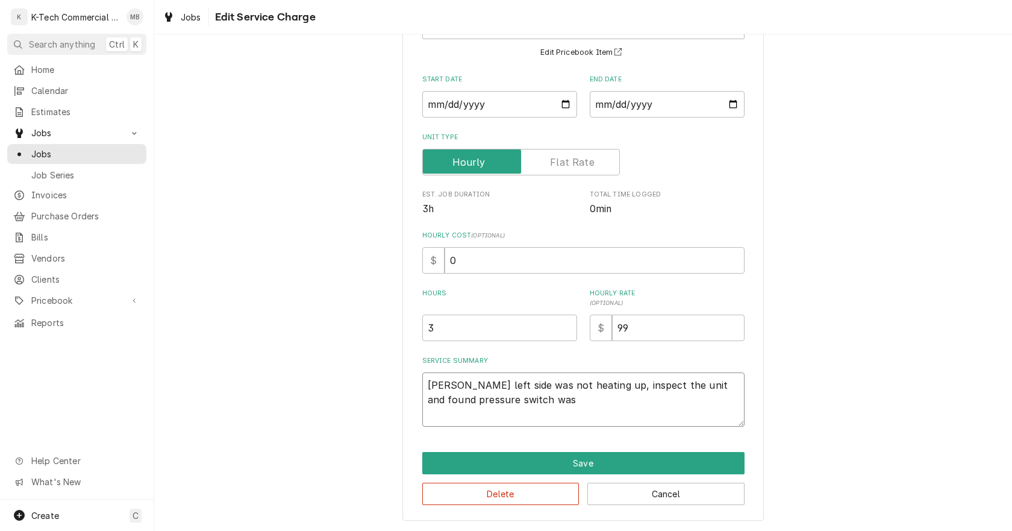
type textarea "x"
type textarea "Fryer left side was not heating up, inspect the unit and found pressure switch …"
type textarea "x"
type textarea "Fryer left side was not heating up, inspect the unit and found pressure switch …"
type textarea "x"
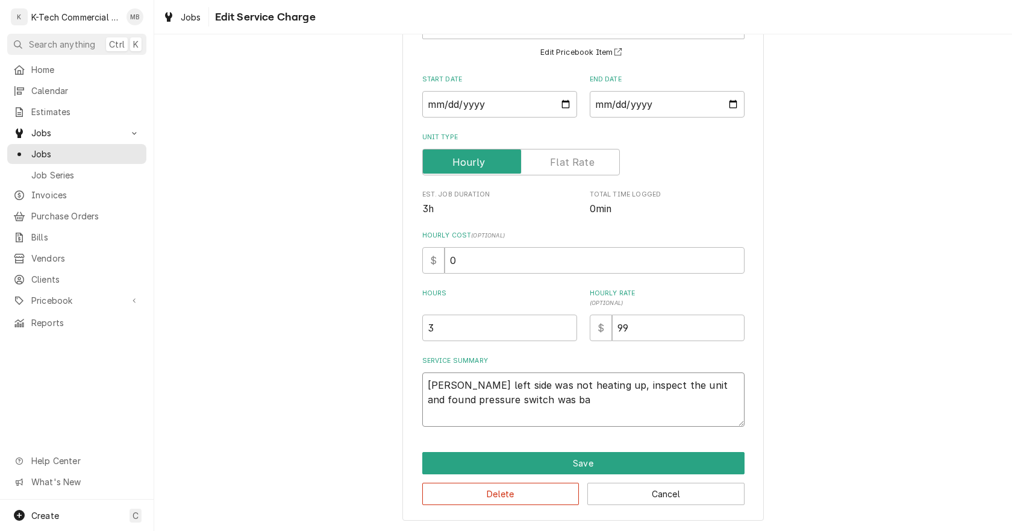
type textarea "Fryer left side was not heating up, inspect the unit and found pressure switch …"
type textarea "x"
type textarea "Fryer left side was not heating up, inspect the unit and found pressure switch …"
type textarea "x"
type textarea "Fryer left side was not heating up, inspect the unit and found pressure switch …"
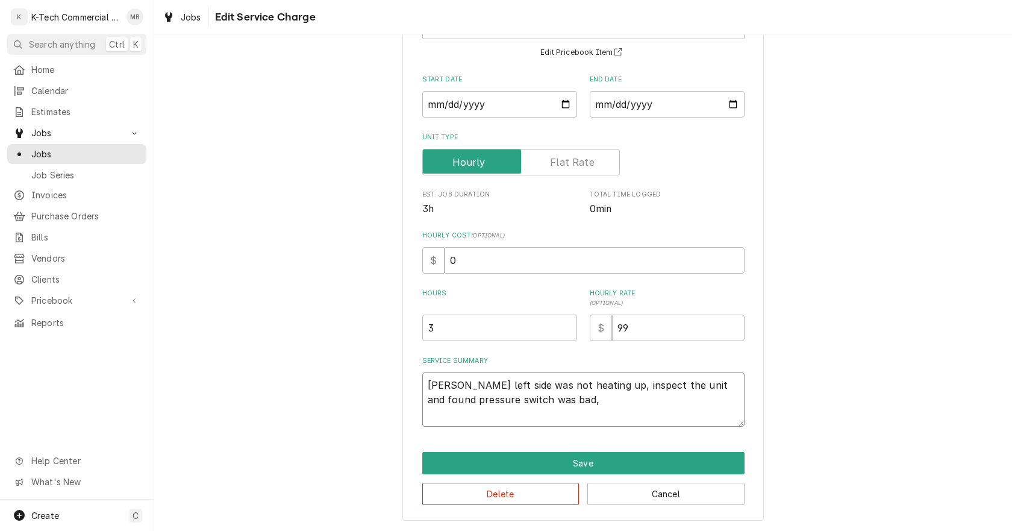
type textarea "x"
type textarea "Fryer left side was not heating up, inspect the unit and found pressure switch …"
type textarea "x"
type textarea "Fryer left side was not heating up, inspect the unit and found pressure switch …"
type textarea "x"
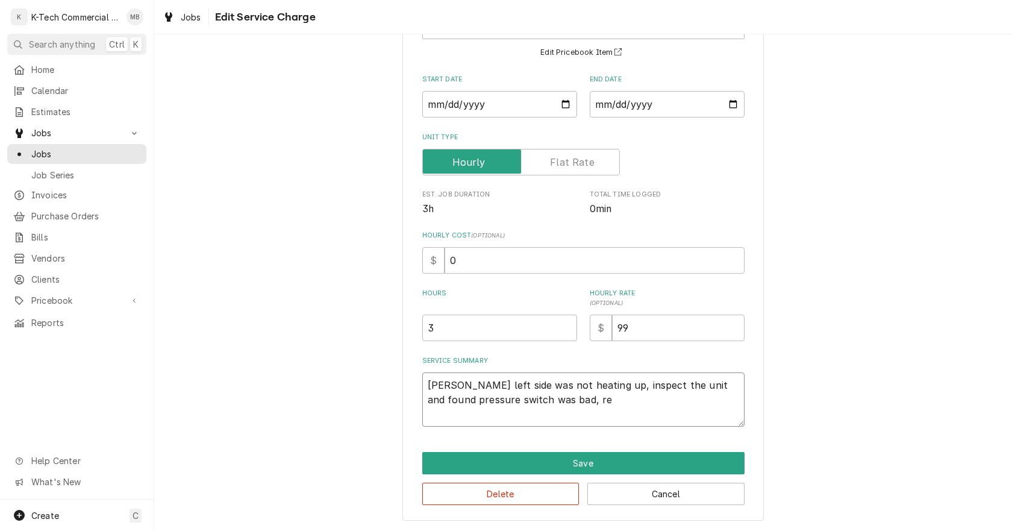
type textarea "Fryer left side was not heating up, inspect the unit and found pressure switch …"
type textarea "x"
type textarea "Fryer left side was not heating up, inspect the unit and found pressure switch …"
type textarea "x"
type textarea "Fryer left side was not heating up, inspect the unit and found pressure switch …"
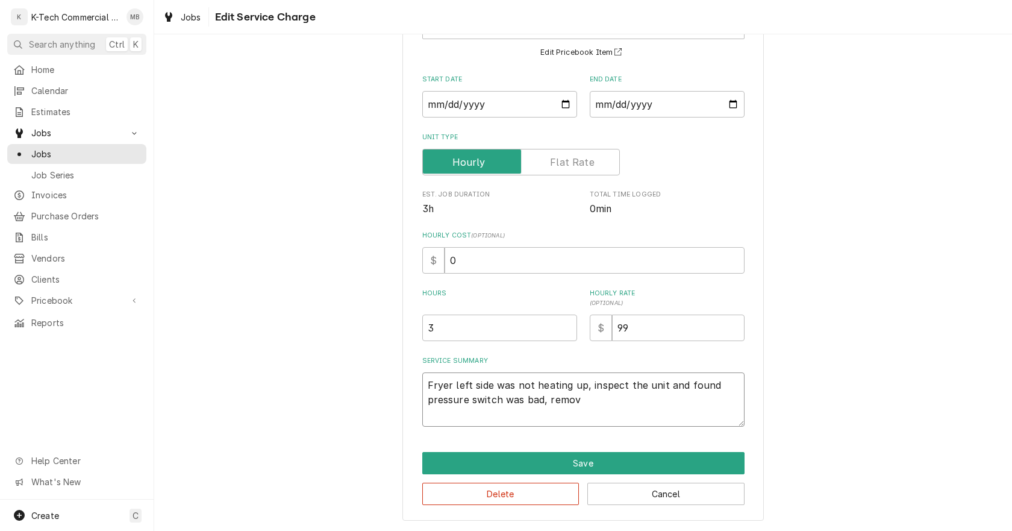
type textarea "x"
type textarea "Fryer left side was not heating up, inspect the unit and found pressure switch …"
type textarea "x"
type textarea "Fryer left side was not heating up, inspect the unit and found pressure switch …"
type textarea "x"
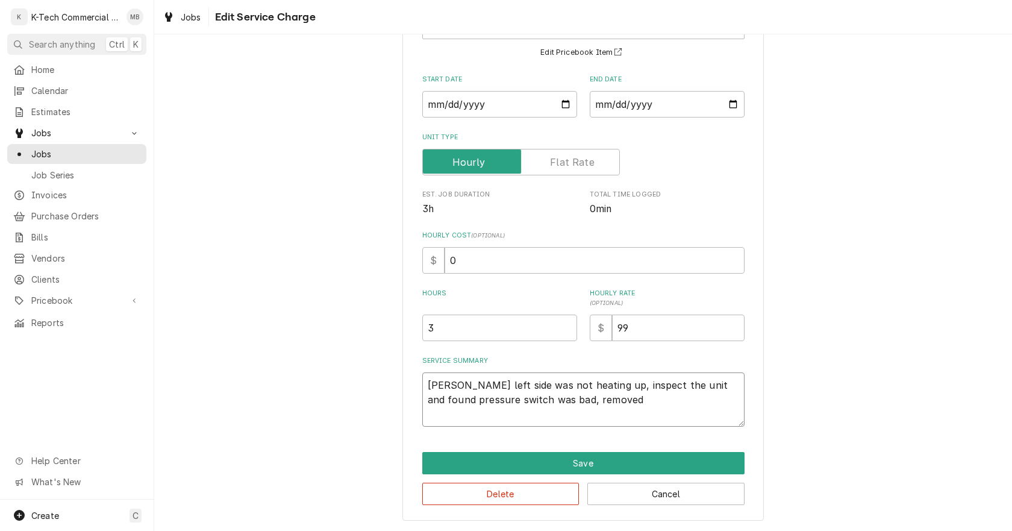
type textarea "Fryer left side was not heating up, inspect the unit and found pressure switch …"
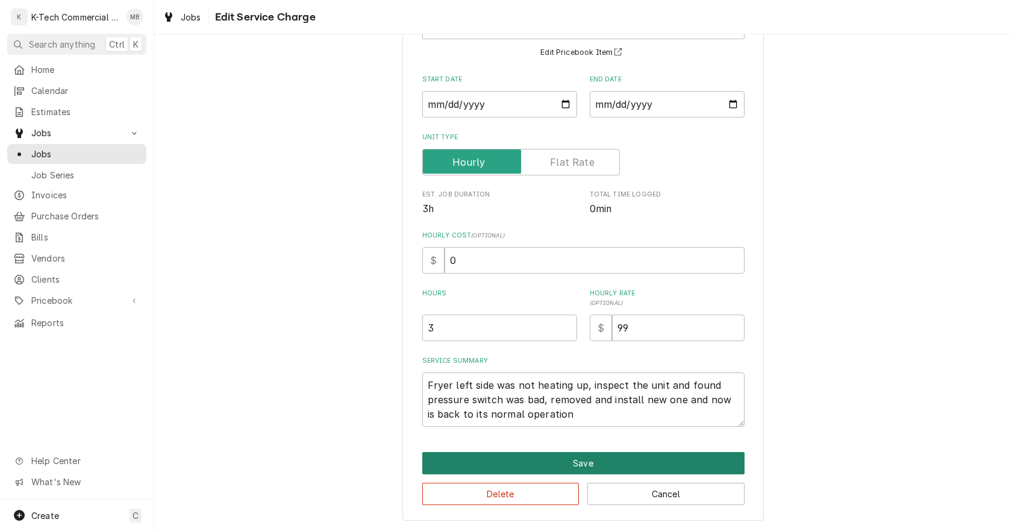
click at [575, 465] on button "Save" at bounding box center [583, 463] width 322 height 22
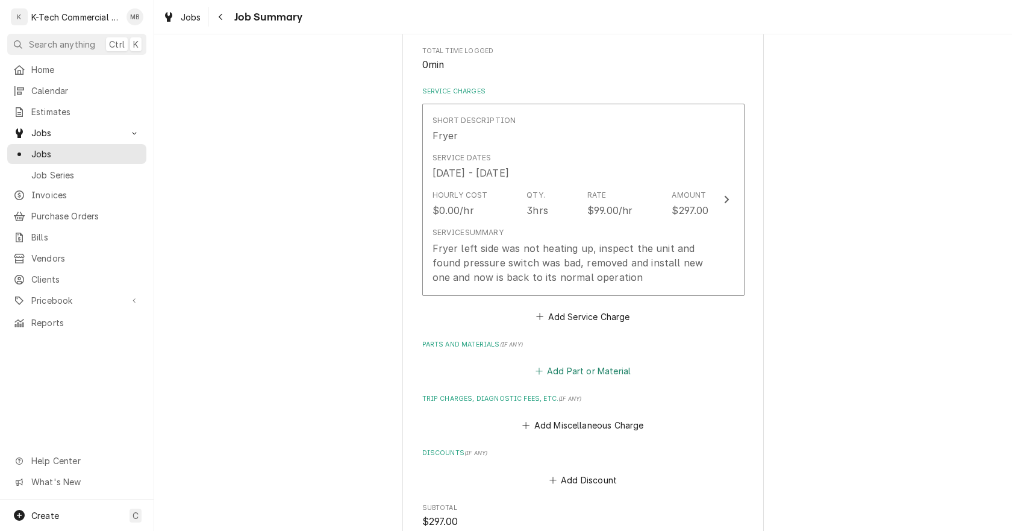
click at [574, 377] on button "Add Part or Material" at bounding box center [582, 371] width 99 height 17
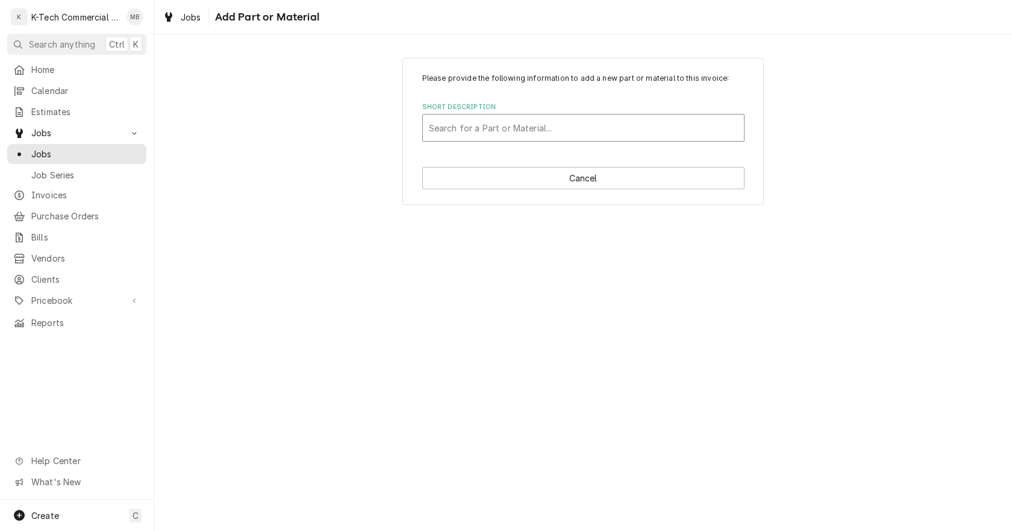
click at [539, 124] on div "Short Description" at bounding box center [583, 128] width 309 height 22
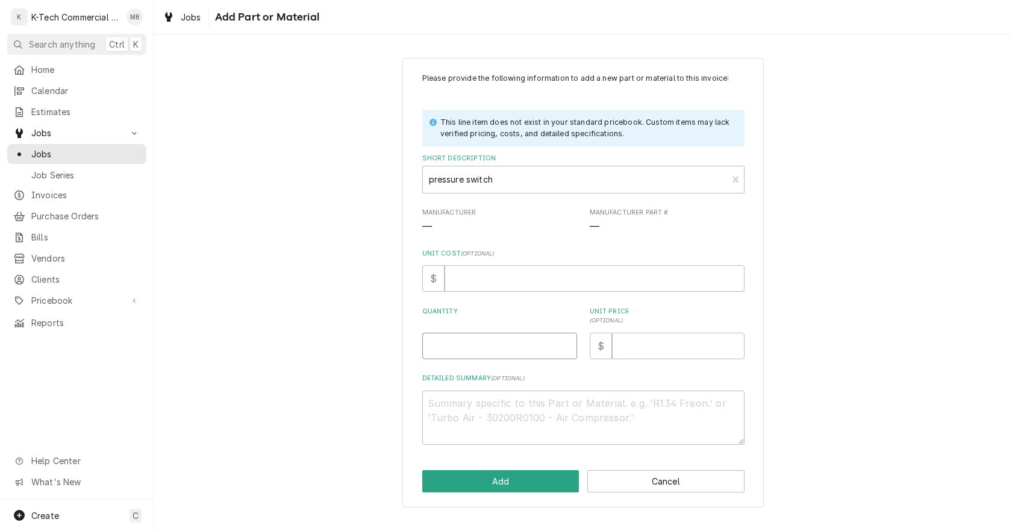
click at [499, 337] on input "Quantity" at bounding box center [499, 346] width 155 height 27
click at [658, 351] on input "Unit Price ( optional )" at bounding box center [678, 346] width 133 height 27
click at [490, 477] on button "Add" at bounding box center [500, 481] width 157 height 22
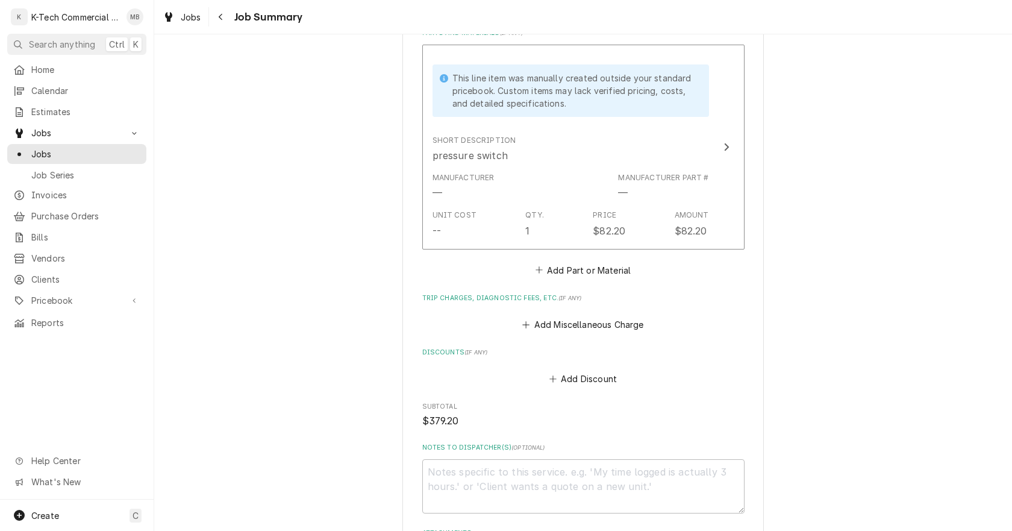
scroll to position [663, 0]
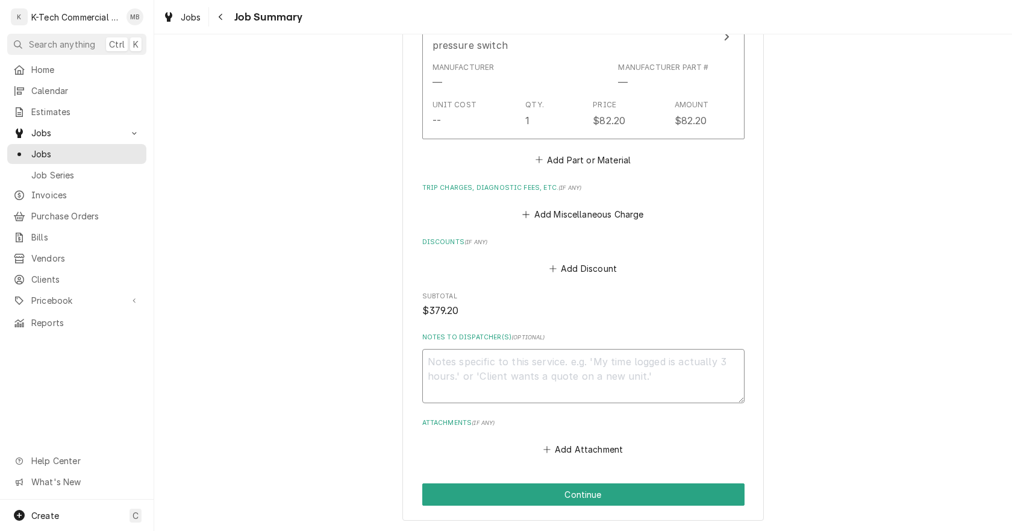
click at [527, 378] on textarea "Notes to Dispatcher(s) ( optional )" at bounding box center [583, 376] width 322 height 54
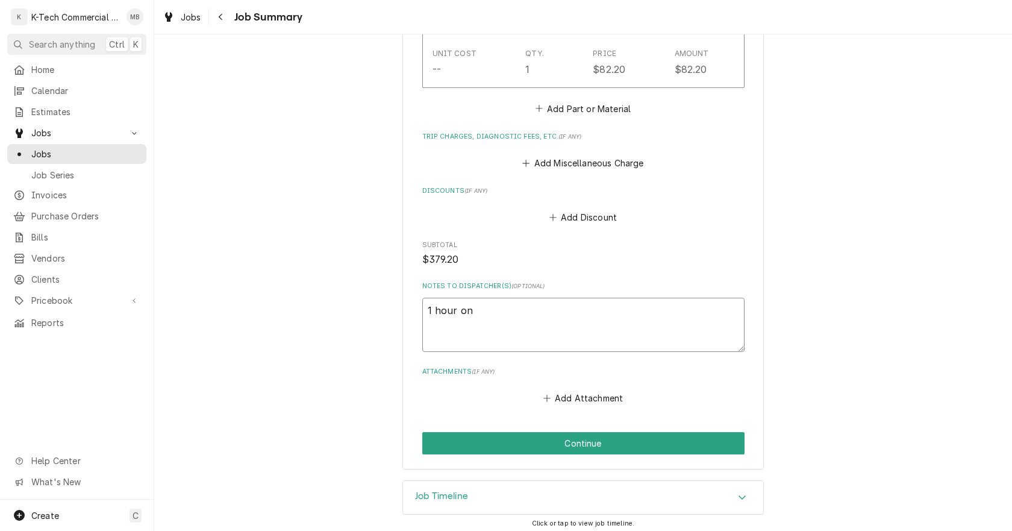
scroll to position [720, 0]
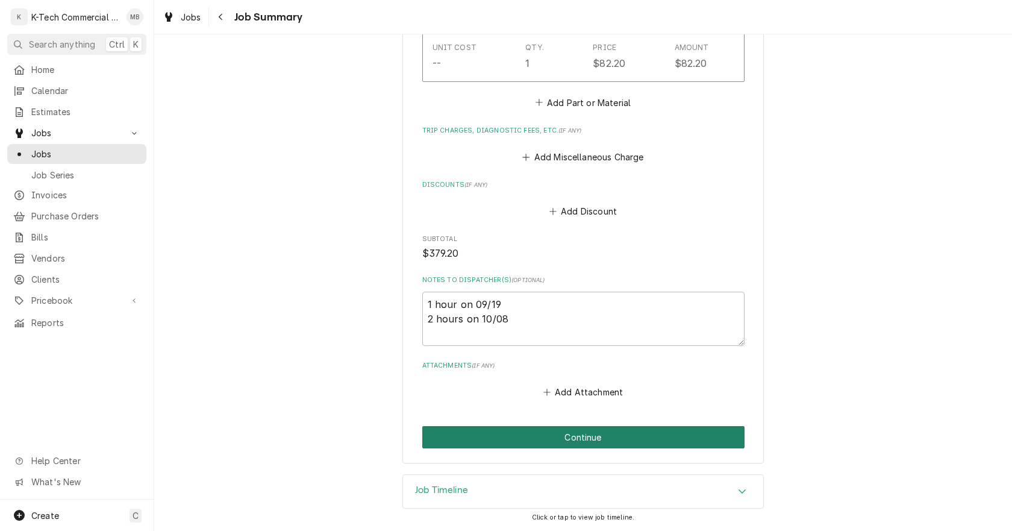
click at [615, 434] on button "Continue" at bounding box center [583, 437] width 322 height 22
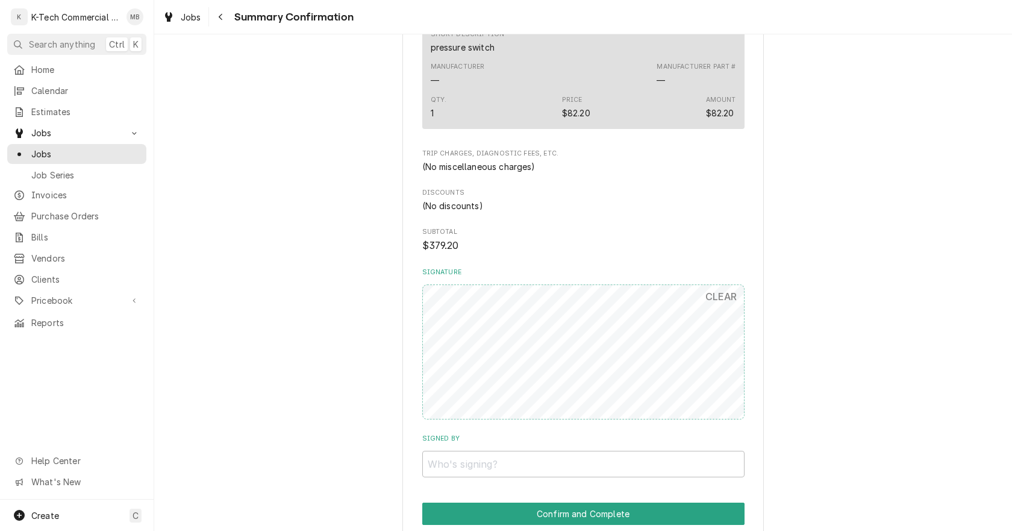
scroll to position [708, 0]
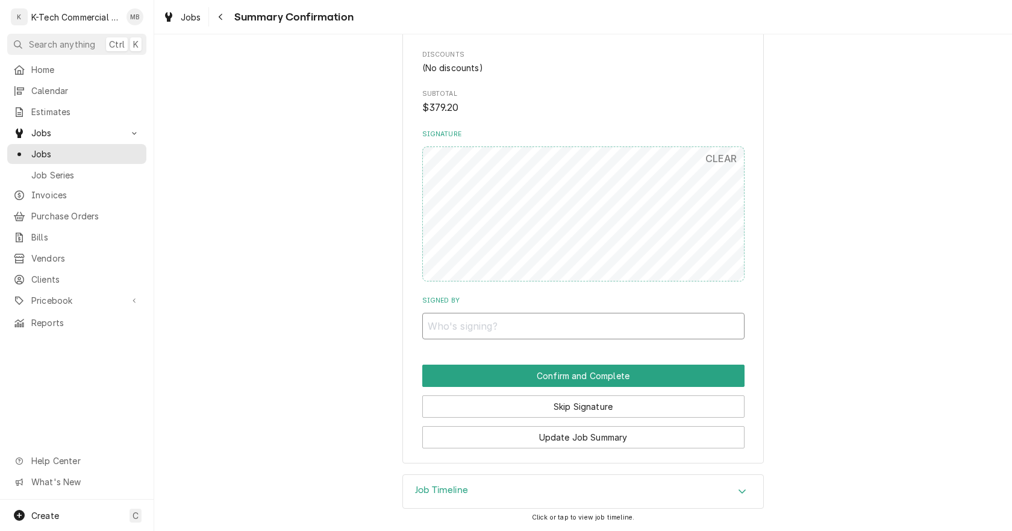
click at [572, 328] on input "Signed By" at bounding box center [583, 326] width 322 height 27
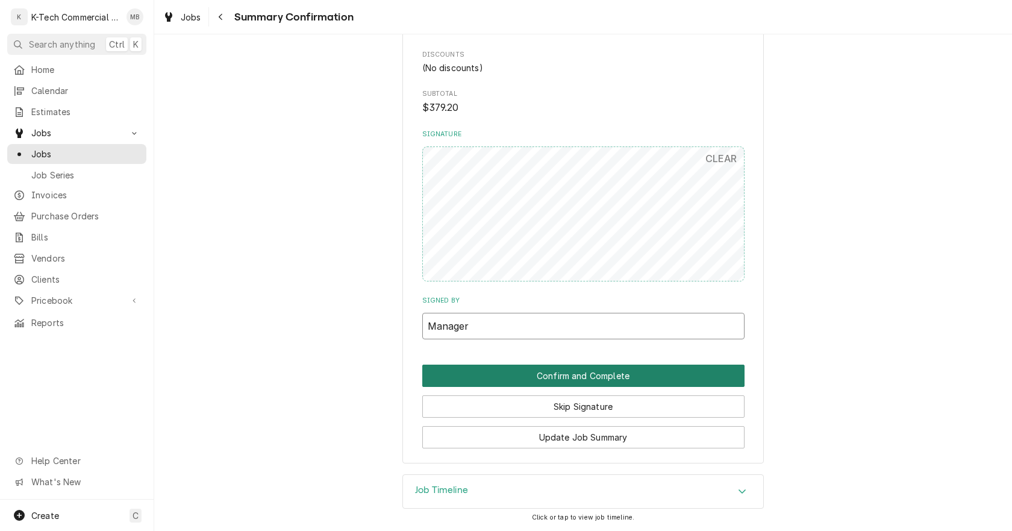
type input "Manager"
click at [588, 380] on button "Confirm and Complete" at bounding box center [583, 375] width 322 height 22
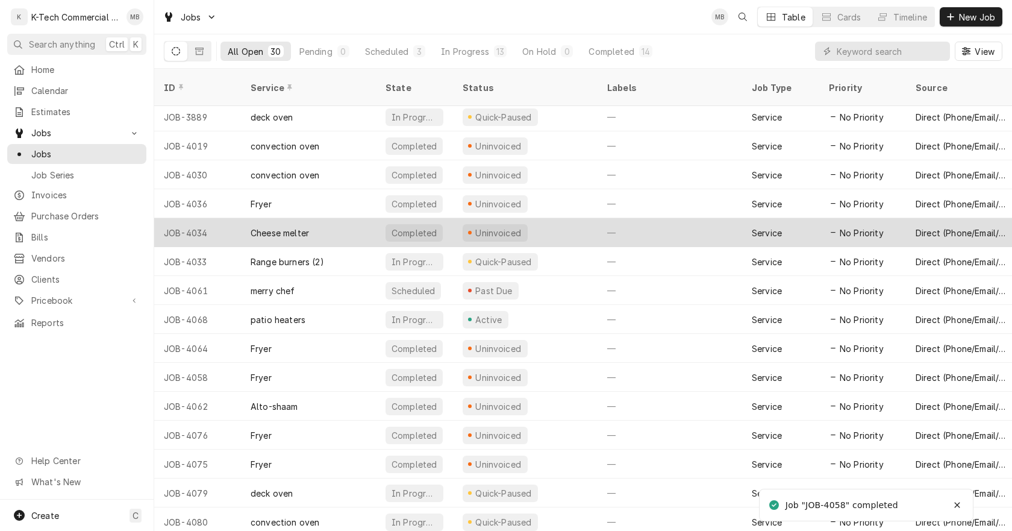
scroll to position [295, 0]
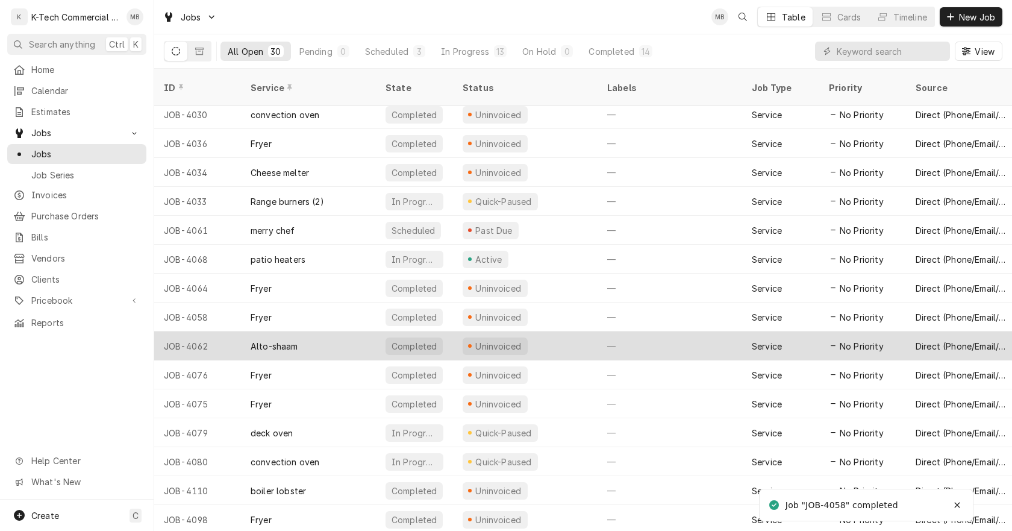
click at [574, 331] on div "Uninvoiced" at bounding box center [525, 345] width 145 height 29
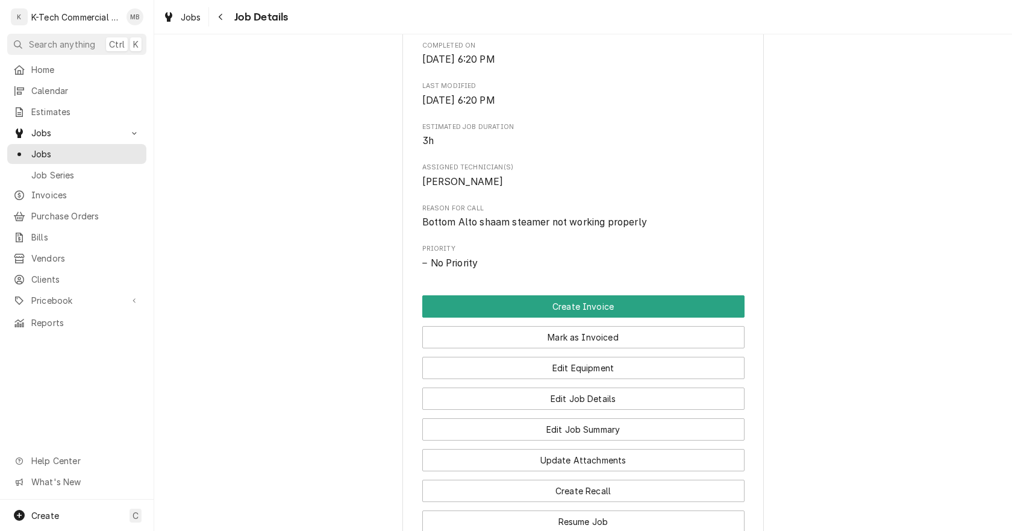
scroll to position [422, 0]
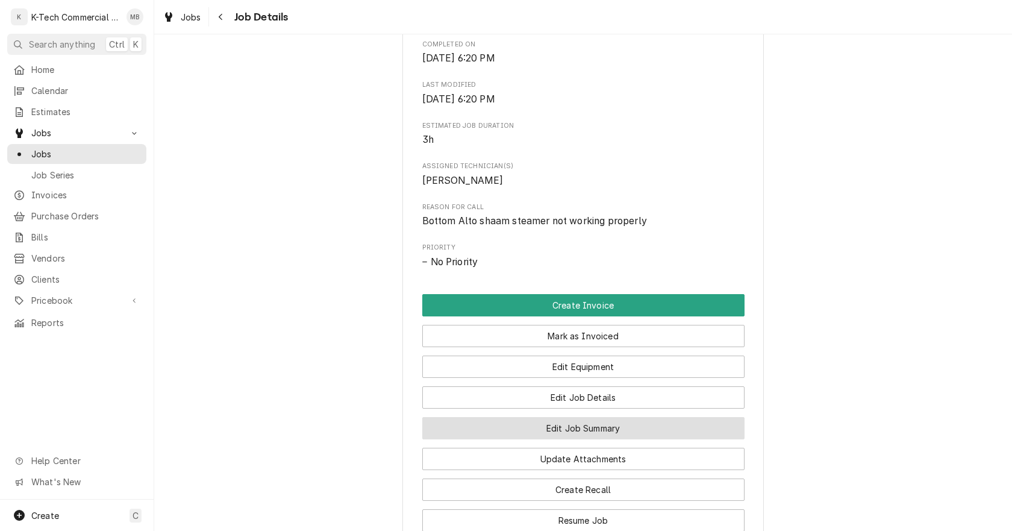
click at [578, 428] on button "Edit Job Summary" at bounding box center [583, 428] width 322 height 22
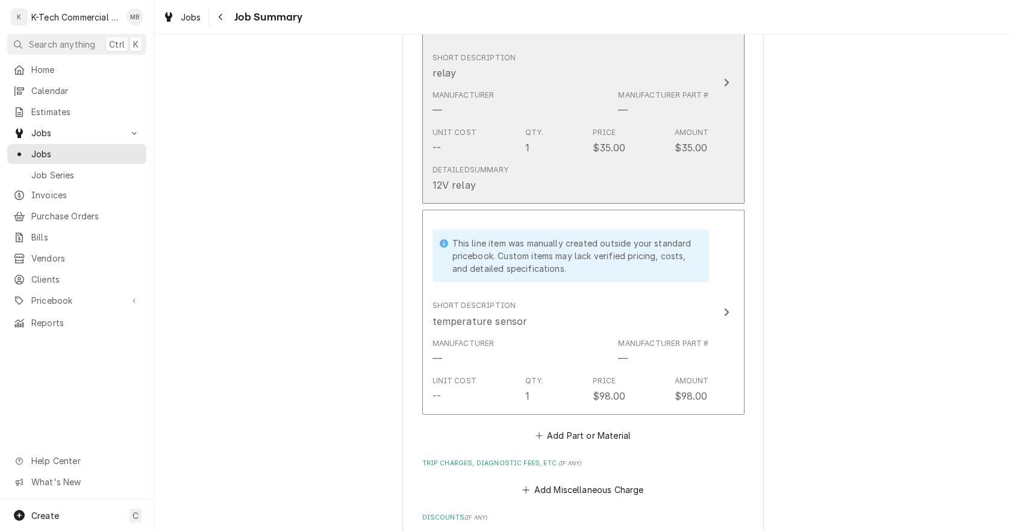
scroll to position [1145, 0]
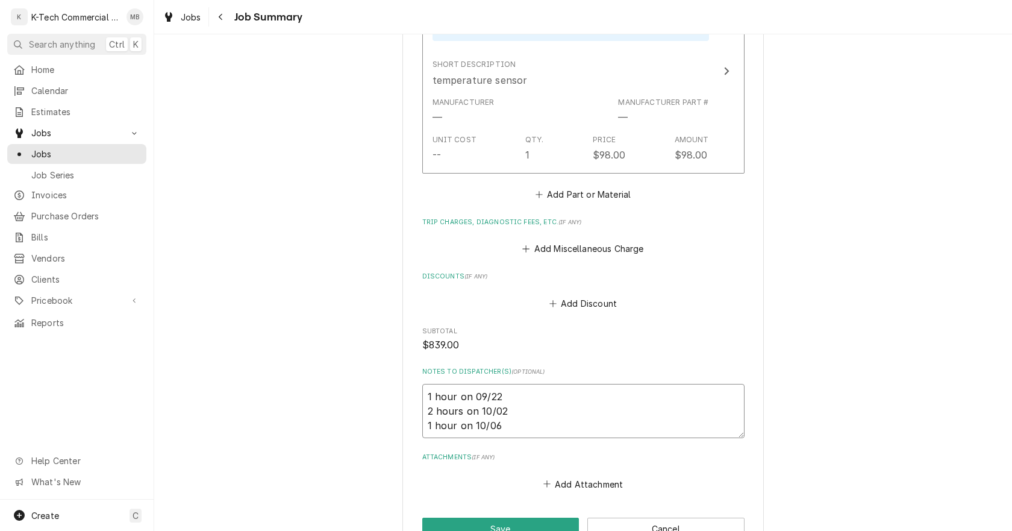
click at [557, 428] on textarea "1 hour on 09/22 2 hours on 10/02 1 hour on 10/06" at bounding box center [583, 411] width 322 height 54
type textarea "x"
type textarea "1 hour on 09/22 2 hours on 10/02 1 hour on 10/06"
type textarea "x"
type textarea "1 hour on 09/22 2 hours on 10/02 1 hour on 10/06 $"
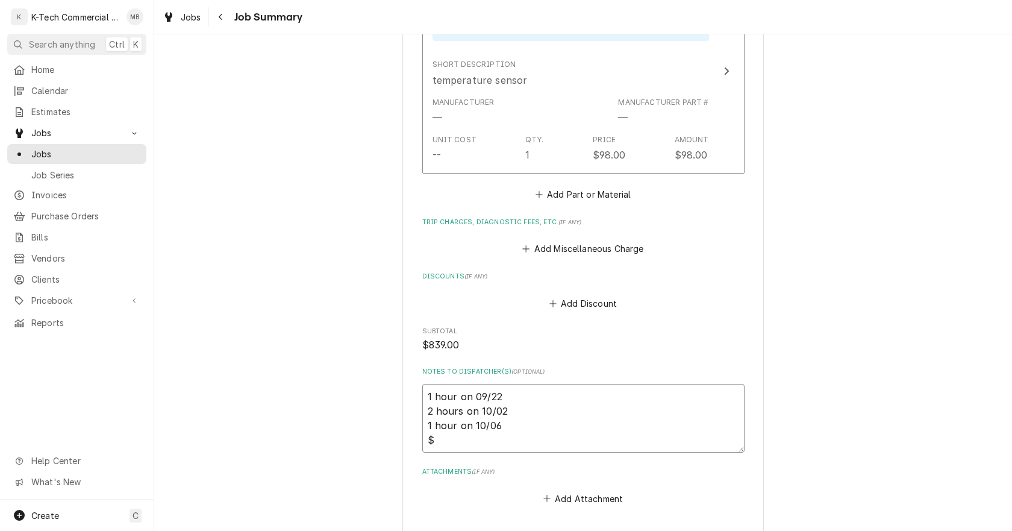
type textarea "x"
type textarea "1 hour on 09/22 2 hours on 10/02 1 hour on 10/06 $"
type textarea "x"
type textarea "1 hour on 09/22 2 hours on 10/02 1 hour on 10/06 $ 7"
type textarea "x"
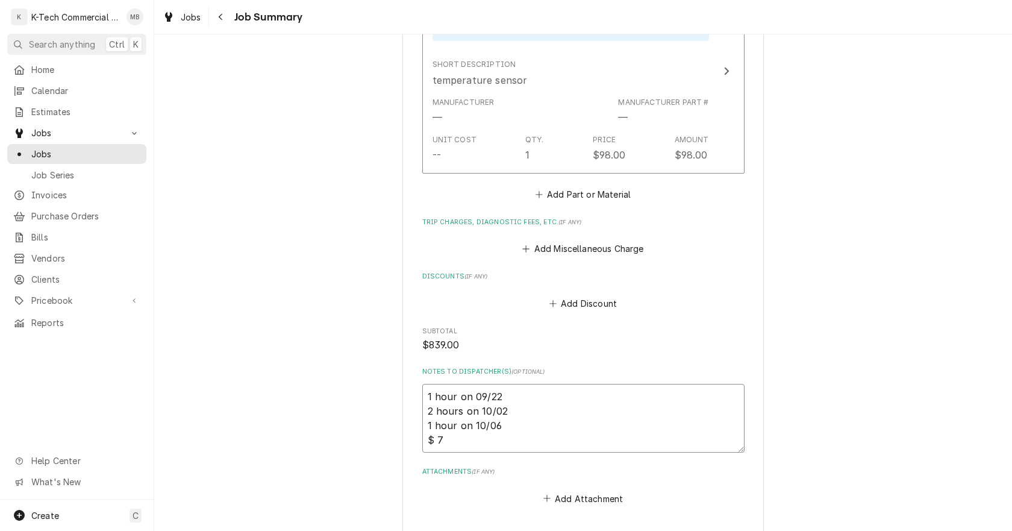
type textarea "1 hour on 09/22 2 hours on 10/02 1 hour on 10/06 $ 75"
type textarea "x"
type textarea "1 hour on 09/22 2 hours on 10/02 1 hour on 10/06 $ 75"
type textarea "x"
type textarea "1 hour on 09/22 2 hours on 10/02 1 hour on 10/06 $ 75 s"
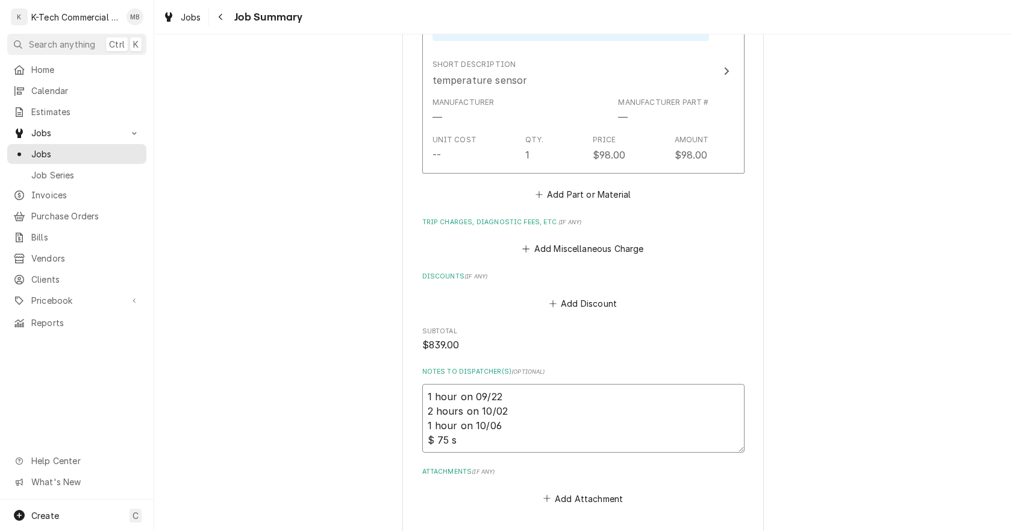
type textarea "x"
type textarea "1 hour on 09/22 2 hours on 10/02 1 hour on 10/06 $ 75 sh"
type textarea "x"
type textarea "1 hour on 09/22 2 hours on 10/02 1 hour on 10/06 $ 75 shi"
type textarea "x"
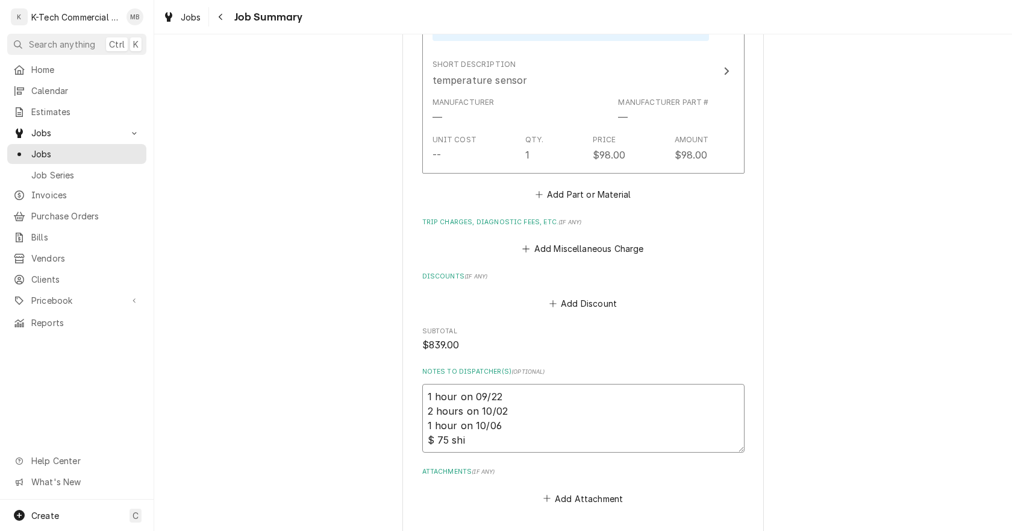
type textarea "1 hour on 09/22 2 hours on 10/02 1 hour on 10/06 $ 75 ship"
type textarea "x"
type textarea "1 hour on 09/22 2 hours on 10/02 1 hour on 10/06 $ 75 shipp"
type textarea "x"
type textarea "1 hour on 09/22 2 hours on 10/02 1 hour on 10/06 $ 75 shippi"
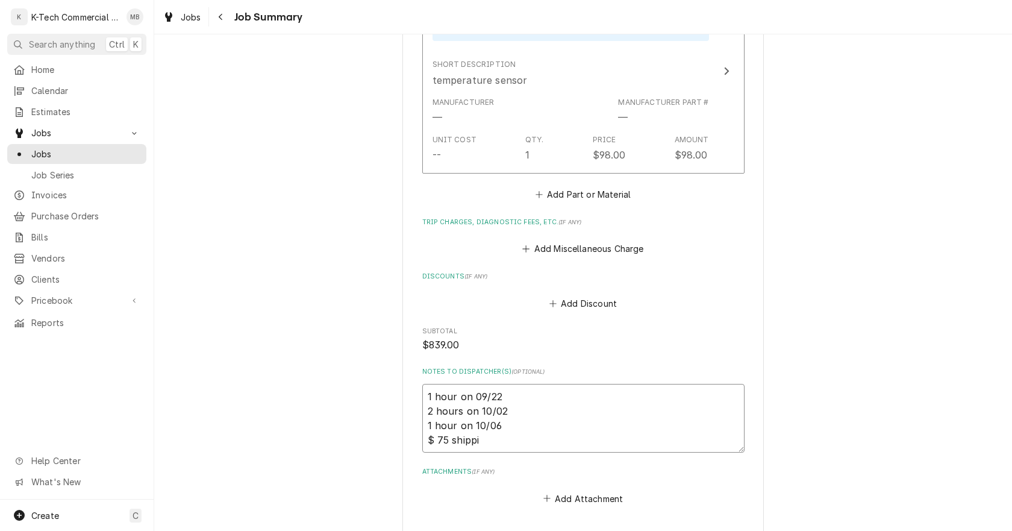
type textarea "x"
type textarea "1 hour on 09/22 2 hours on 10/02 1 hour on 10/06 $ 75 shippin"
type textarea "x"
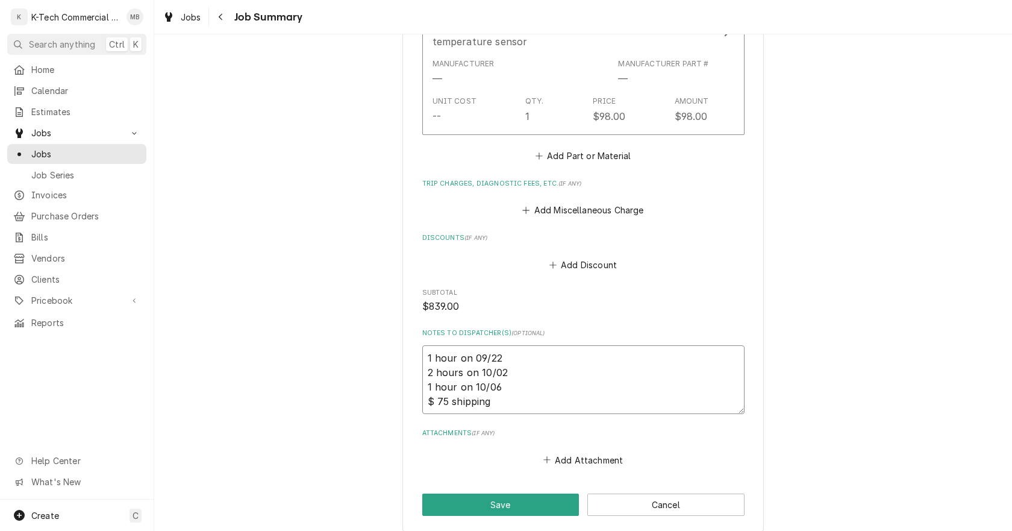
scroll to position [1251, 0]
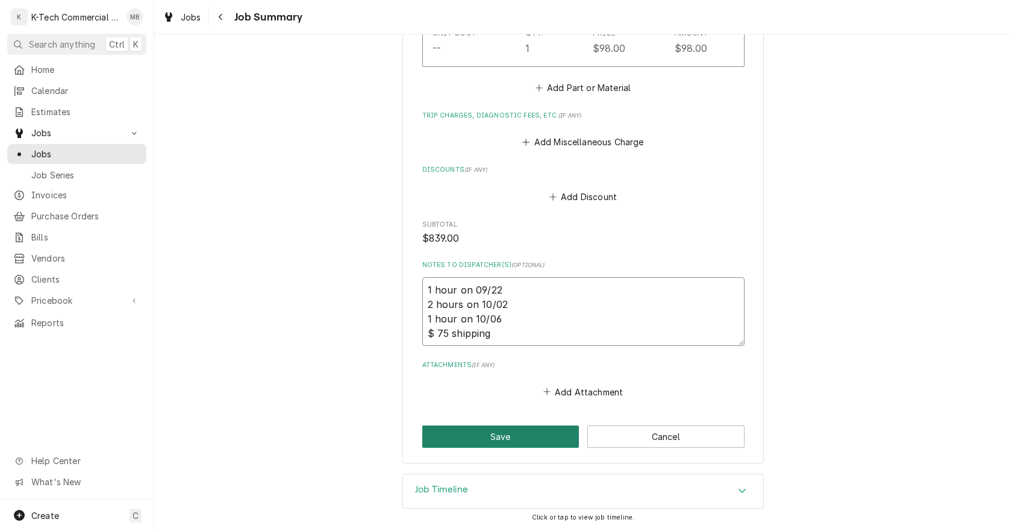
type textarea "1 hour on 09/22 2 hours on 10/02 1 hour on 10/06 $ 75 shipping"
click at [529, 439] on button "Save" at bounding box center [500, 436] width 157 height 22
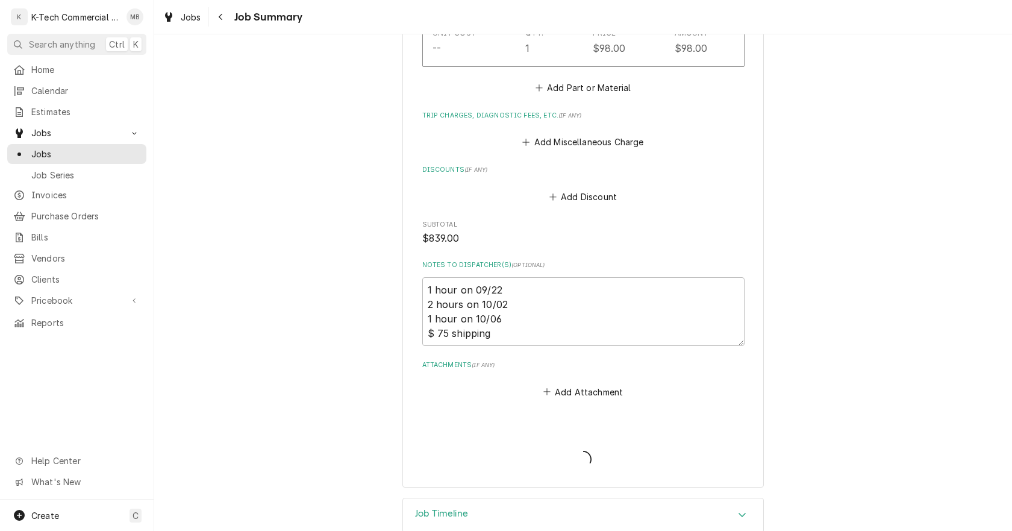
type textarea "x"
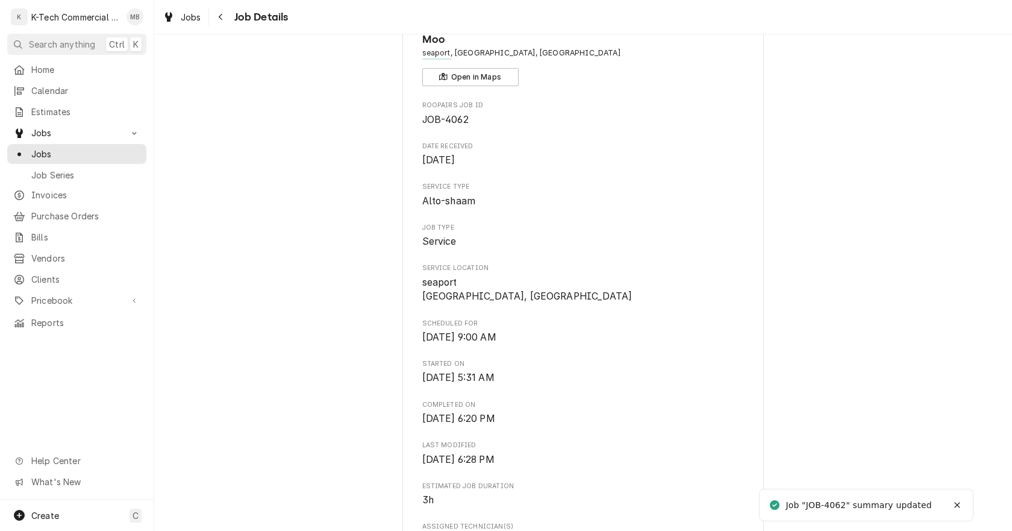
scroll to position [120, 0]
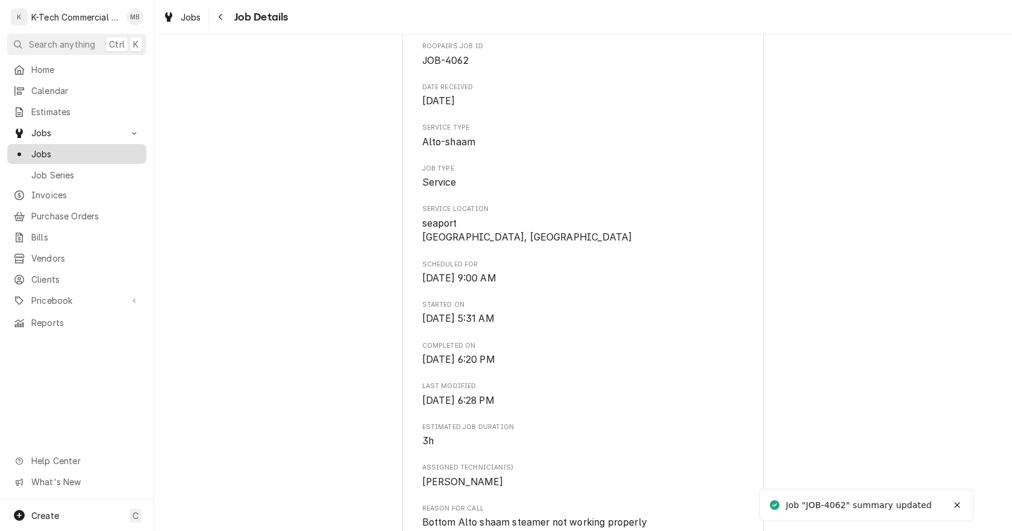
click at [57, 148] on span "Jobs" at bounding box center [85, 154] width 109 height 13
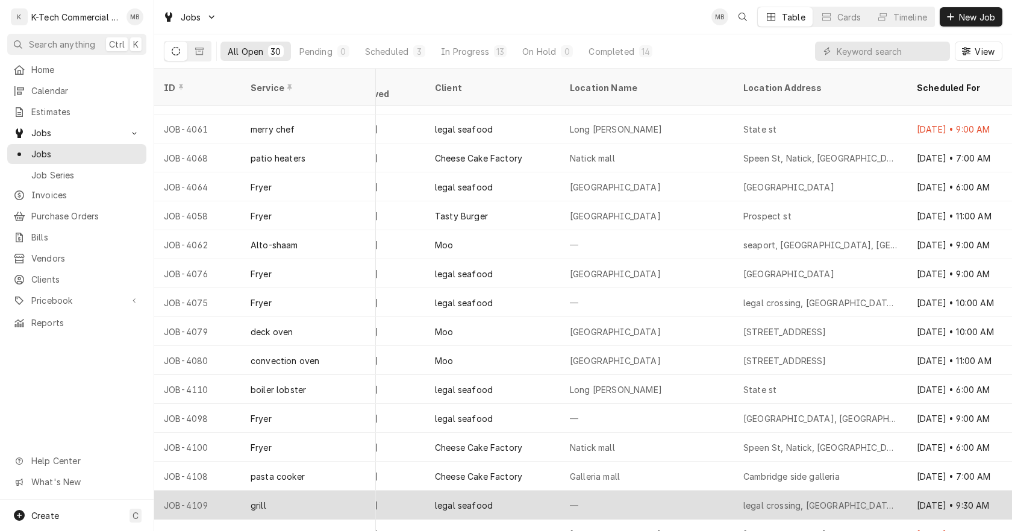
scroll to position [377, 813]
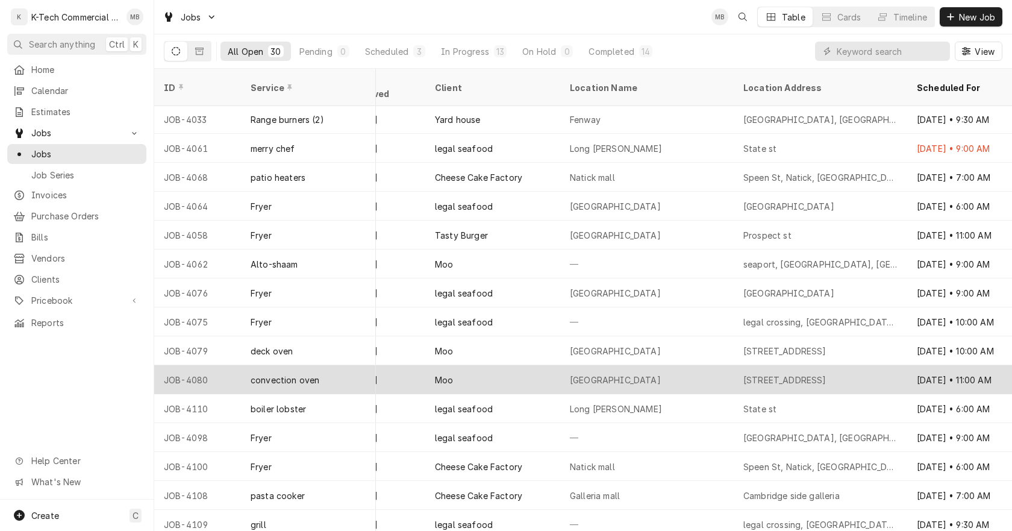
click at [788, 374] on div "[STREET_ADDRESS]" at bounding box center [784, 380] width 83 height 13
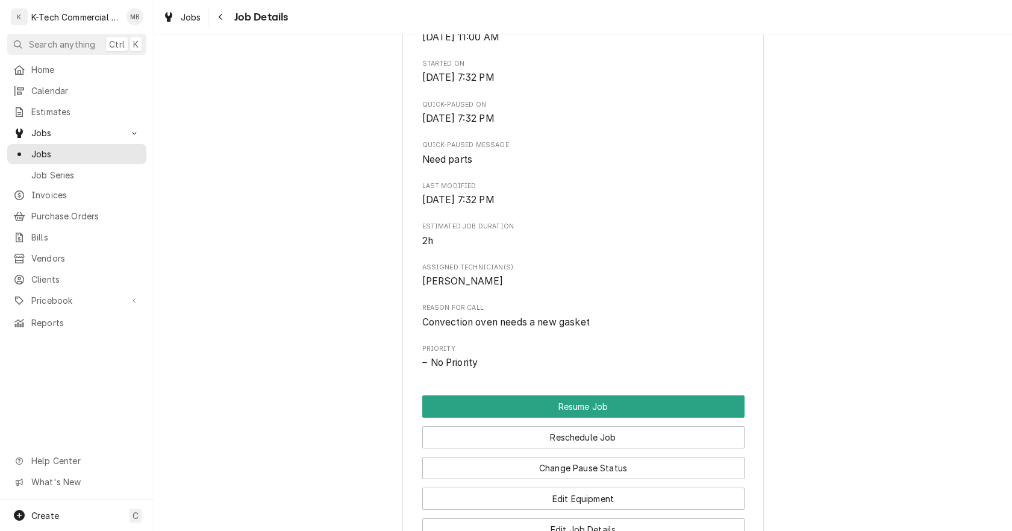
scroll to position [120, 0]
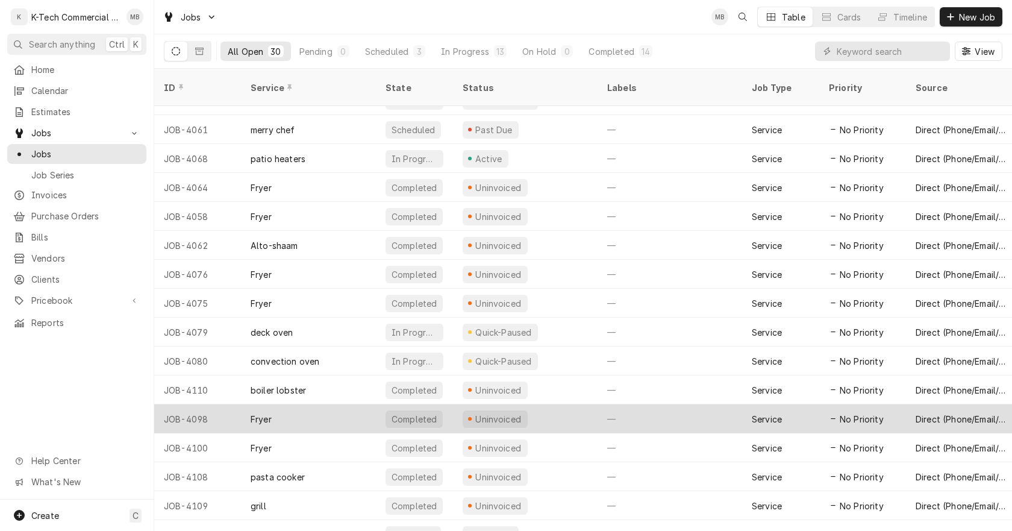
scroll to position [437, 0]
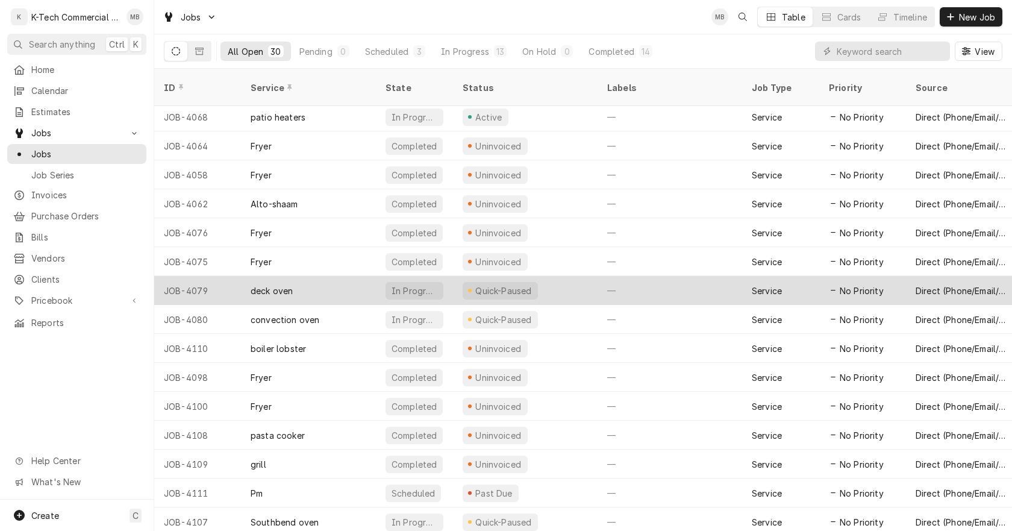
click at [580, 276] on div "Quick-Paused" at bounding box center [525, 290] width 145 height 29
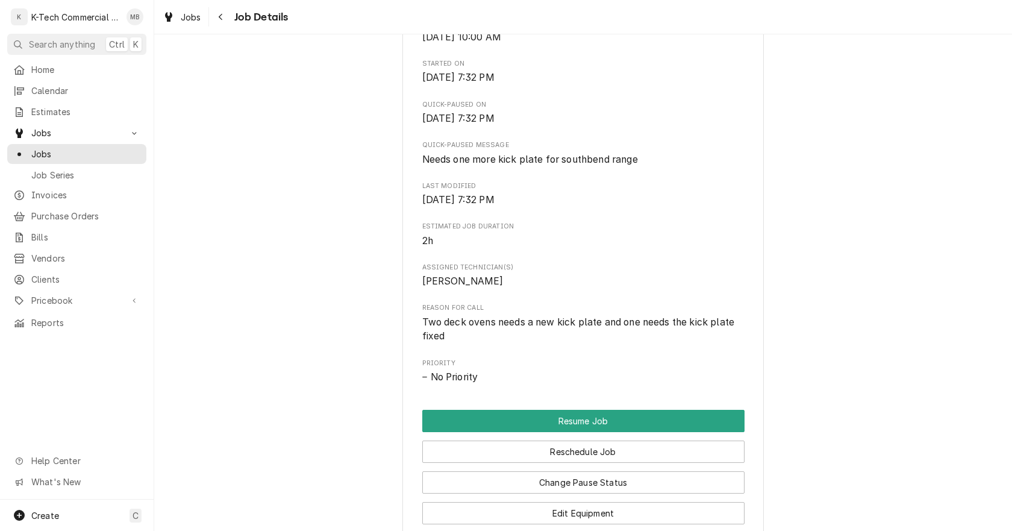
scroll to position [60, 0]
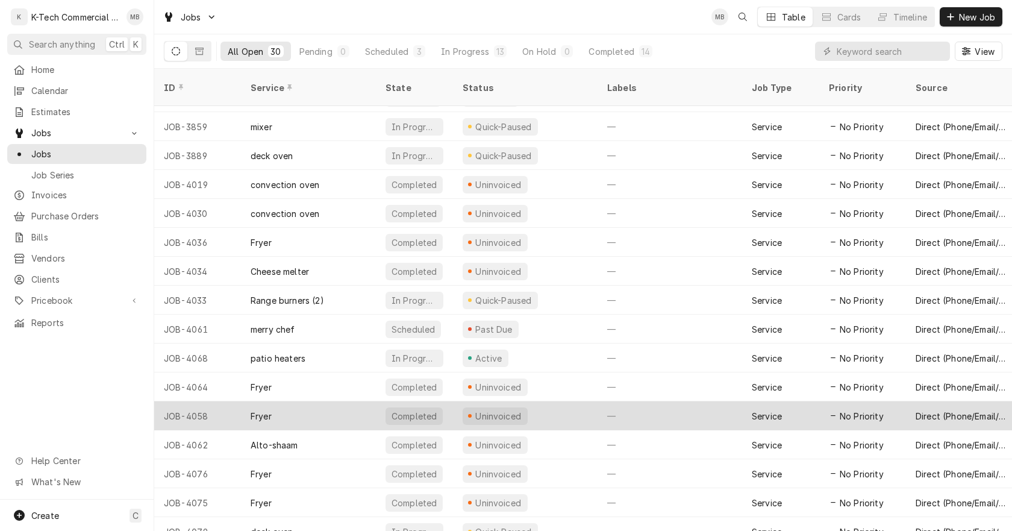
scroll to position [136, 0]
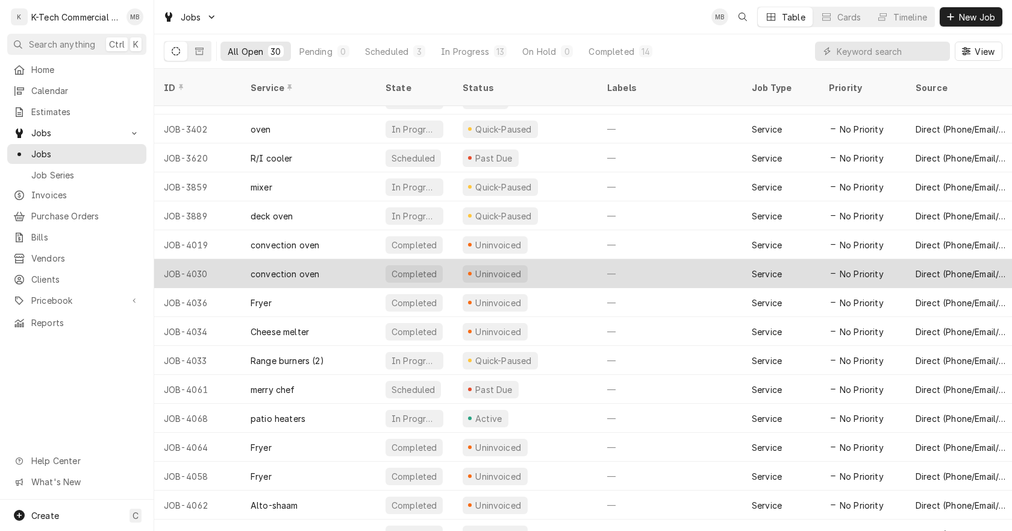
click at [574, 259] on div "Uninvoiced" at bounding box center [525, 273] width 145 height 29
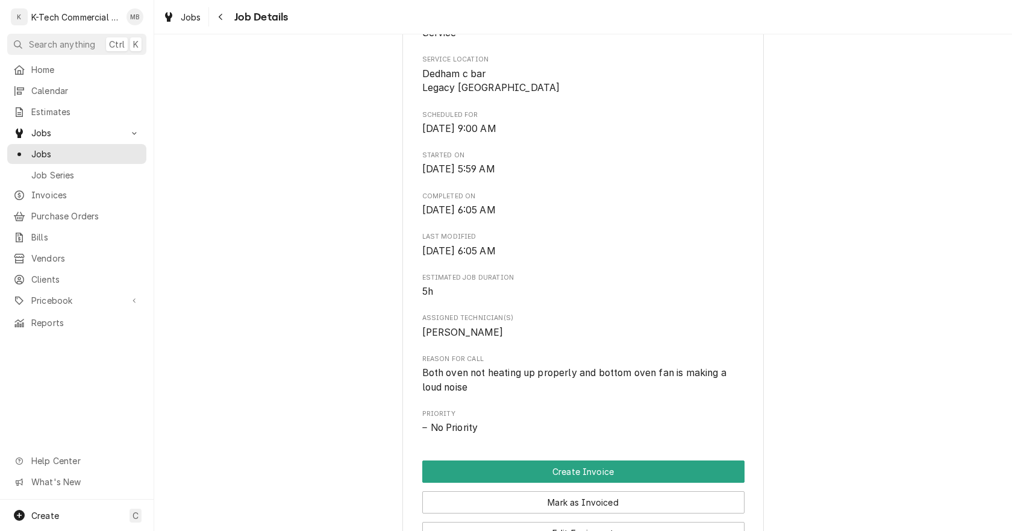
scroll to position [181, 0]
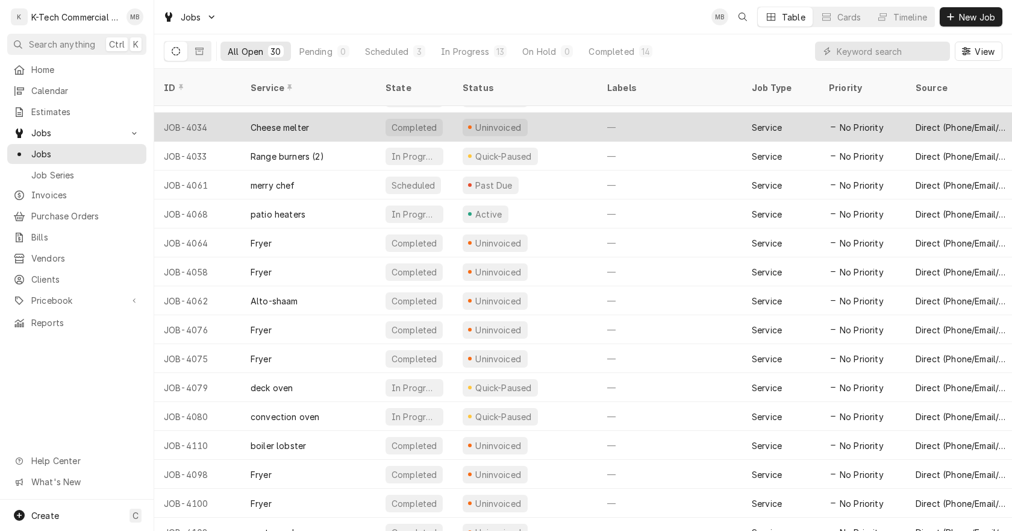
scroll to position [361, 0]
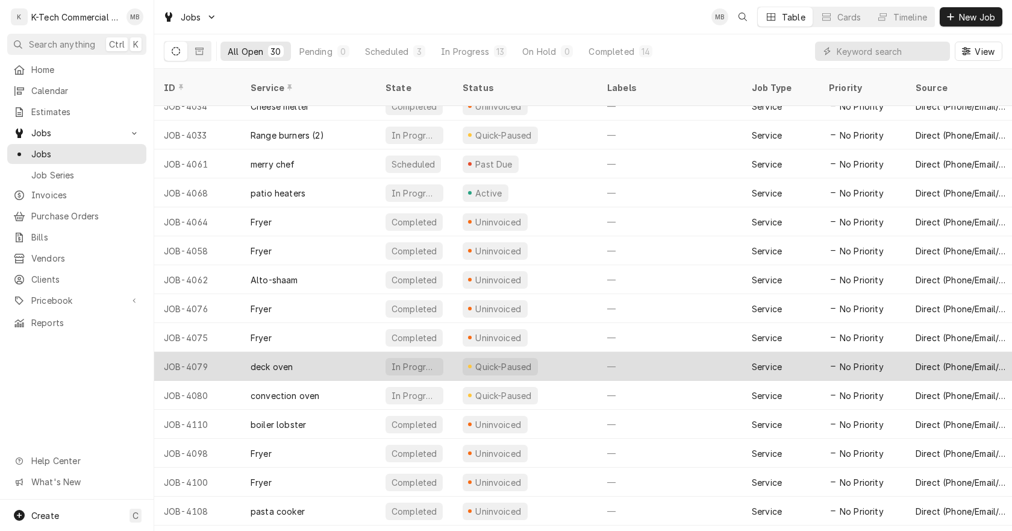
click at [582, 354] on div "Quick-Paused" at bounding box center [525, 366] width 145 height 29
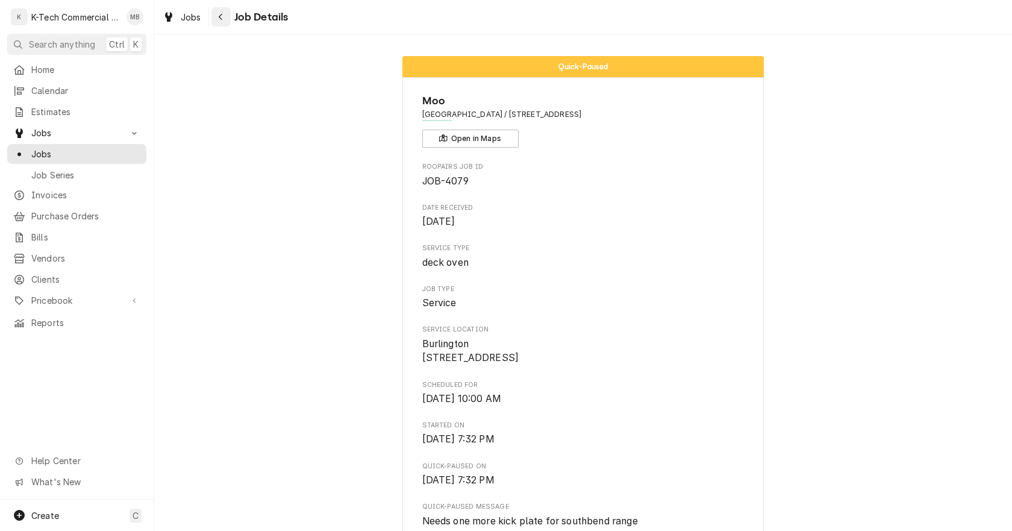
click at [218, 19] on icon "Navigate back" at bounding box center [220, 17] width 5 height 8
